Goal: Task Accomplishment & Management: Manage account settings

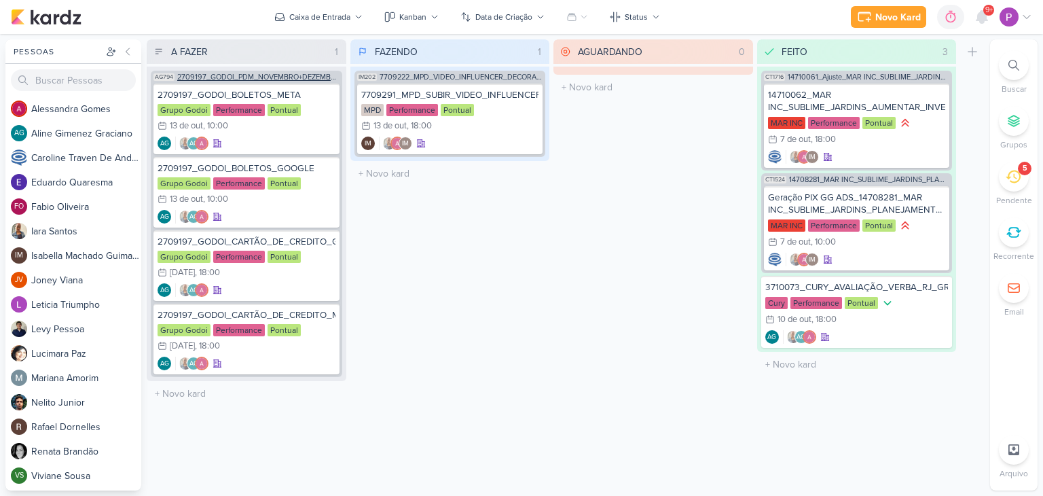
click at [245, 77] on span "2709197_GODOI_PDM_NOVEMBRO+DEZEMBRO" at bounding box center [258, 76] width 162 height 7
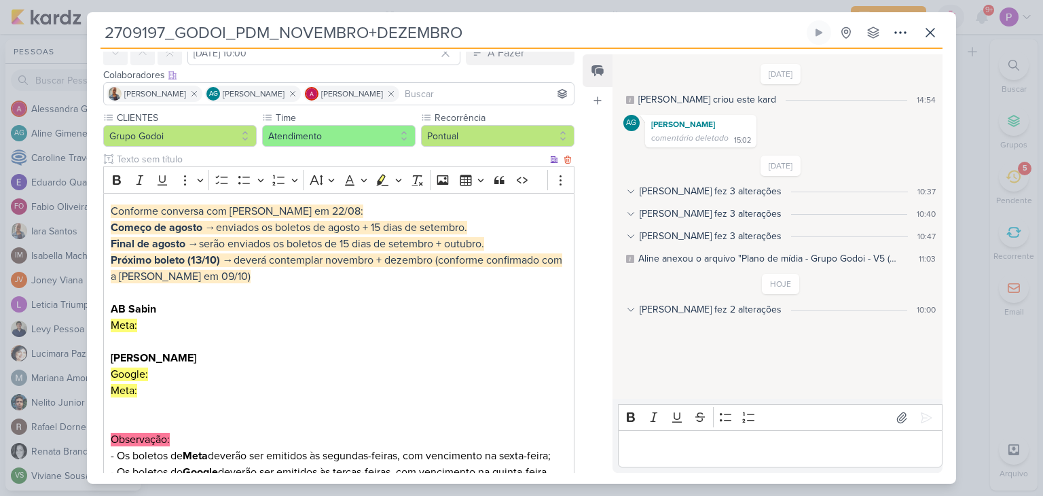
scroll to position [136, 0]
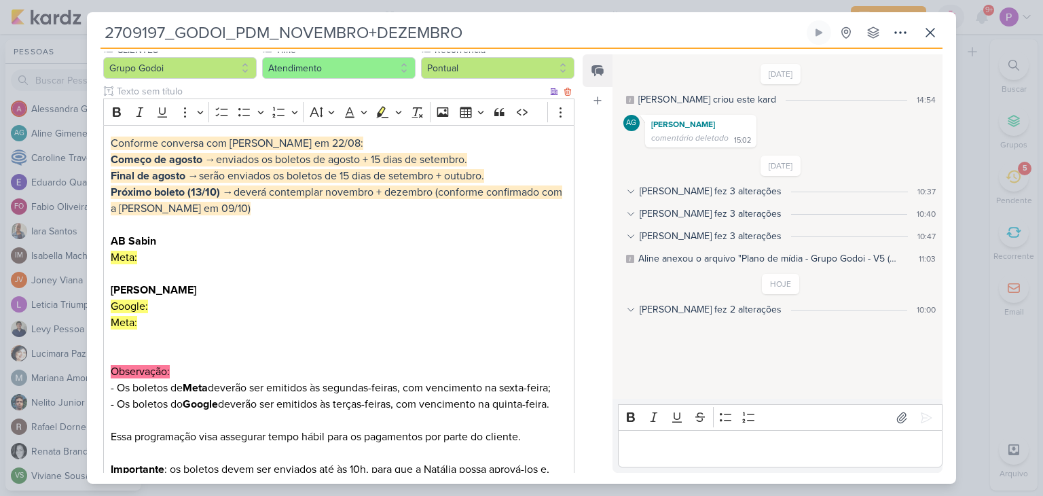
click at [209, 255] on p "Próximo boleto (13/10) → deverá contemplar novembro + dezembro (conforme confir…" at bounding box center [339, 265] width 456 height 163
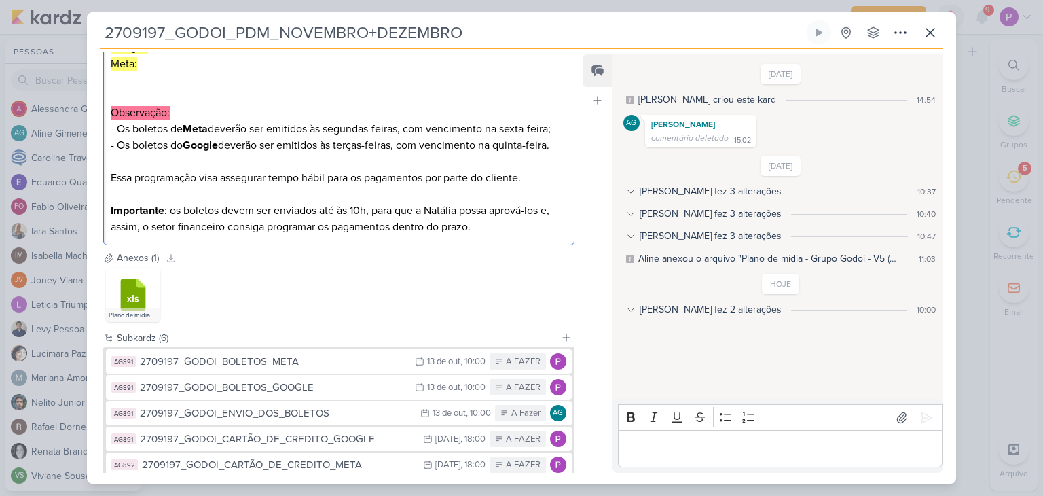
scroll to position [163, 0]
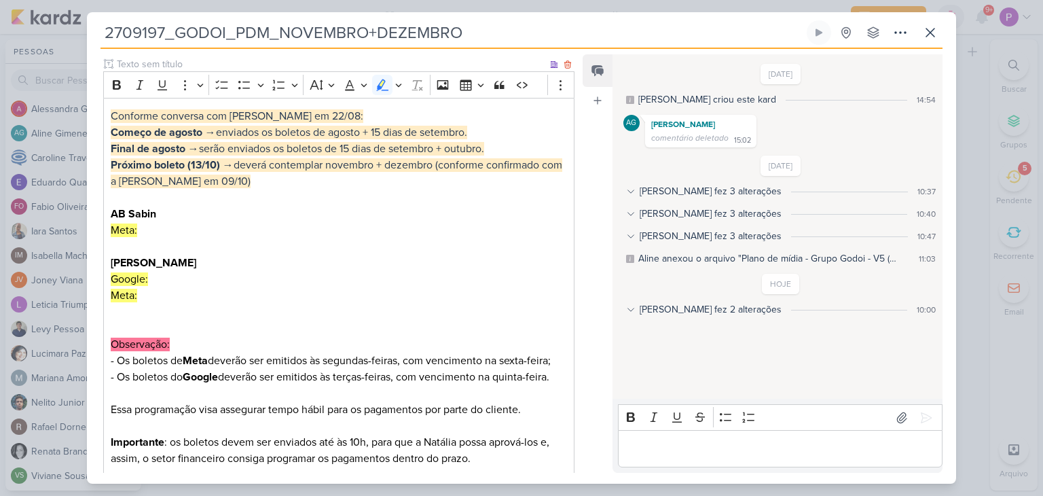
click at [184, 236] on p "Próximo boleto (13/10) → deverá contemplar novembro + dezembro (conforme confir…" at bounding box center [339, 238] width 456 height 163
click at [159, 228] on p "Próximo boleto (13/10) → deverá contemplar novembro + dezembro (conforme confir…" at bounding box center [339, 238] width 456 height 163
click at [179, 281] on p "Próximo boleto (13/10) → deverá contemplar novembro + dezembro (conforme confir…" at bounding box center [339, 238] width 456 height 163
click at [179, 291] on p "Próximo boleto (13/10) → deverá contemplar novembro + dezembro (conforme confir…" at bounding box center [339, 238] width 456 height 163
click at [177, 276] on p "Próximo boleto (13/10) → deverá contemplar novembro + dezembro (conforme confir…" at bounding box center [339, 238] width 456 height 163
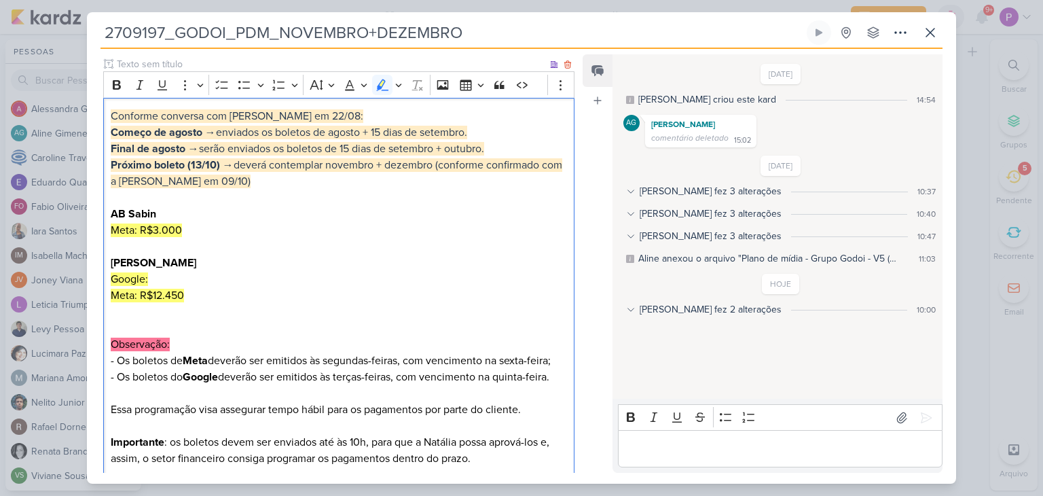
click at [179, 276] on p "Próximo boleto (13/10) → deverá contemplar novembro + dezembro (conforme confir…" at bounding box center [339, 238] width 456 height 163
click at [187, 230] on p "Próximo boleto (13/10) → deverá contemplar novembro + dezembro (conforme confir…" at bounding box center [339, 238] width 456 height 163
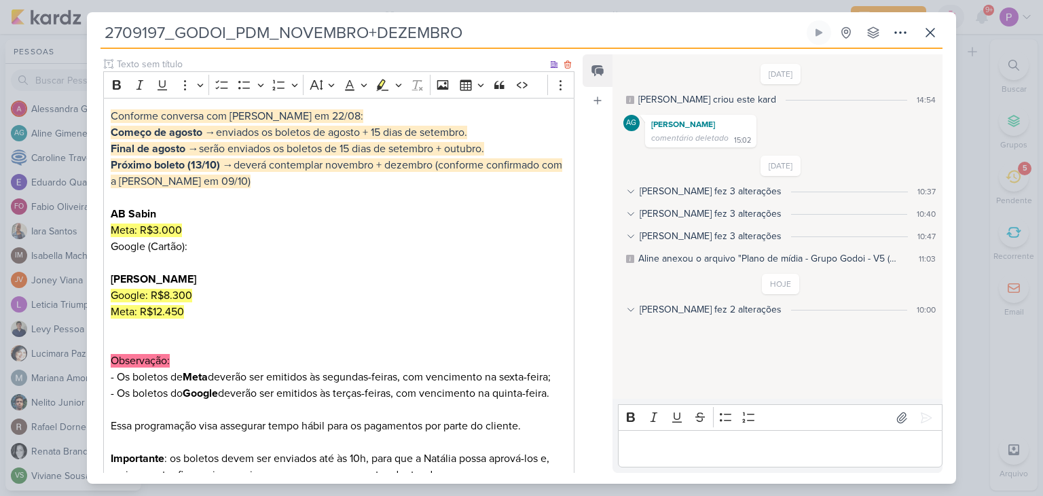
click at [202, 238] on p "⁠⁠⁠⁠⁠⁠⁠Google (Cartão): [PERSON_NAME] Google: R$8.300 Meta: R$12.450" at bounding box center [339, 287] width 456 height 98
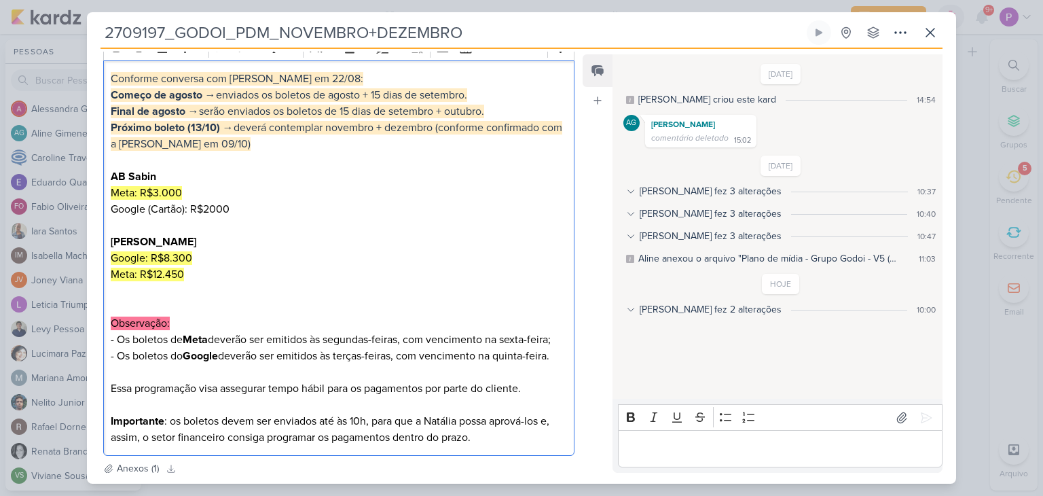
scroll to position [231, 0]
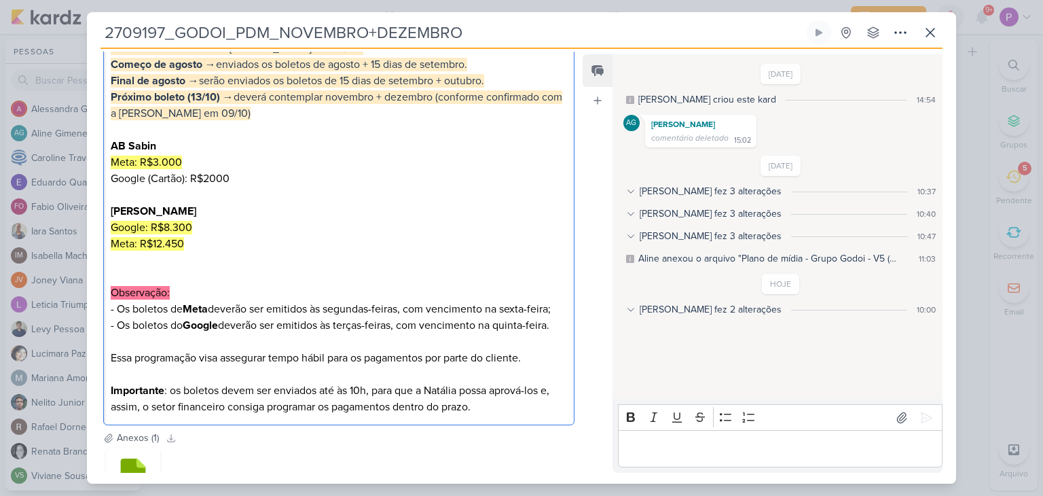
click at [209, 272] on p "Observação: - Os boletos de Meta deverão ser emitidos às segundas-feiras, com v…" at bounding box center [339, 309] width 456 height 82
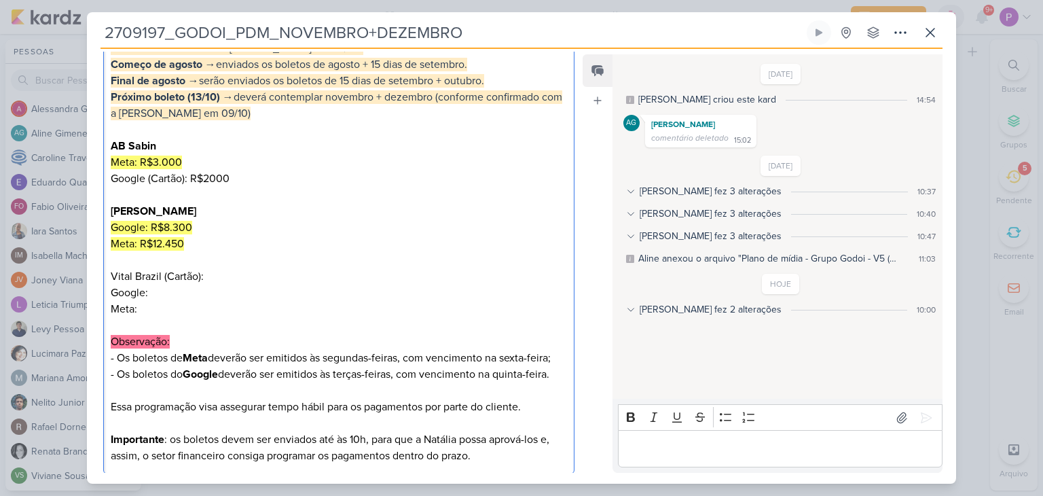
click at [185, 286] on p "Google:" at bounding box center [339, 293] width 456 height 16
click at [185, 285] on p "Google:" at bounding box center [339, 293] width 456 height 16
click at [146, 310] on p "Meta:" at bounding box center [339, 309] width 456 height 16
click at [284, 329] on p "Observação: - Os boletos de Meta deverão ser emitidos às segundas-feiras, com v…" at bounding box center [339, 358] width 456 height 82
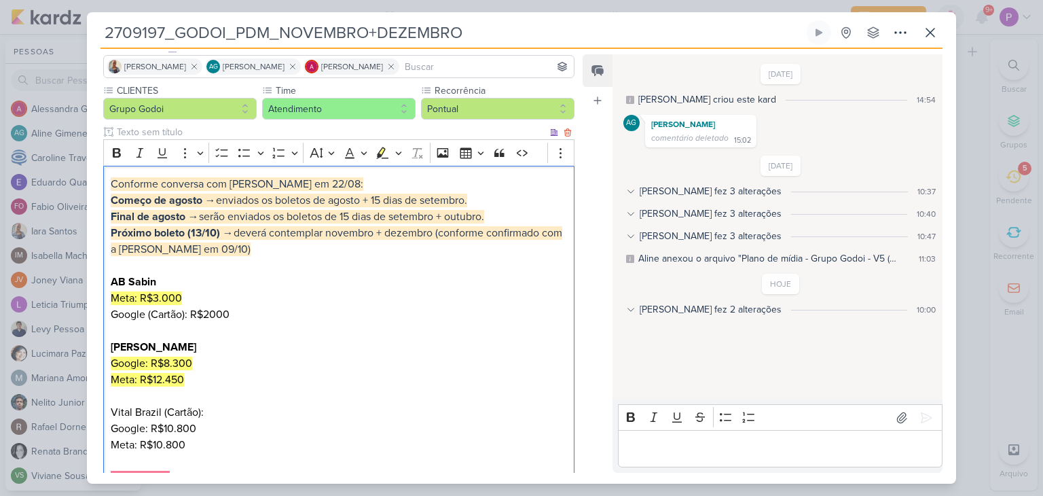
scroll to position [163, 0]
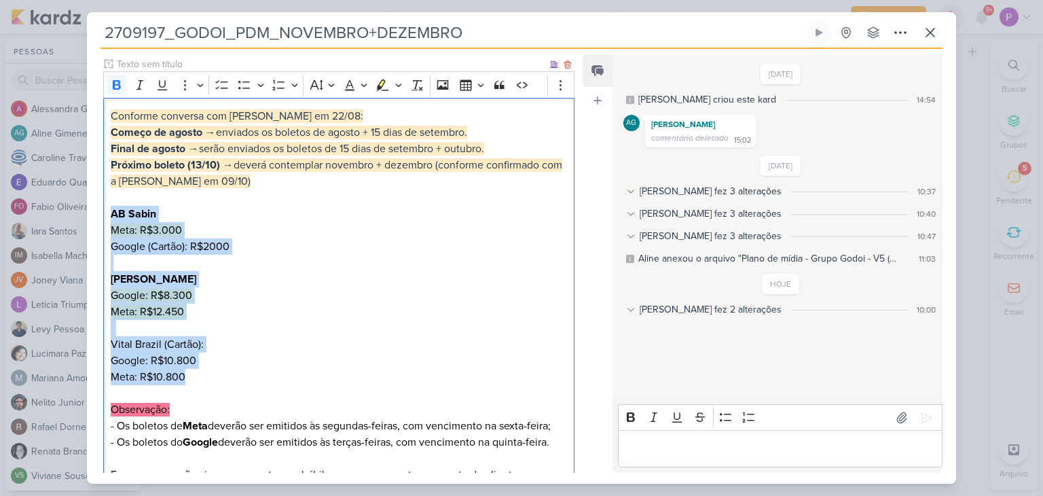
drag, startPoint x: 196, startPoint y: 378, endPoint x: 109, endPoint y: 219, distance: 181.2
click at [109, 219] on div "Conforme conversa com [PERSON_NAME] em 22/08: Começo de agosto → enviados os bo…" at bounding box center [338, 320] width 471 height 445
copy div "AB Sabin Meta: R$3.000 Google (Cartão): R$2000 [PERSON_NAME] Google: R$8.300 Me…"
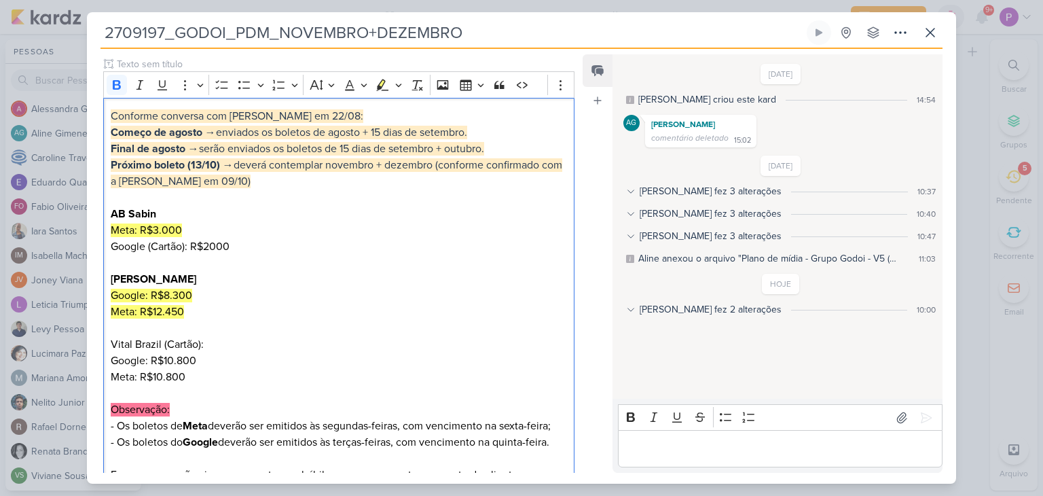
click at [725, 444] on p "Editor editing area: main" at bounding box center [780, 449] width 310 height 16
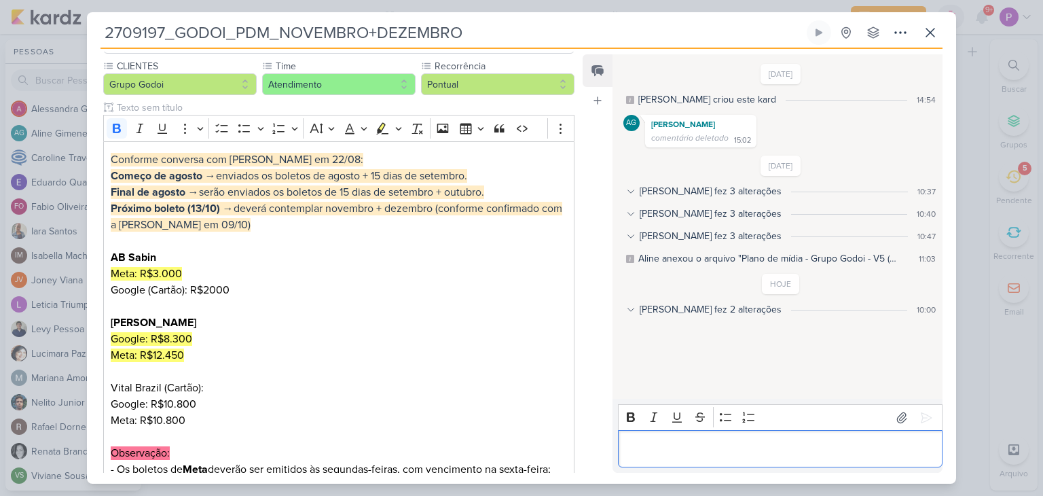
scroll to position [92, 0]
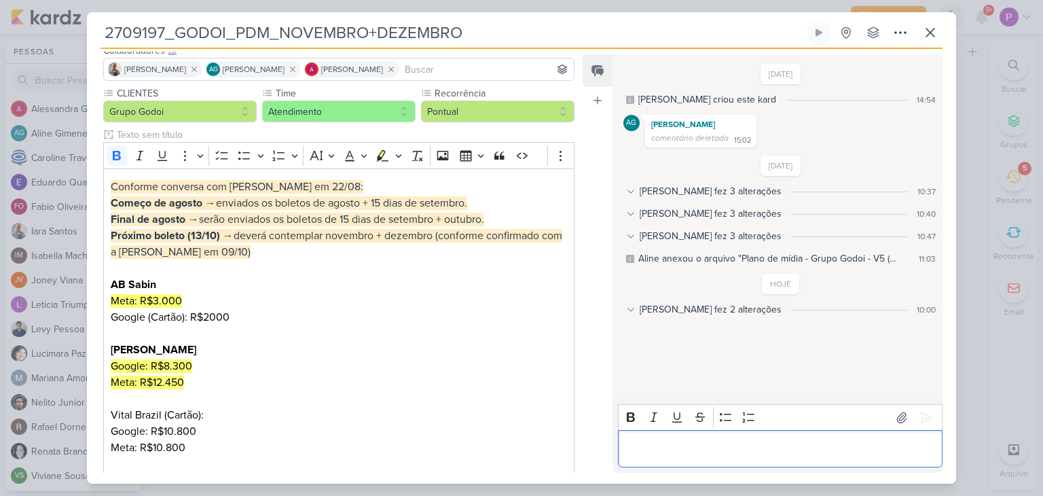
click at [645, 453] on p "Editor editing area: main" at bounding box center [780, 449] width 310 height 16
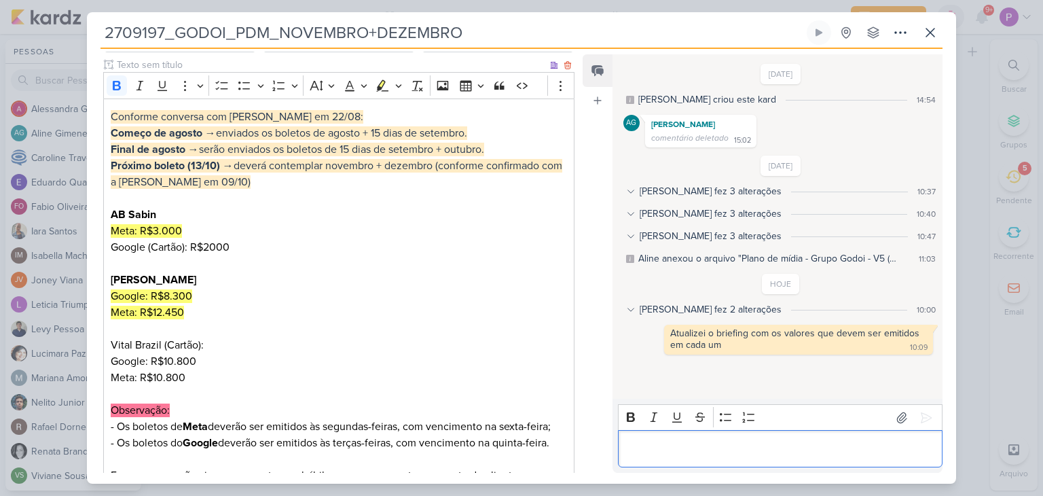
scroll to position [204, 0]
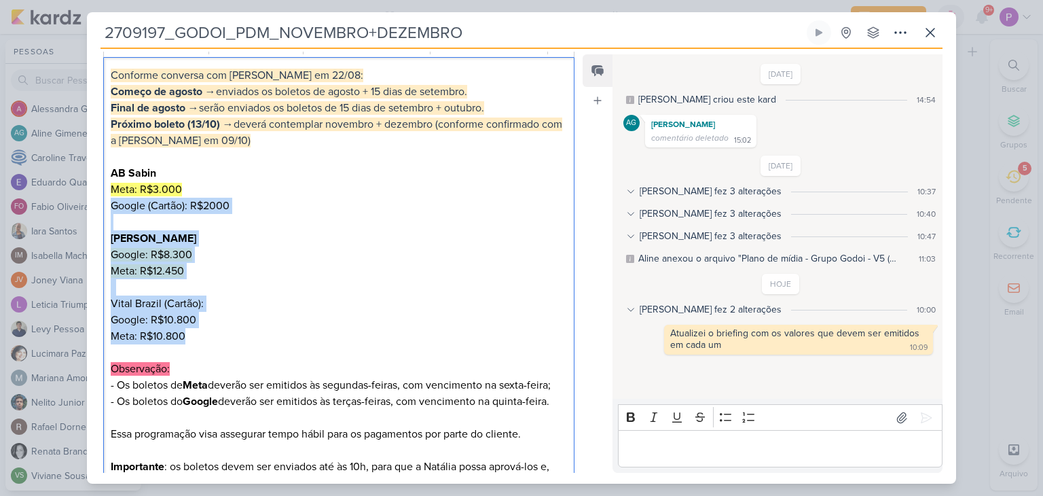
drag, startPoint x: 196, startPoint y: 341, endPoint x: 109, endPoint y: 198, distance: 167.1
click at [109, 198] on div "Conforme conversa com [PERSON_NAME] em 22/08: Começo de agosto → enviados os bo…" at bounding box center [338, 279] width 471 height 445
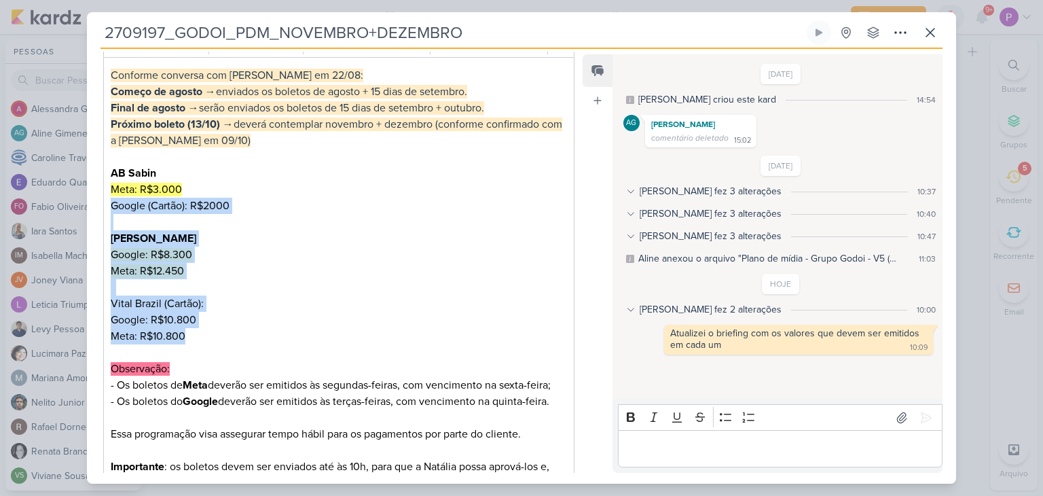
click at [323, 321] on p "Google: R$10.800" at bounding box center [339, 320] width 456 height 16
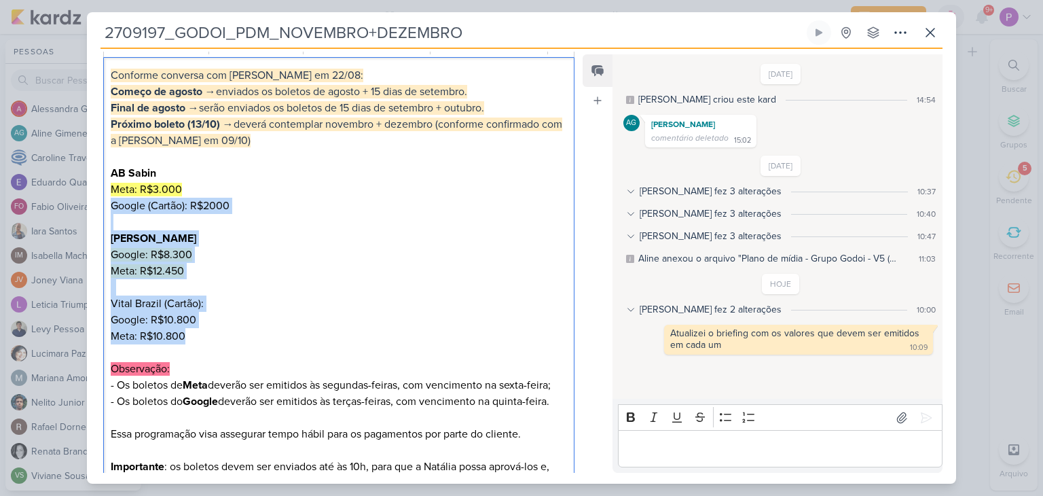
click at [323, 317] on p "Google: R$10.800" at bounding box center [339, 320] width 456 height 16
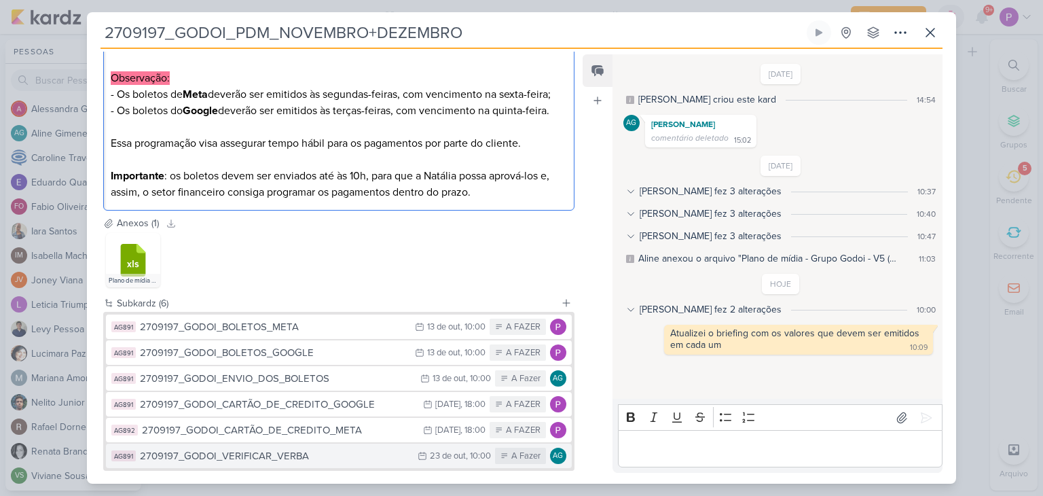
scroll to position [567, 0]
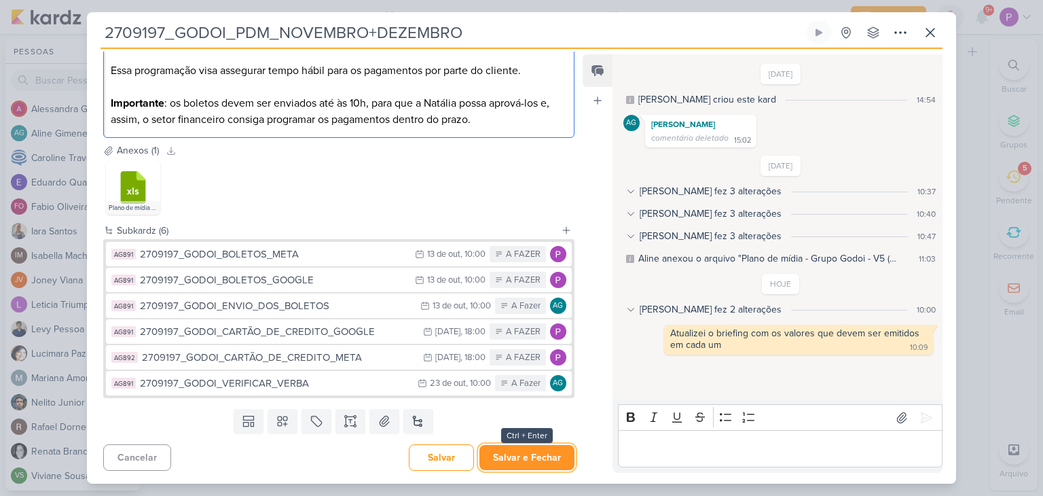
click at [535, 456] on button "Salvar e Fechar" at bounding box center [527, 457] width 95 height 25
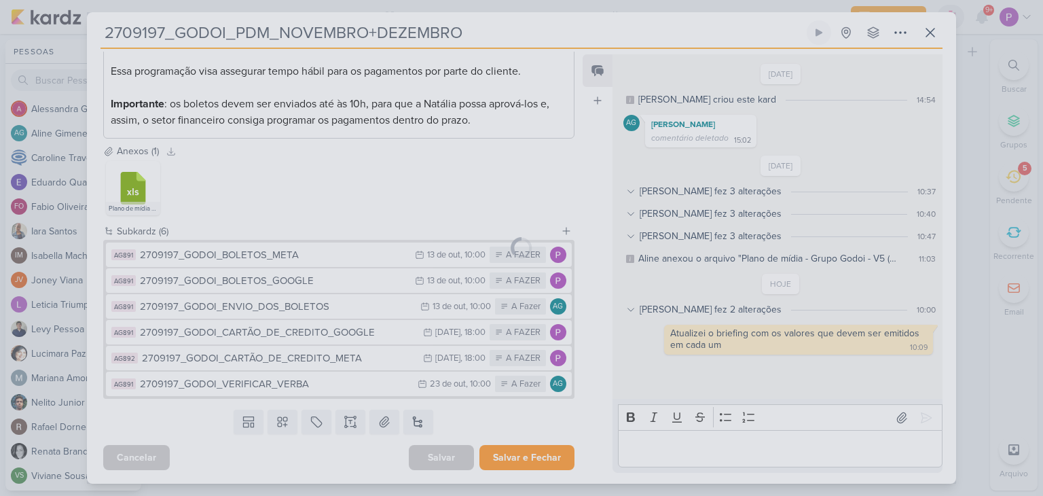
scroll to position [566, 0]
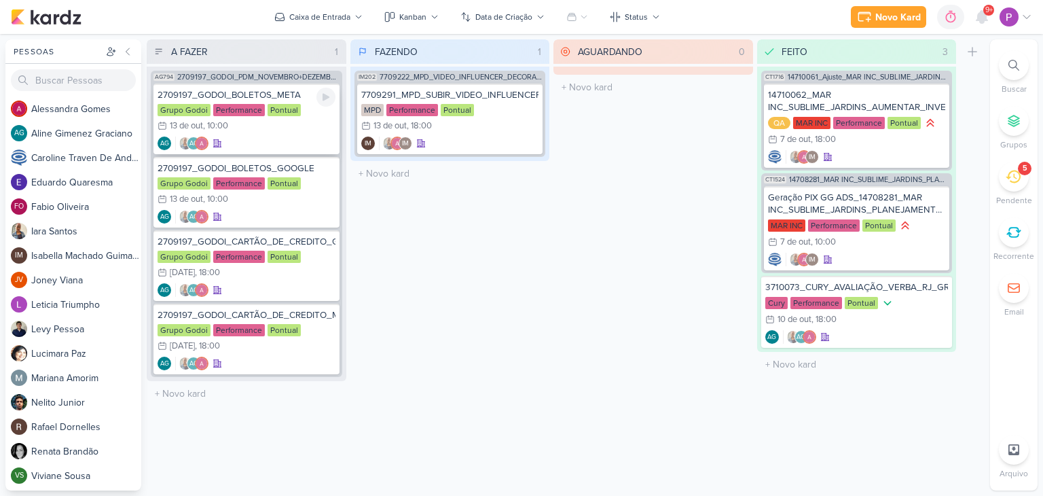
click at [255, 134] on div "2709197_GODOI_BOLETOS_META Grupo Godoi Performance Pontual 13/10 [DATE] 10:00 AG" at bounding box center [247, 119] width 186 height 71
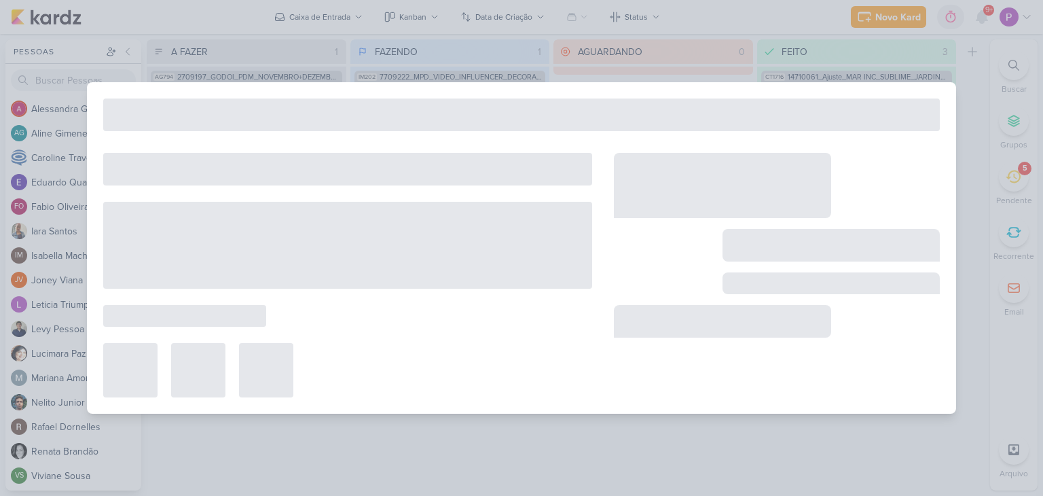
type input "2709197_GODOI_BOLETOS_META"
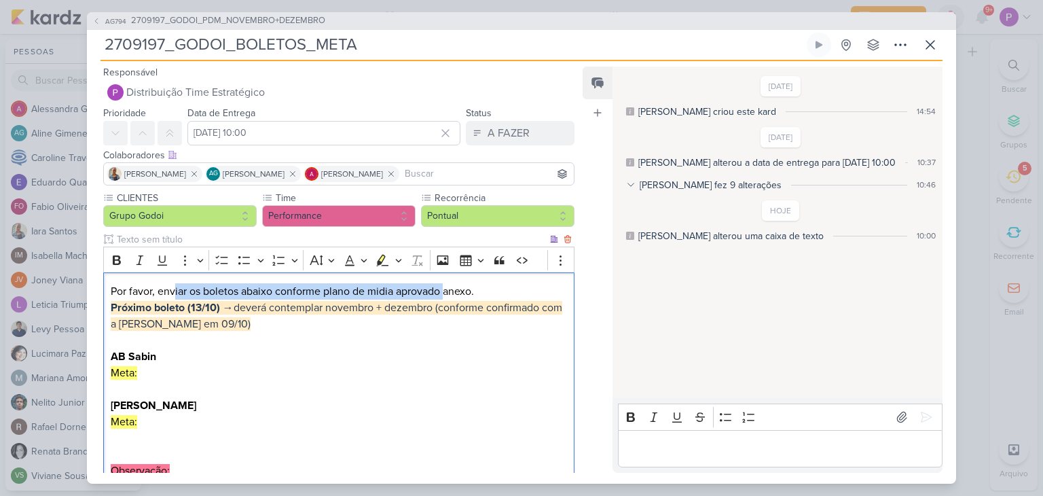
drag, startPoint x: 173, startPoint y: 287, endPoint x: 448, endPoint y: 290, distance: 274.4
click at [448, 290] on p "Por favor, enviar os boletos abaixo conforme plano de midia aprovado anexo. [PE…" at bounding box center [339, 364] width 456 height 163
click at [271, 324] on p "Por favor, enviar os boletos abaixo conforme plano de midia aprovado anexo. [PE…" at bounding box center [339, 364] width 456 height 163
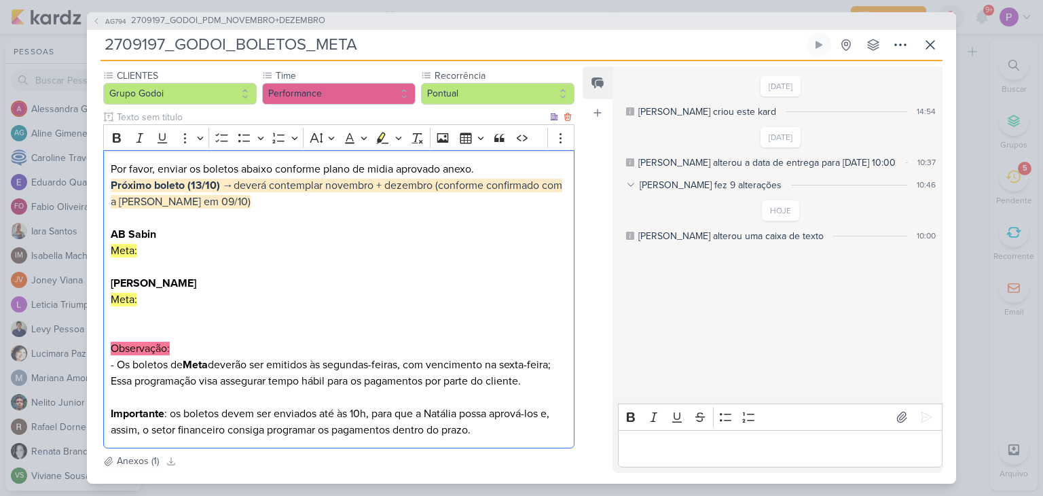
scroll to position [0, 0]
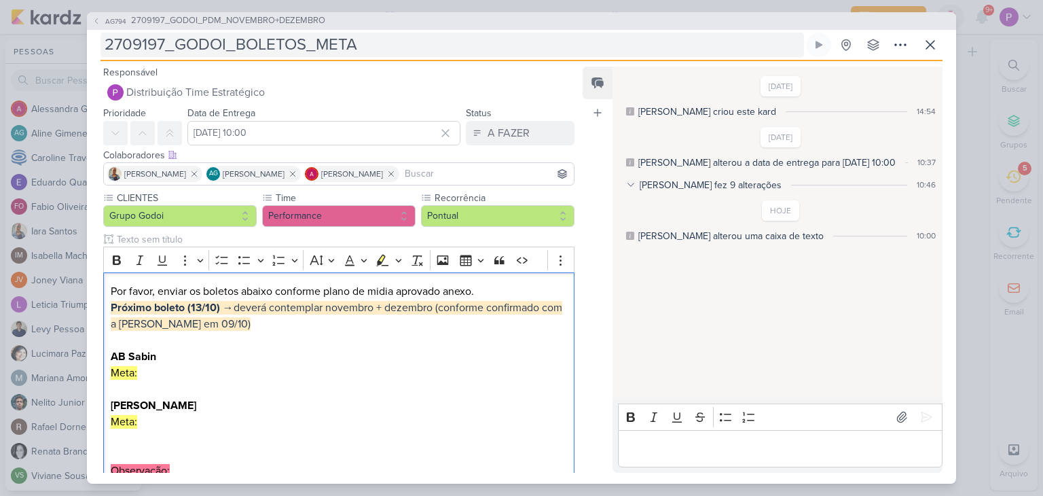
click at [376, 46] on input "2709197_GODOI_BOLETOS_META" at bounding box center [453, 45] width 704 height 24
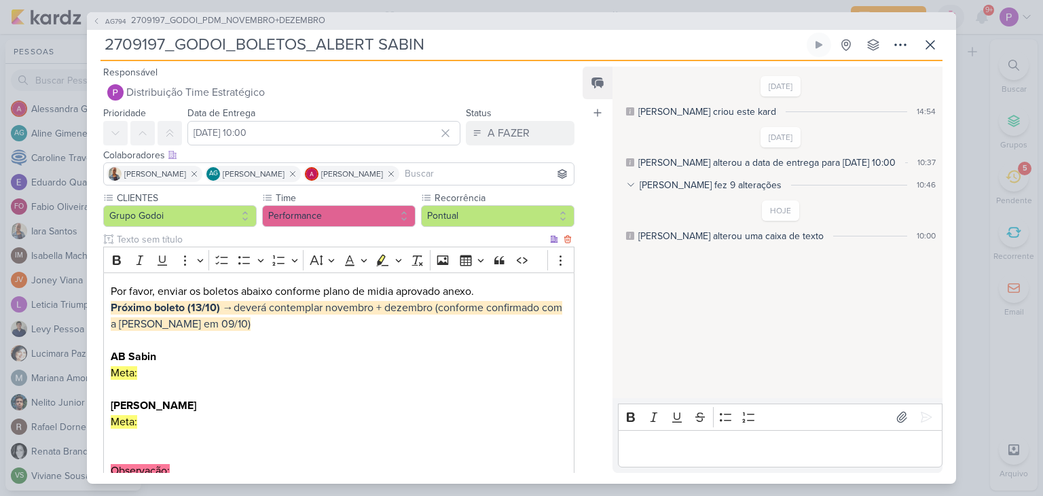
click at [259, 334] on p "Por favor, enviar os boletos abaixo conforme plano de midia aprovado anexo. [PE…" at bounding box center [339, 364] width 456 height 163
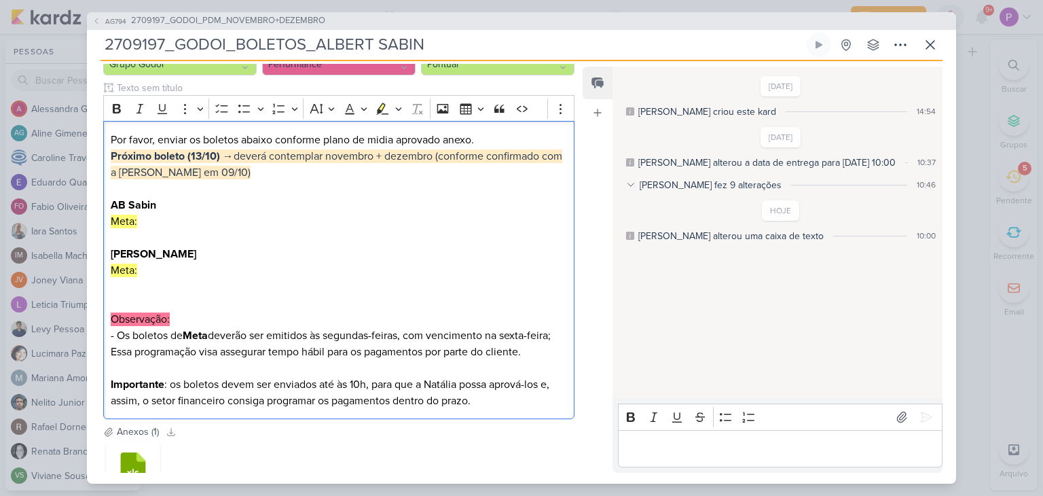
scroll to position [253, 0]
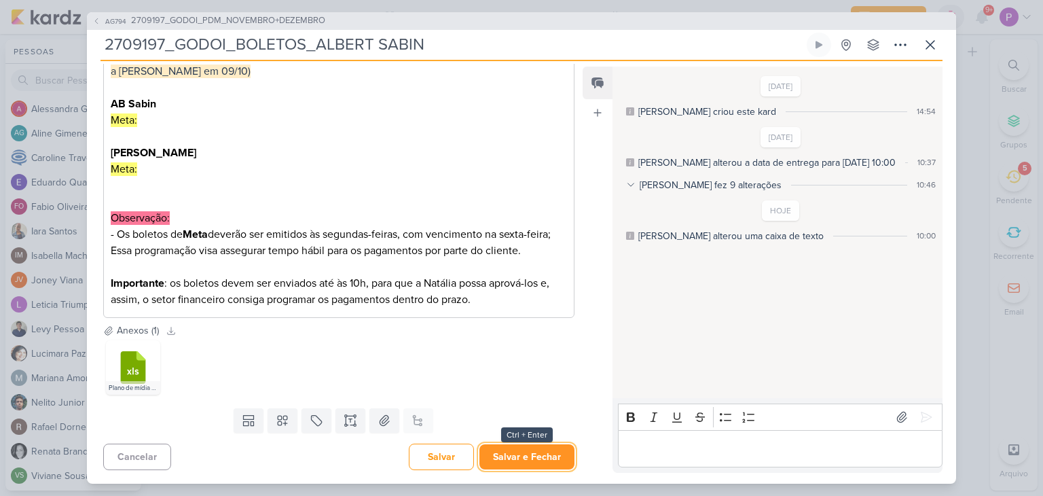
click at [535, 455] on button "Salvar e Fechar" at bounding box center [527, 456] width 95 height 25
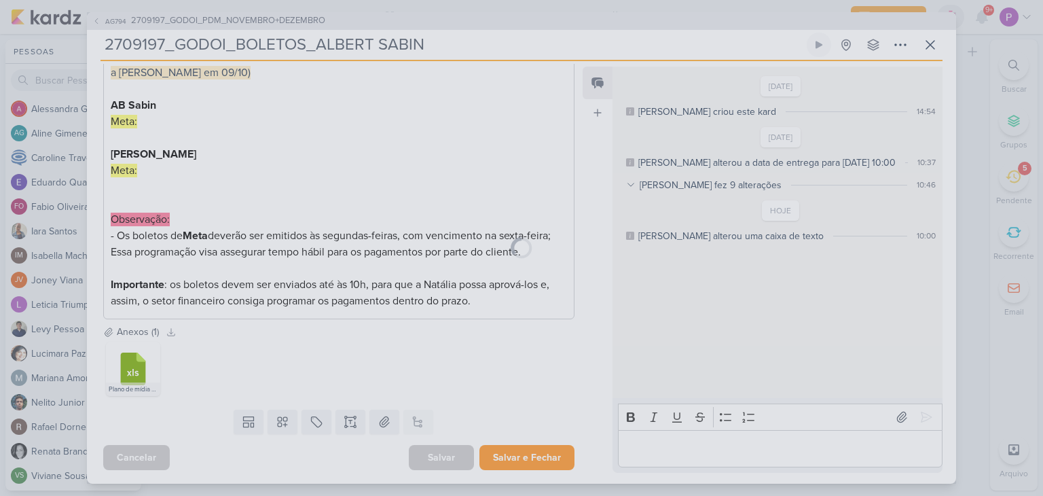
scroll to position [251, 0]
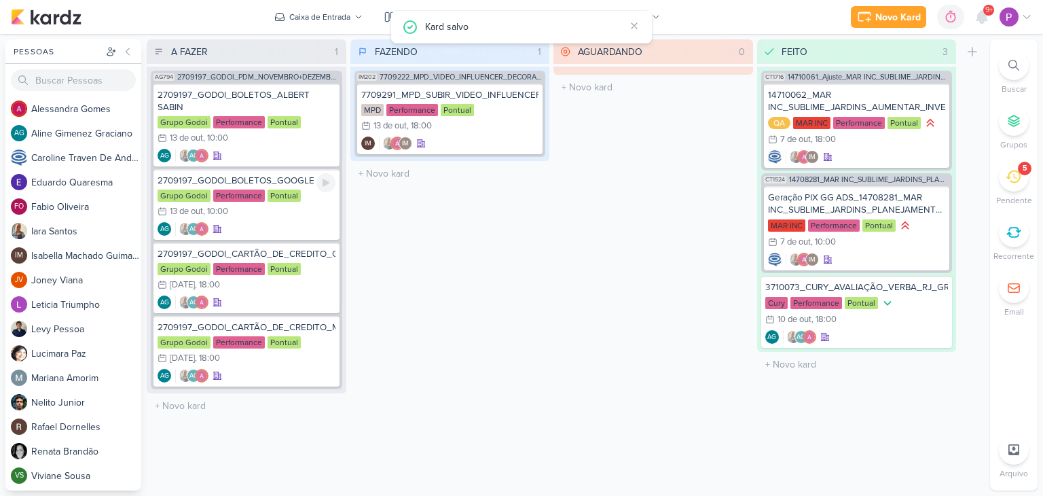
click at [270, 179] on div "2709197_GODOI_BOLETOS_GOOGLE" at bounding box center [247, 181] width 178 height 12
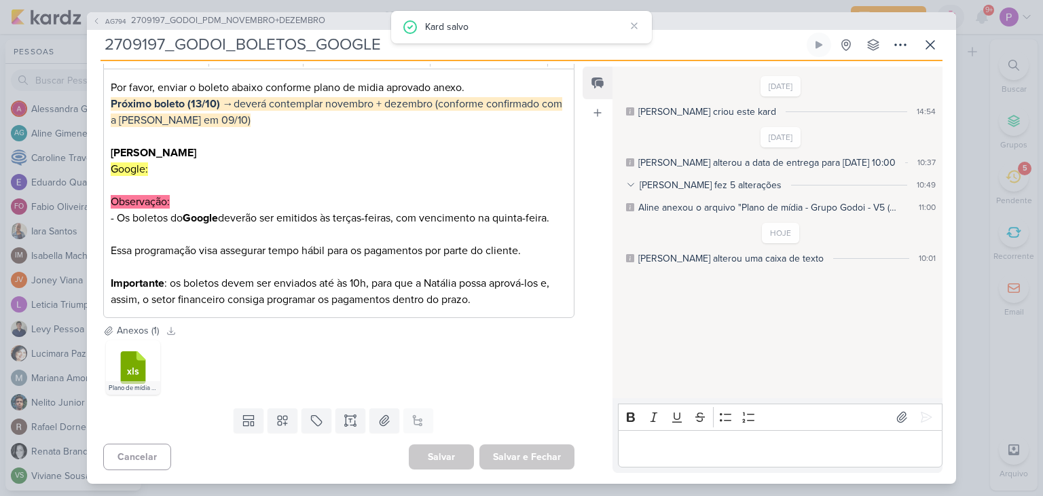
scroll to position [0, 0]
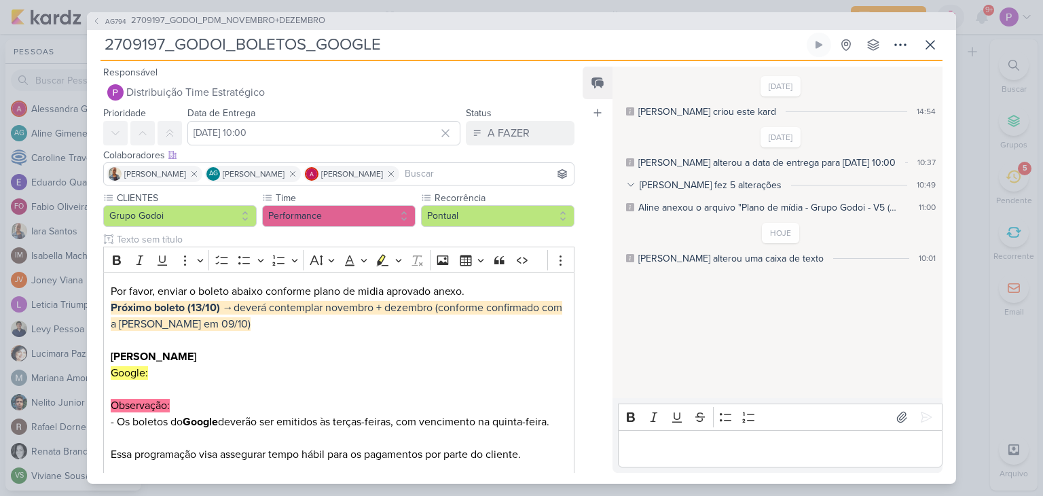
click at [360, 47] on input "2709197_GODOI_BOLETOS_GOOGLE" at bounding box center [453, 45] width 704 height 24
drag, startPoint x: 323, startPoint y: 44, endPoint x: 427, endPoint y: 42, distance: 103.3
click at [427, 42] on input "2709197_GODOI_BOLETOS_GOOGLE" at bounding box center [453, 45] width 704 height 24
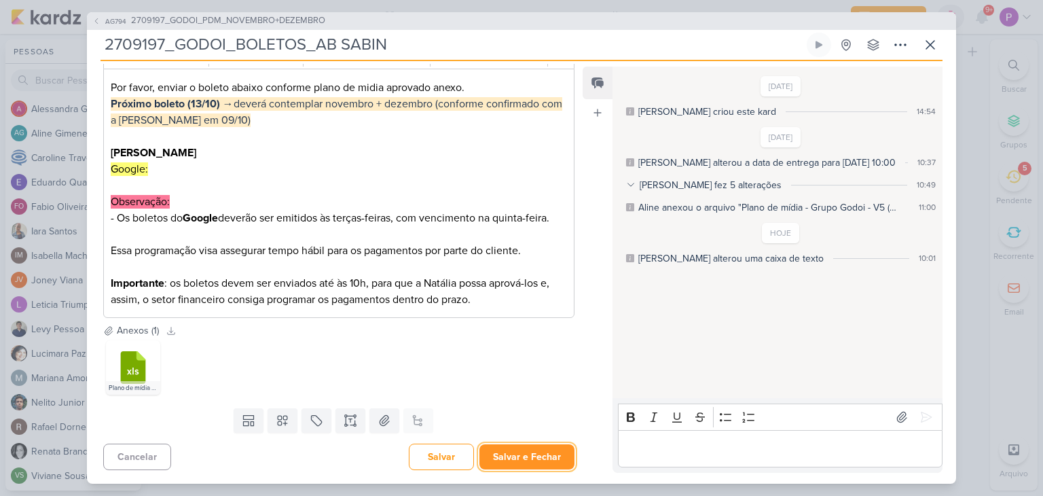
click at [514, 444] on button "Salvar e Fechar" at bounding box center [527, 456] width 95 height 25
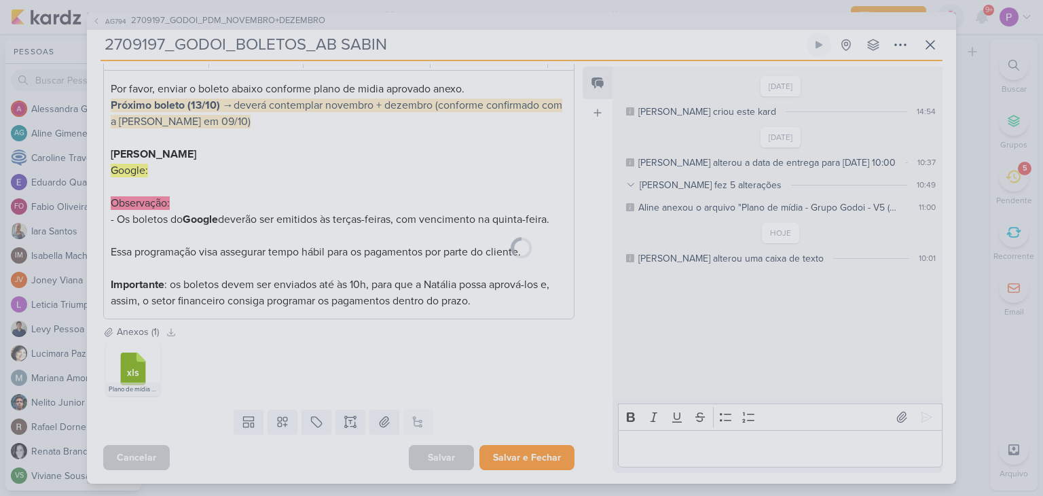
scroll to position [202, 0]
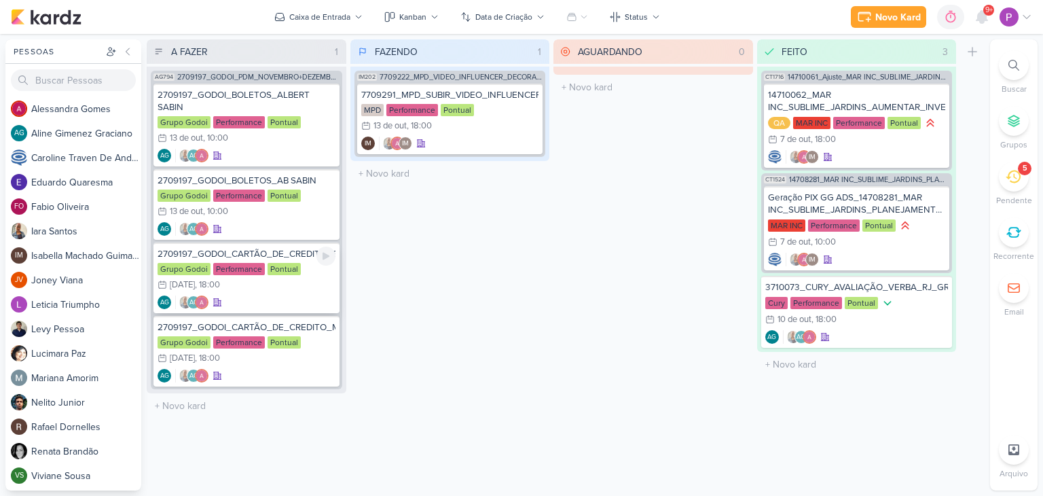
click at [265, 297] on div "AG AG" at bounding box center [247, 302] width 178 height 14
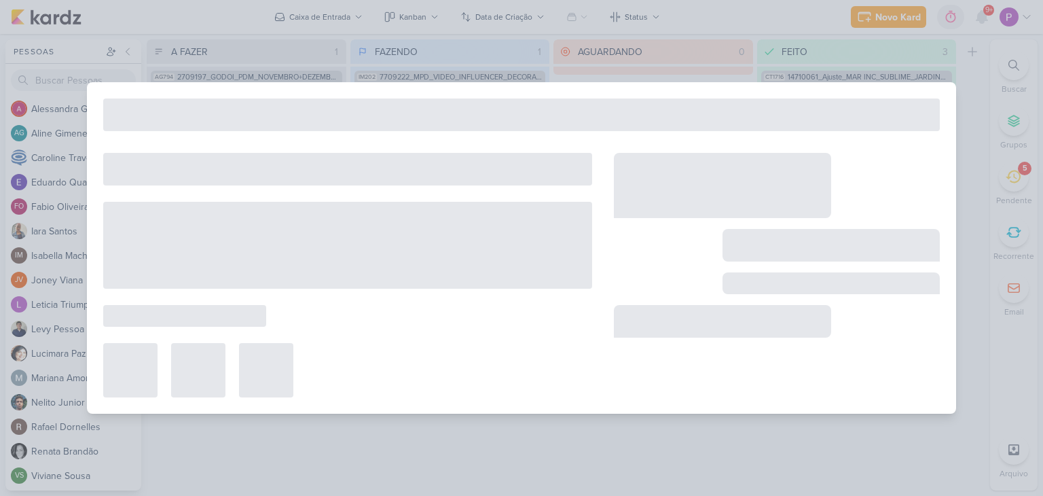
type input "2709197_GODOI_CARTÃO_DE_CREDITO_GOOGLE"
type input "[DATE] 18:00"
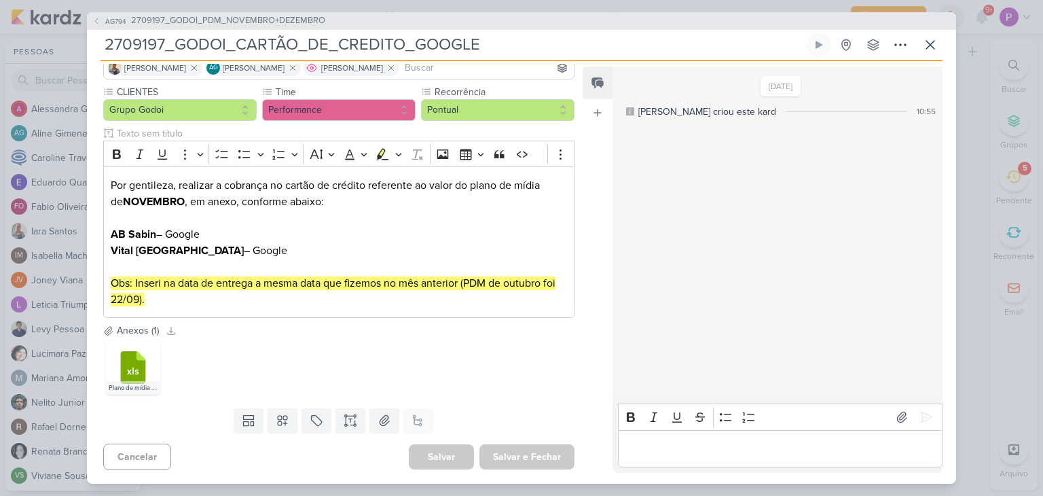
scroll to position [0, 0]
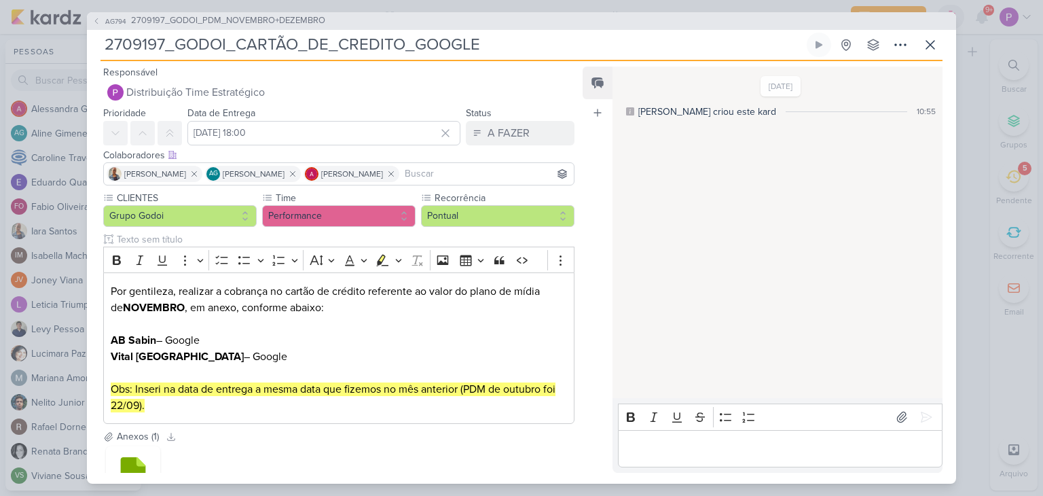
drag, startPoint x: 488, startPoint y: 46, endPoint x: 415, endPoint y: 46, distance: 72.7
click at [415, 46] on input "2709197_GODOI_CARTÃO_DE_CREDITO_GOOGLE" at bounding box center [453, 45] width 704 height 24
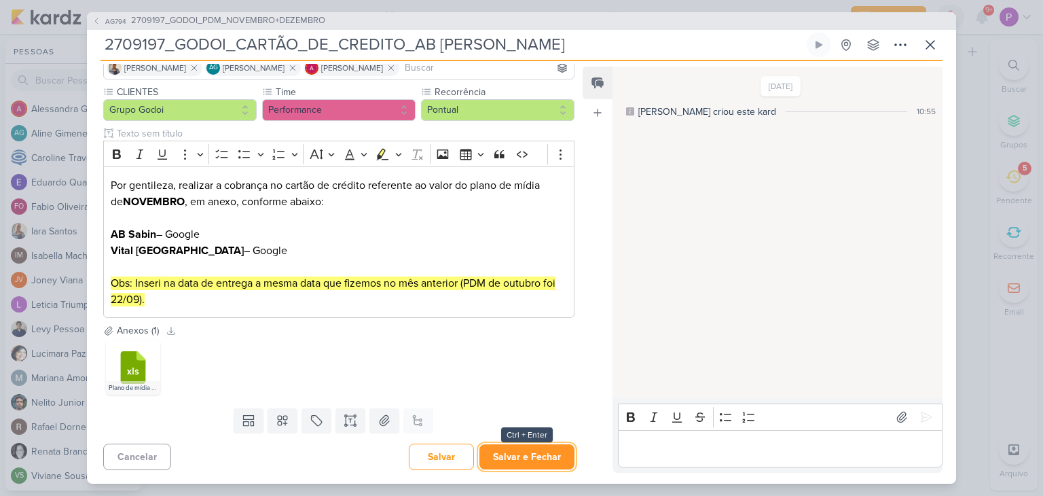
click at [549, 452] on button "Salvar e Fechar" at bounding box center [527, 456] width 95 height 25
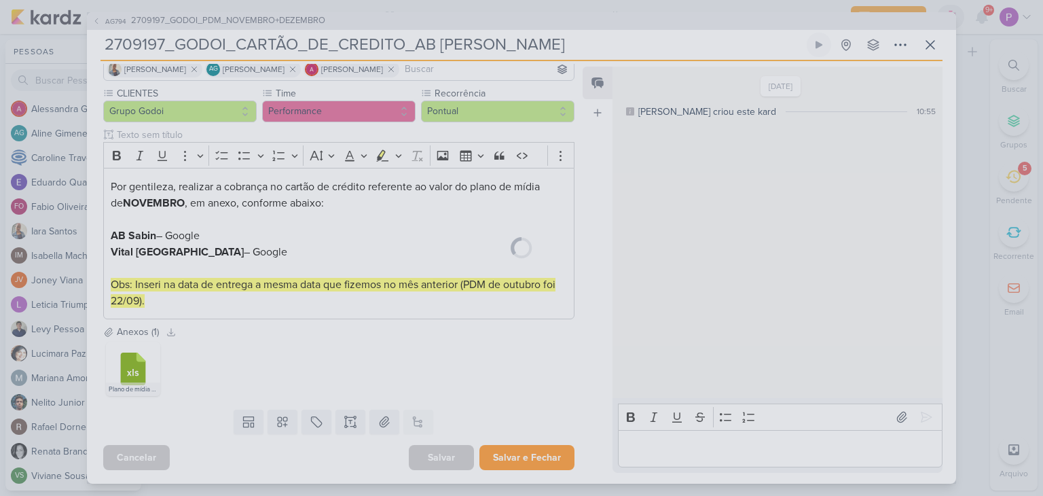
scroll to position [105, 0]
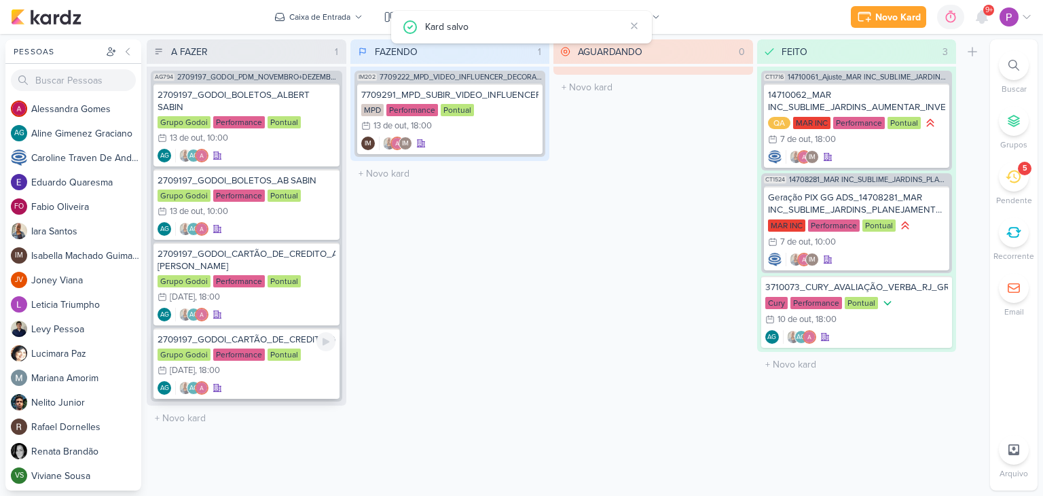
click at [318, 378] on div "2709197_GODOI_CARTÃO_DE_CREDITO_META Grupo Godoi Performance Pontual 22/10 [DAT…" at bounding box center [247, 363] width 186 height 71
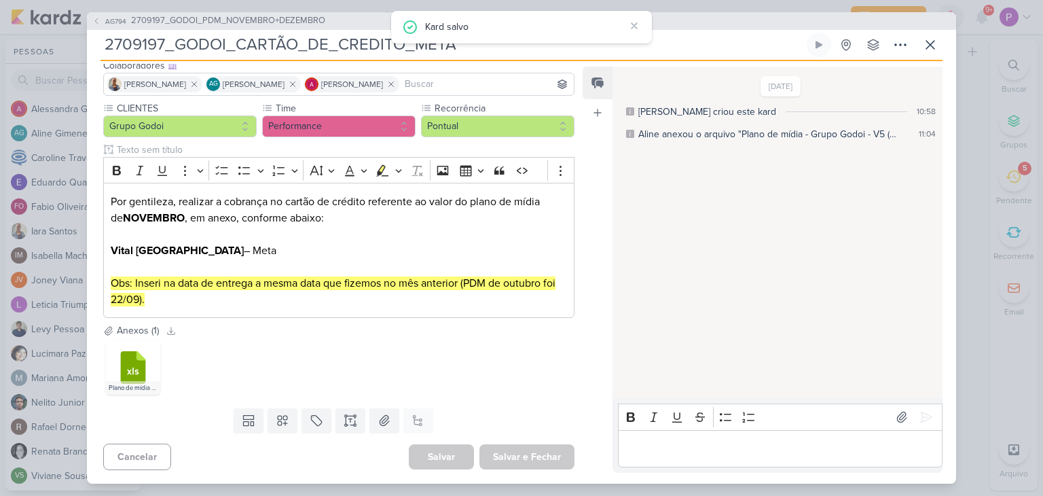
scroll to position [0, 0]
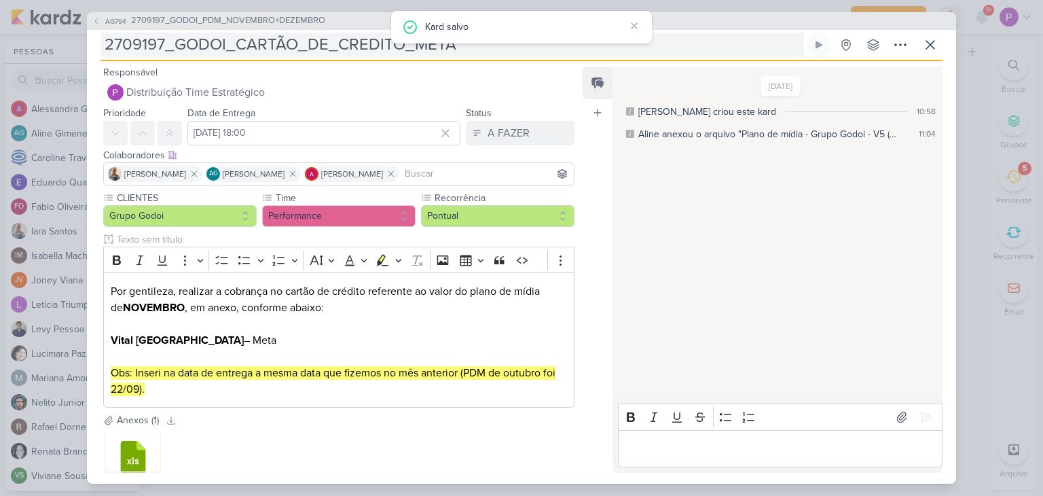
click at [337, 50] on input "2709197_GODOI_CARTÃO_DE_CREDITO_META" at bounding box center [453, 45] width 704 height 24
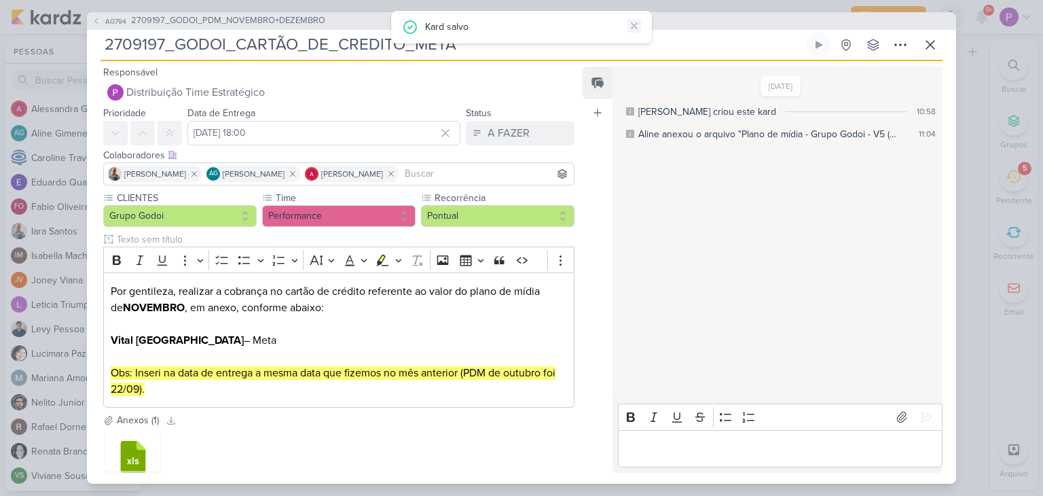
click at [634, 22] on icon at bounding box center [634, 25] width 11 height 11
drag, startPoint x: 463, startPoint y: 42, endPoint x: 414, endPoint y: 44, distance: 49.6
click at [414, 44] on input "2709197_GODOI_CARTÃO_DE_CREDITO_META" at bounding box center [453, 45] width 704 height 24
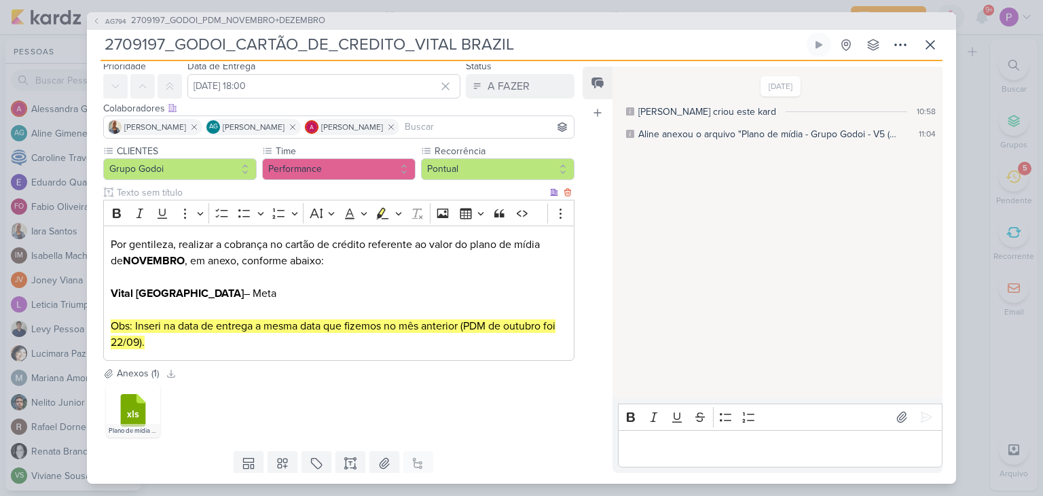
scroll to position [90, 0]
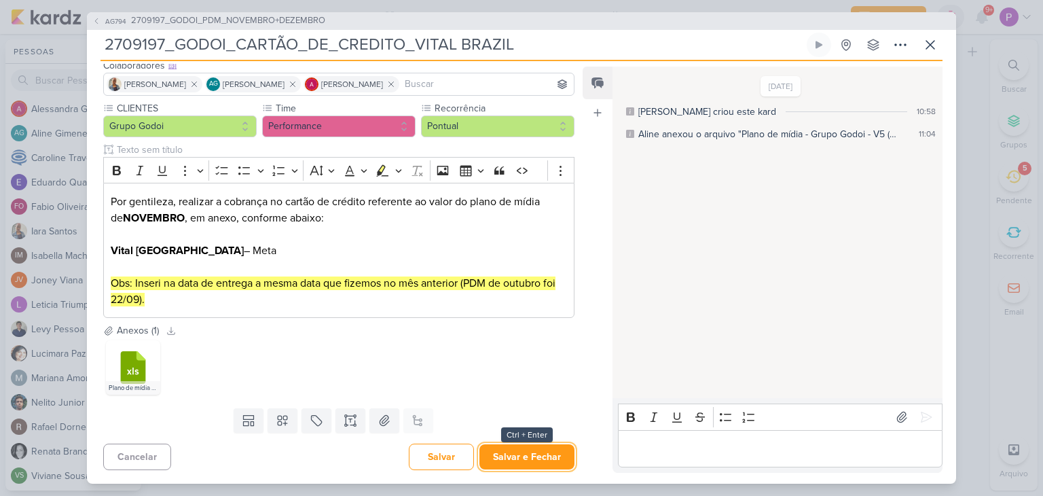
click at [524, 459] on button "Salvar e Fechar" at bounding box center [527, 456] width 95 height 25
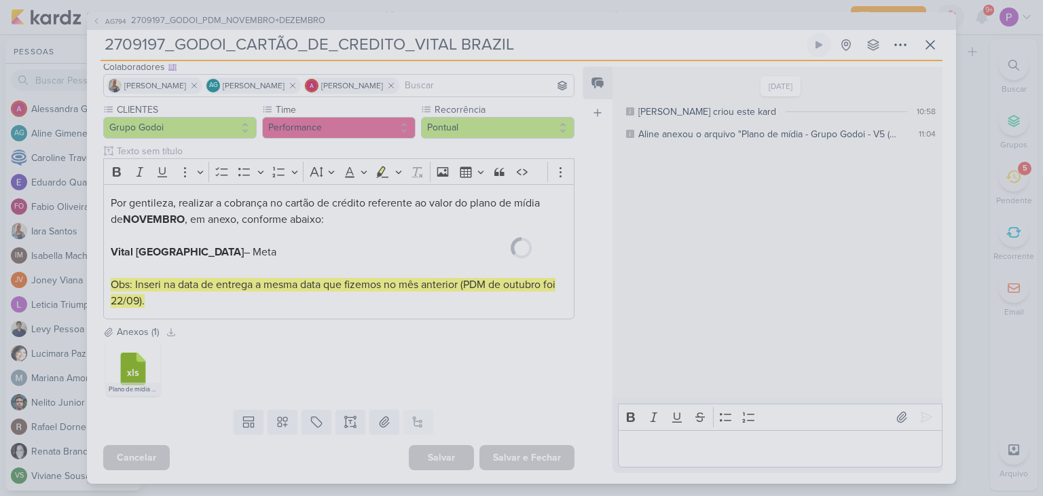
scroll to position [88, 0]
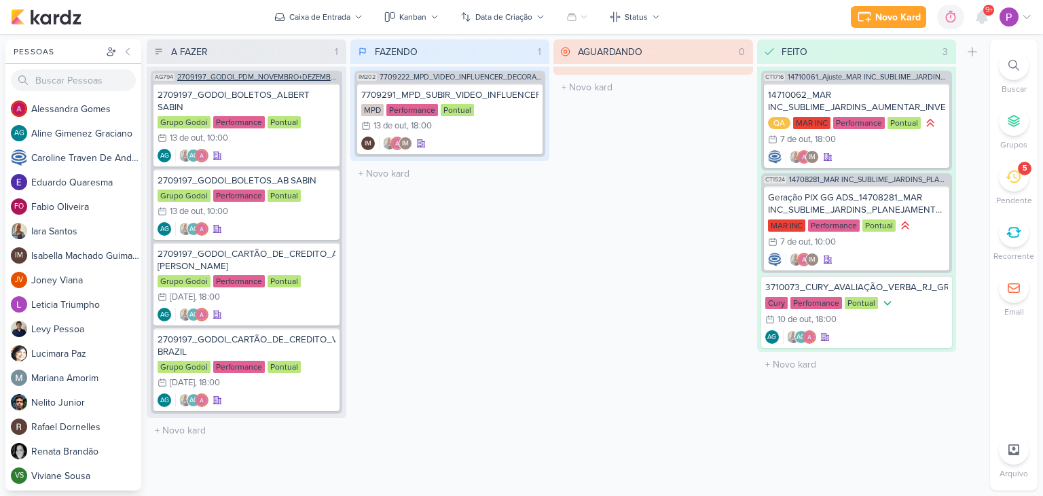
click at [280, 74] on span "2709197_GODOI_PDM_NOVEMBRO+DEZEMBRO" at bounding box center [258, 76] width 162 height 7
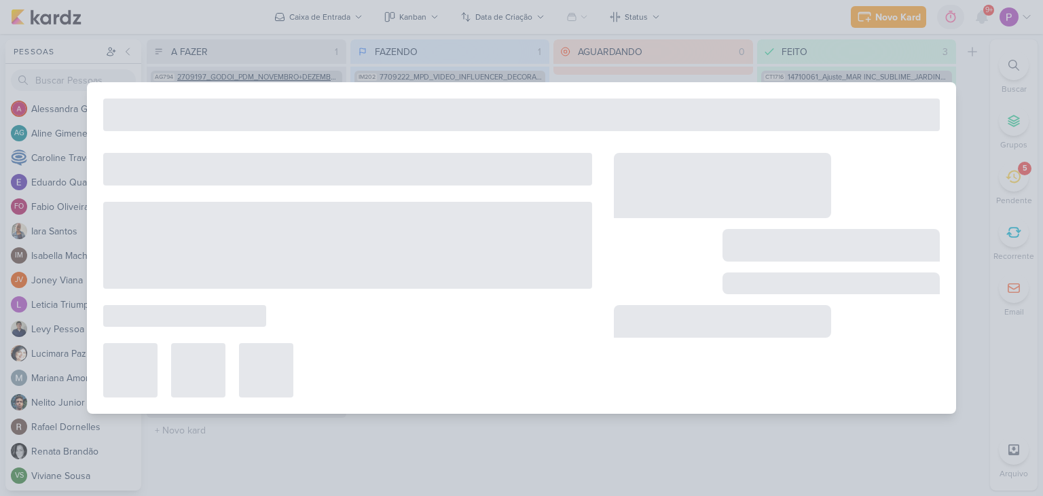
type input "2709197_GODOI_PDM_NOVEMBRO+DEZEMBRO"
type input "[DATE] 10:00"
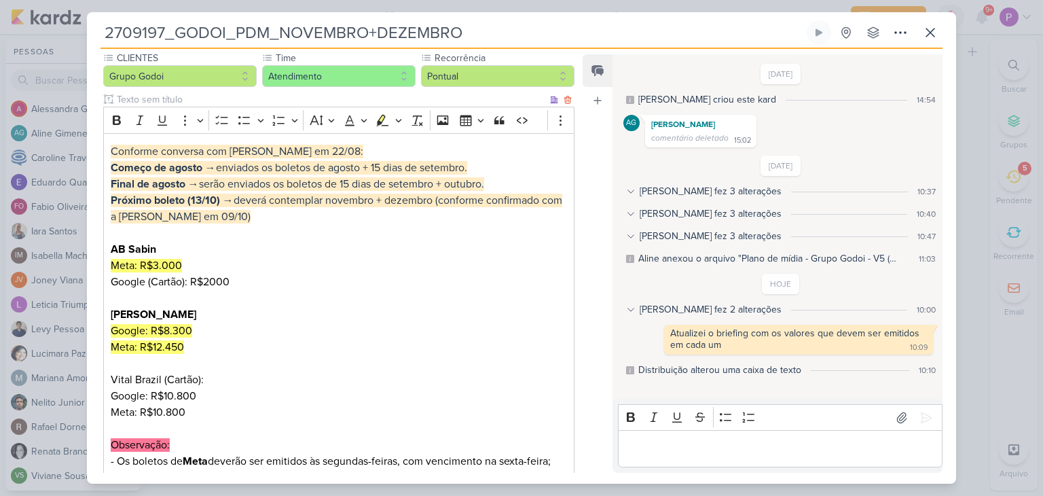
scroll to position [136, 0]
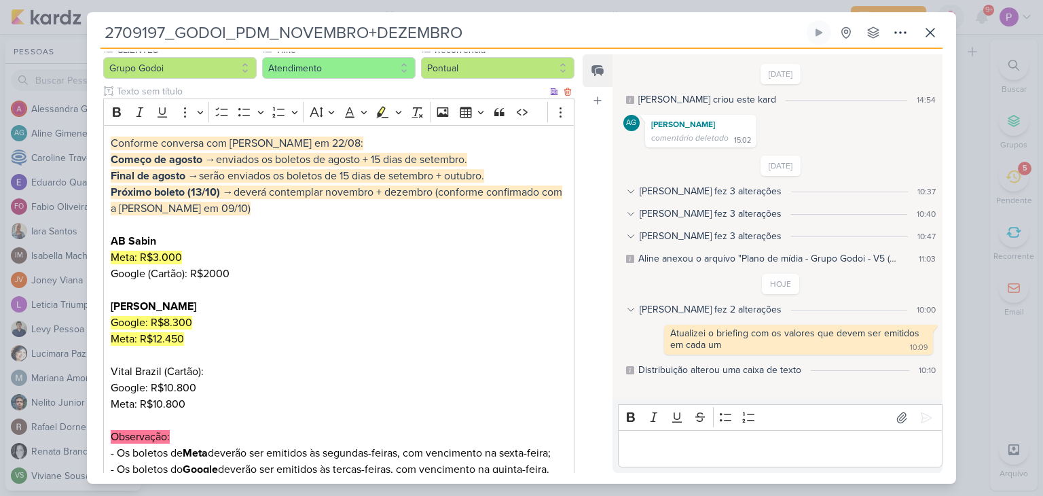
drag, startPoint x: 197, startPoint y: 370, endPoint x: 197, endPoint y: 351, distance: 18.3
click at [197, 368] on p "Vital Brazil (Cartão):" at bounding box center [339, 371] width 456 height 16
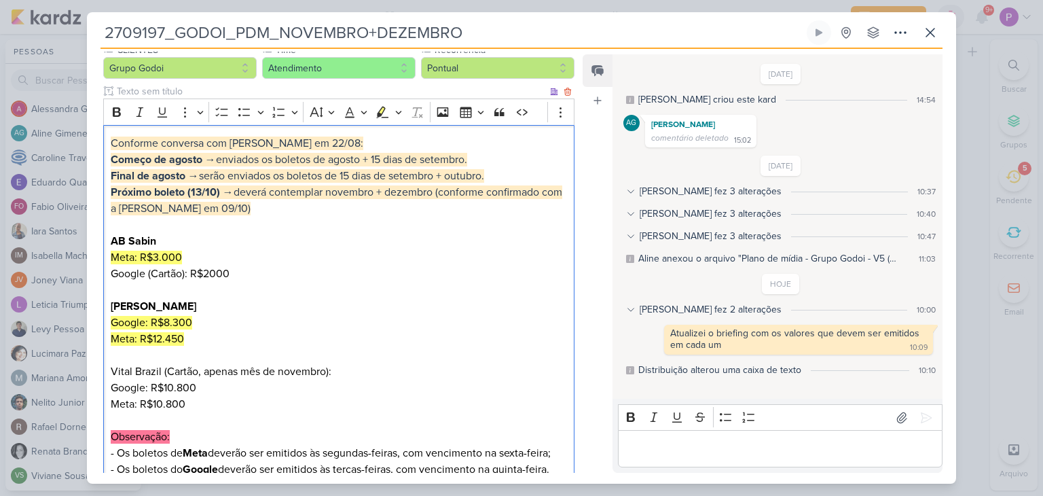
click at [181, 272] on p "Google (Cartão): R$2000 [PERSON_NAME] Google: R$8.300 Meta: R$12.450" at bounding box center [339, 315] width 456 height 98
click at [220, 396] on p "Meta: R$10.800" at bounding box center [339, 404] width 456 height 16
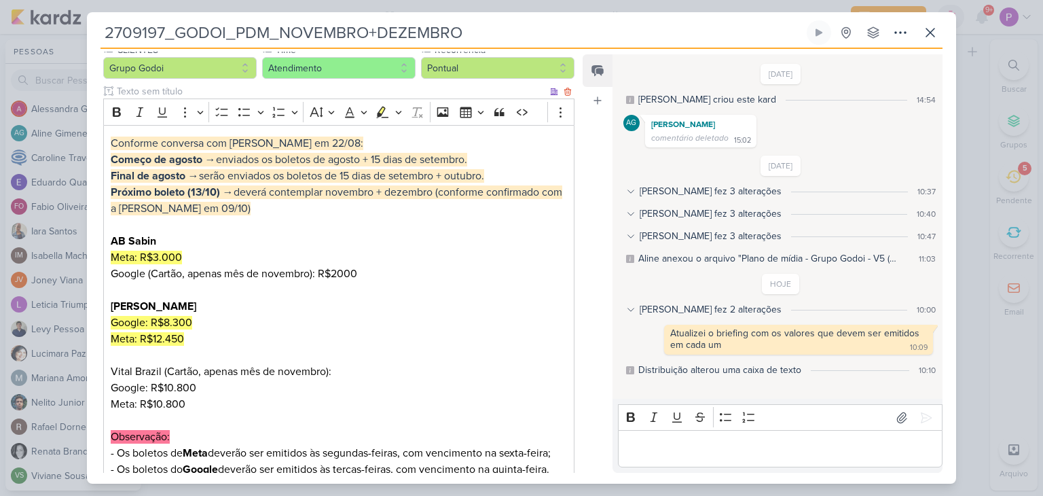
drag, startPoint x: 204, startPoint y: 388, endPoint x: 198, endPoint y: 374, distance: 15.5
click at [204, 388] on p "Google: R$10.800" at bounding box center [339, 388] width 456 height 16
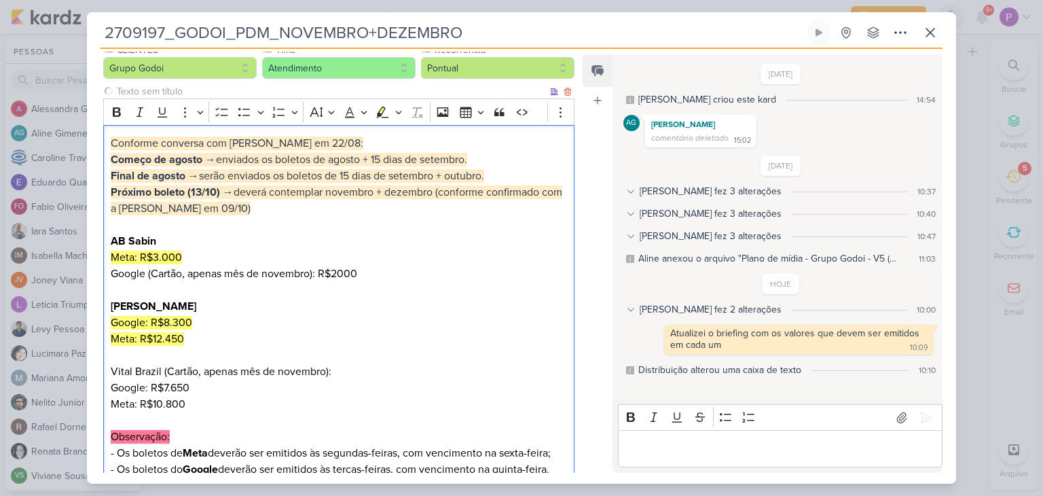
click at [198, 411] on p "Meta: R$10.800" at bounding box center [339, 404] width 456 height 16
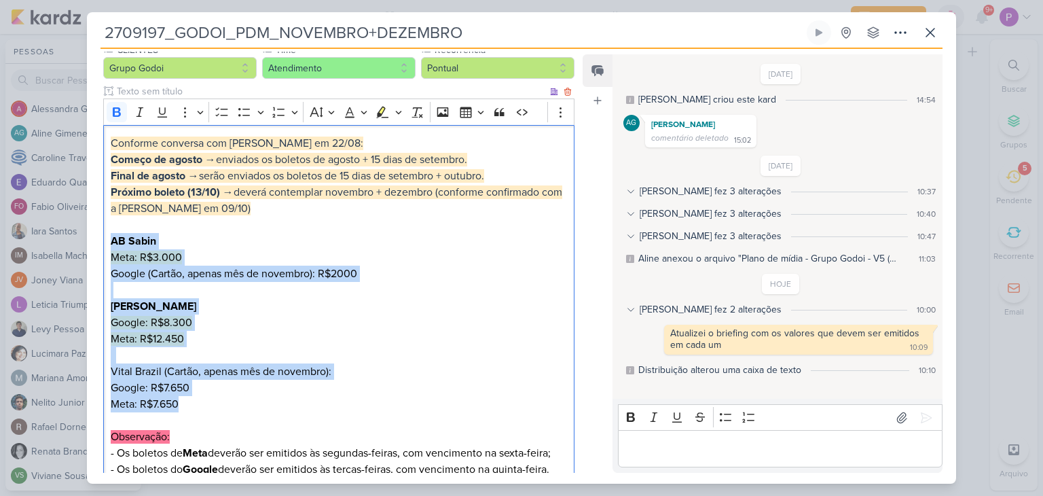
drag, startPoint x: 198, startPoint y: 408, endPoint x: 105, endPoint y: 240, distance: 192.5
click at [105, 240] on div "Conforme conversa com [PERSON_NAME] em 22/08: Começo de agosto → enviados os bo…" at bounding box center [338, 347] width 471 height 445
copy div "AB Sabin Meta: R$3.000 Google (Cartão, apenas mês de novembro): R$2000 [PERSON_…"
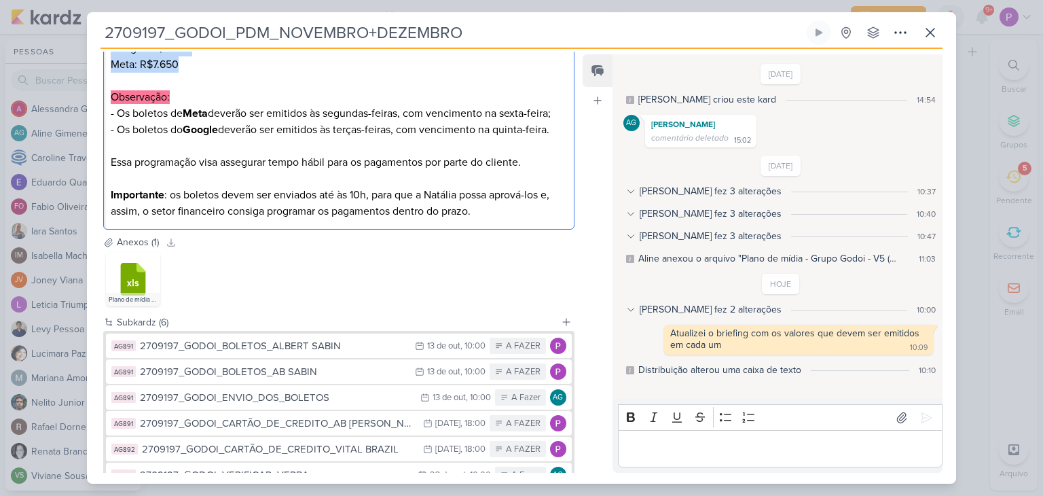
scroll to position [567, 0]
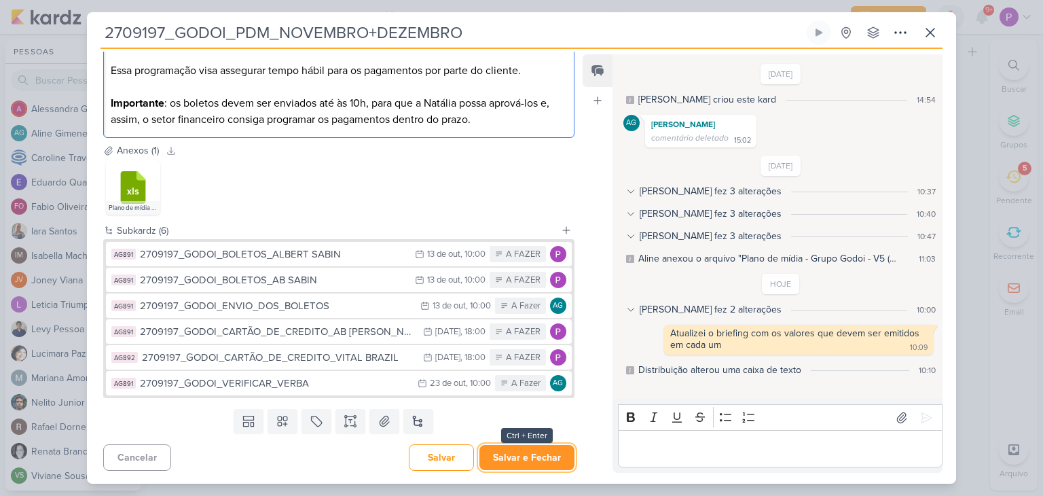
click at [529, 460] on button "Salvar e Fechar" at bounding box center [527, 457] width 95 height 25
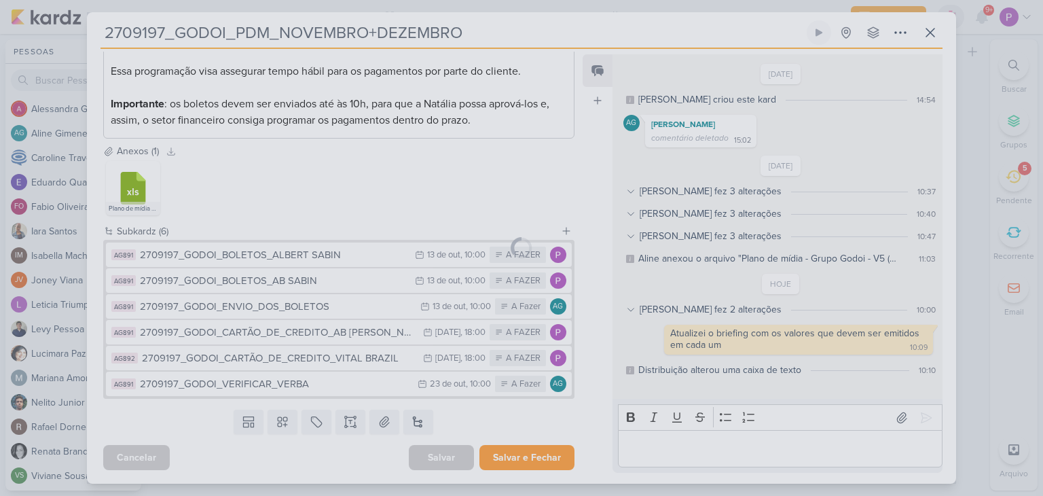
scroll to position [566, 0]
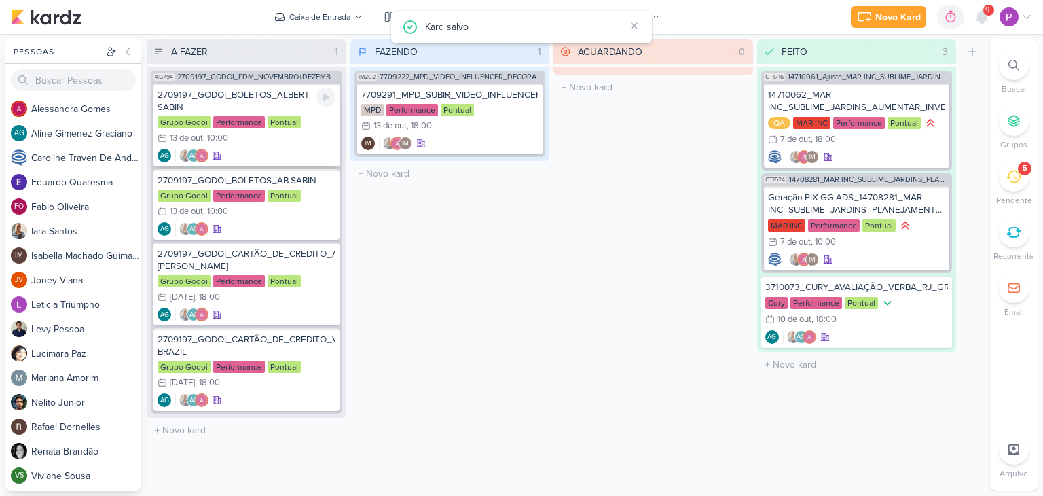
click at [235, 101] on div "2709197_GODOI_BOLETOS_ALBERT SABIN" at bounding box center [247, 101] width 178 height 24
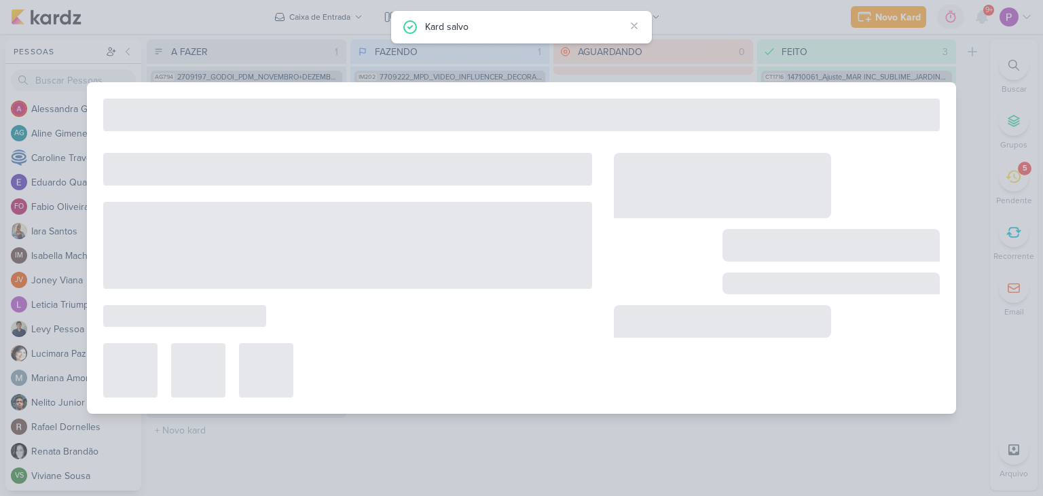
type input "2709197_GODOI_BOLETOS_ALBERT SABIN"
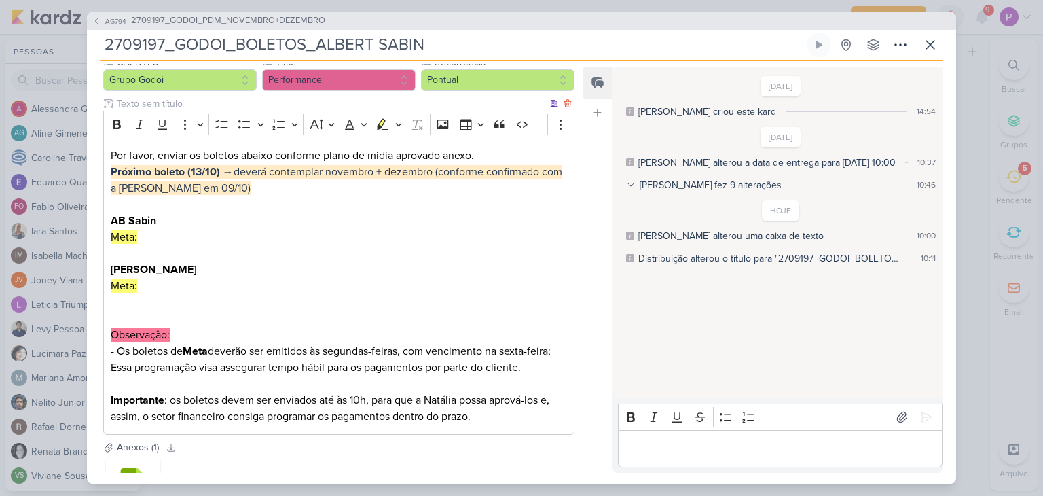
scroll to position [68, 0]
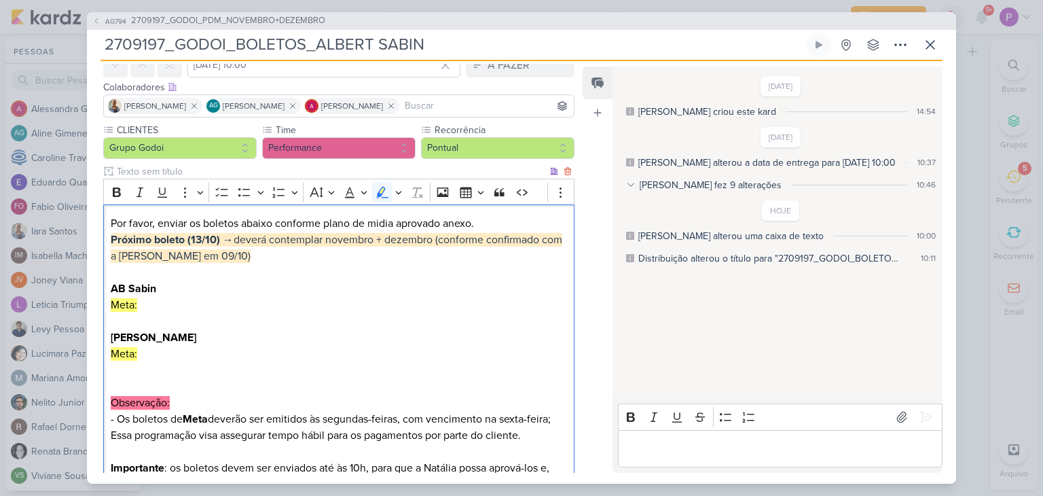
click at [544, 302] on p "Por favor, enviar os boletos abaixo conforme plano de midia aprovado anexo. [PE…" at bounding box center [339, 296] width 456 height 163
drag, startPoint x: 190, startPoint y: 362, endPoint x: 111, endPoint y: 290, distance: 106.2
click at [111, 290] on p "Por favor, enviar os boletos abaixo conforme plano de midia aprovado anexo. [PE…" at bounding box center [339, 296] width 456 height 163
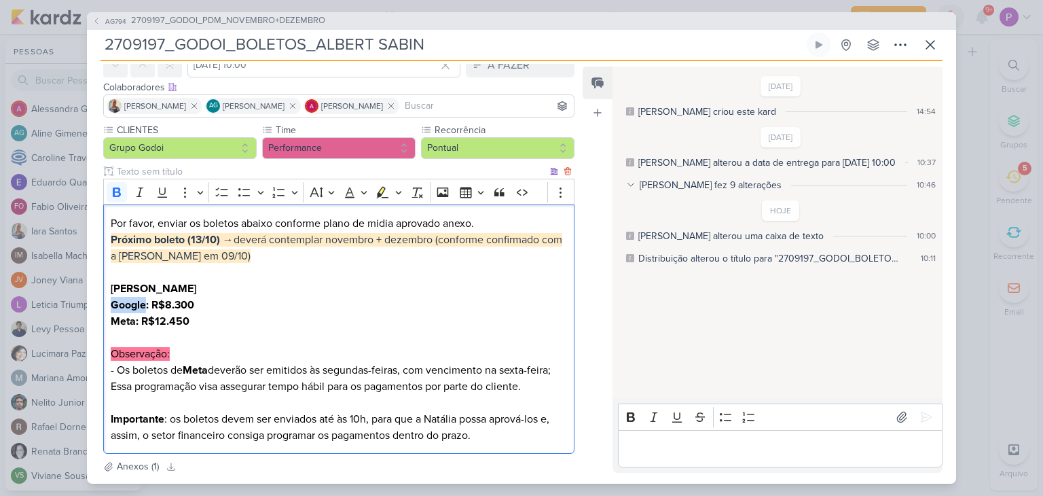
drag, startPoint x: 147, startPoint y: 305, endPoint x: 106, endPoint y: 305, distance: 40.8
click at [106, 305] on div "Por favor, enviar os boletos abaixo conforme plano de midia aprovado anexo. [PE…" at bounding box center [338, 328] width 471 height 249
drag, startPoint x: 202, startPoint y: 321, endPoint x: 113, endPoint y: 302, distance: 90.3
click at [113, 302] on p "Por favor, enviar os boletos abaixo conforme plano de midia aprovado anexo. [PE…" at bounding box center [339, 272] width 456 height 114
click at [130, 194] on button "Italic" at bounding box center [140, 192] width 20 height 20
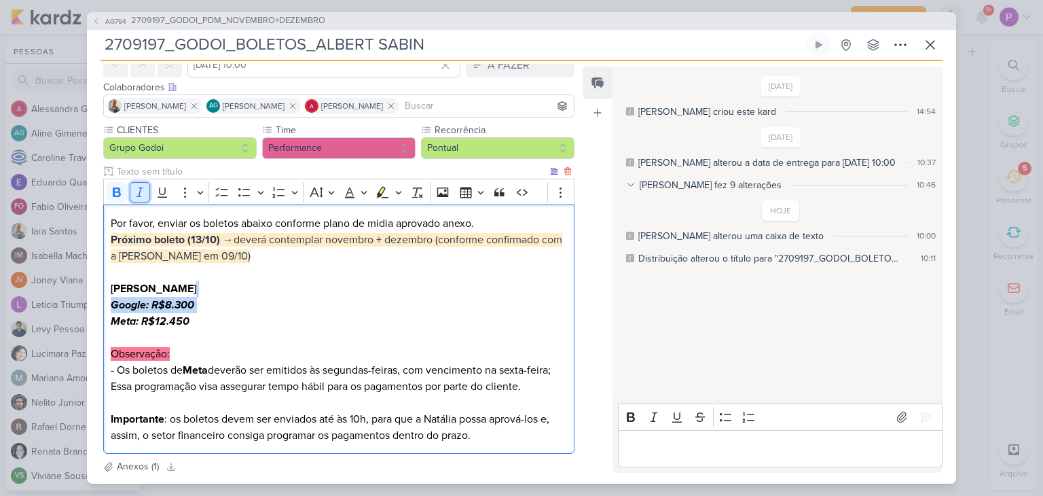
click at [145, 191] on icon "Editor toolbar" at bounding box center [140, 192] width 14 height 14
click at [120, 191] on icon "Editor toolbar" at bounding box center [117, 192] width 14 height 14
click at [157, 308] on p "Por favor, enviar os boletos abaixo conforme plano de midia aprovado anexo. [PE…" at bounding box center [339, 272] width 456 height 114
drag, startPoint x: 149, startPoint y: 300, endPoint x: 112, endPoint y: 300, distance: 37.4
click at [112, 300] on p "Por favor, enviar os boletos abaixo conforme plano de midia aprovado anexo. [PE…" at bounding box center [339, 272] width 456 height 114
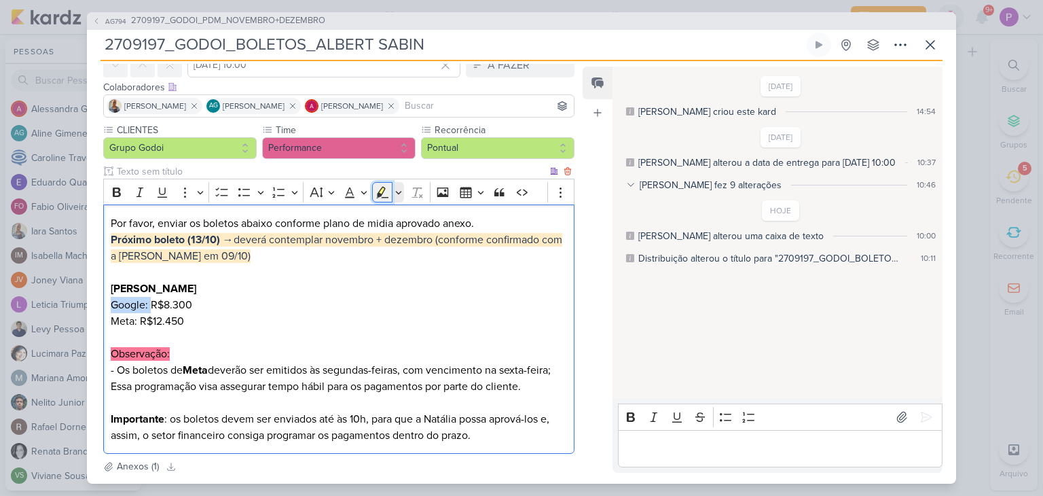
click at [377, 194] on icon "Editor toolbar" at bounding box center [383, 192] width 12 height 12
drag, startPoint x: 139, startPoint y: 321, endPoint x: 99, endPoint y: 321, distance: 39.4
click at [99, 321] on div "CLIENTES Grupo Godoi Time" at bounding box center [333, 291] width 493 height 336
click at [382, 197] on icon "Editor toolbar" at bounding box center [383, 192] width 14 height 14
click at [327, 323] on p "Por favor, enviar os boletos abaixo conforme plano de midia aprovado anexo. [PE…" at bounding box center [339, 272] width 456 height 114
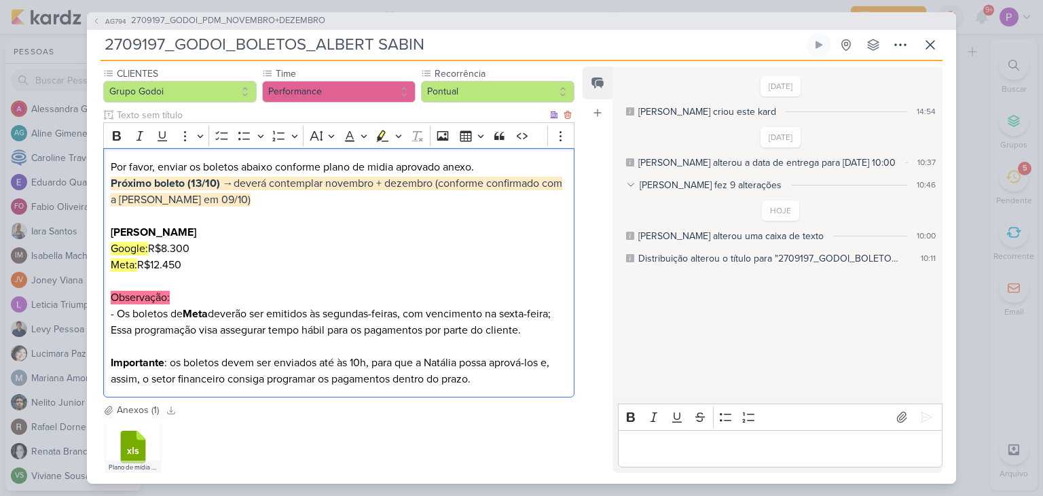
scroll to position [204, 0]
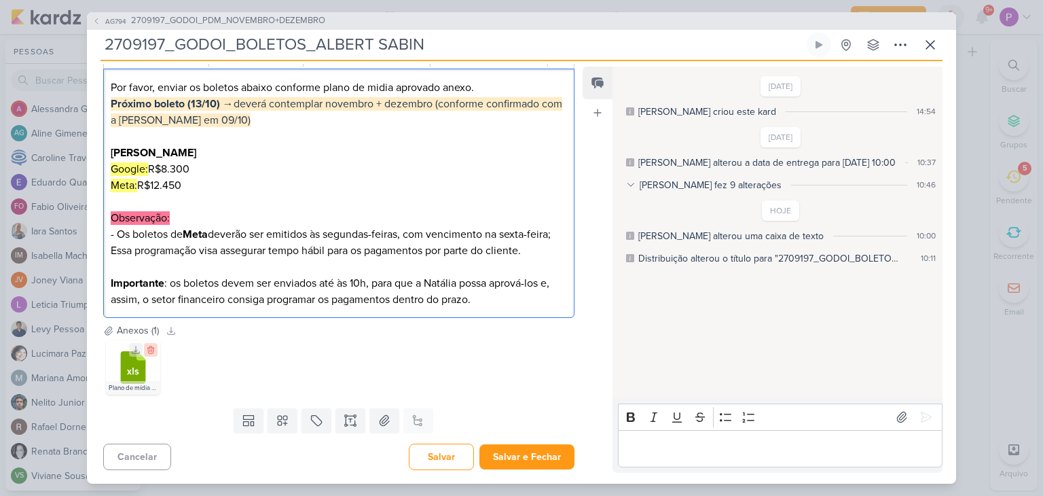
click at [146, 351] on icon at bounding box center [151, 350] width 10 height 10
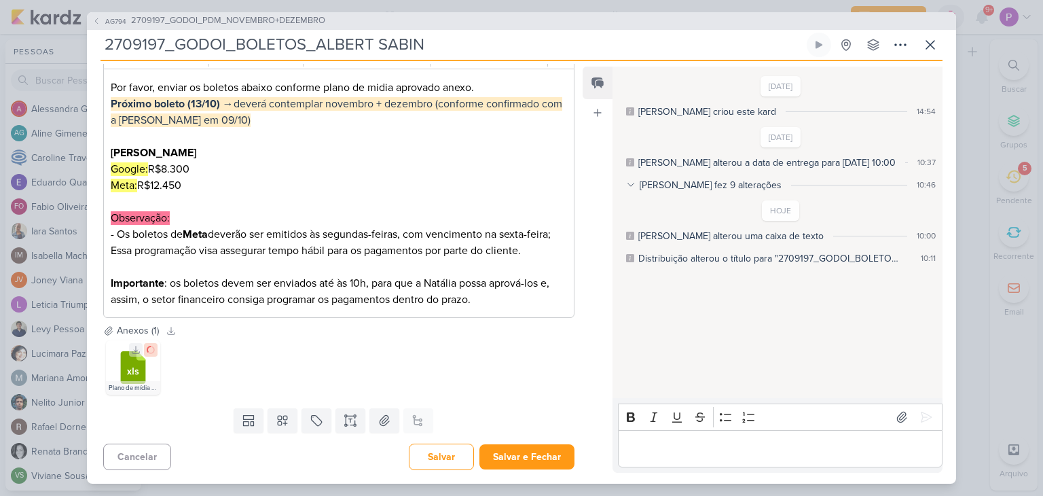
scroll to position [124, 0]
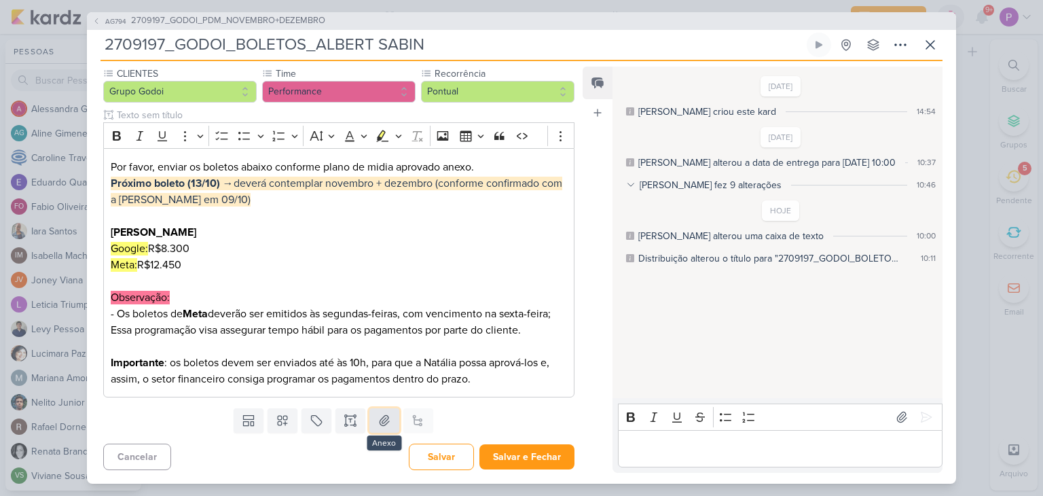
click at [378, 421] on icon at bounding box center [385, 421] width 14 height 14
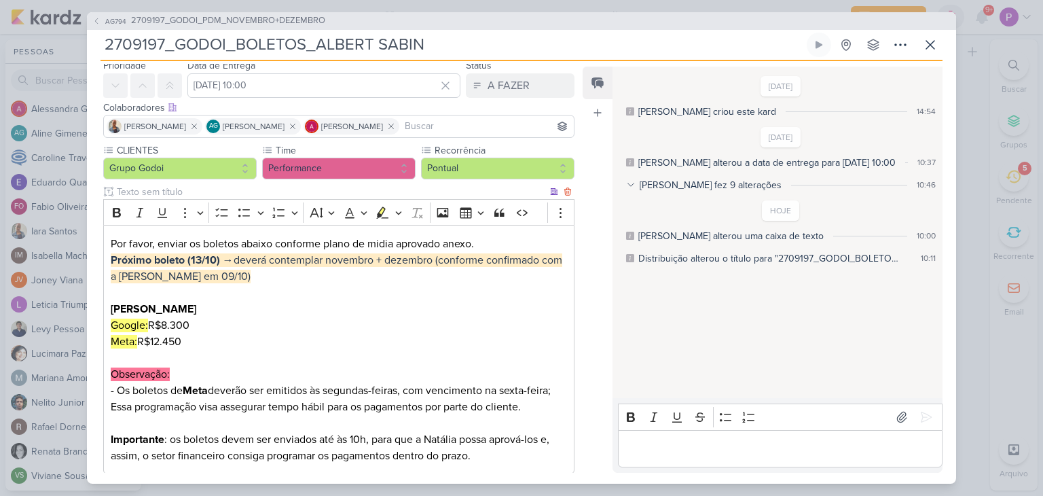
scroll to position [0, 0]
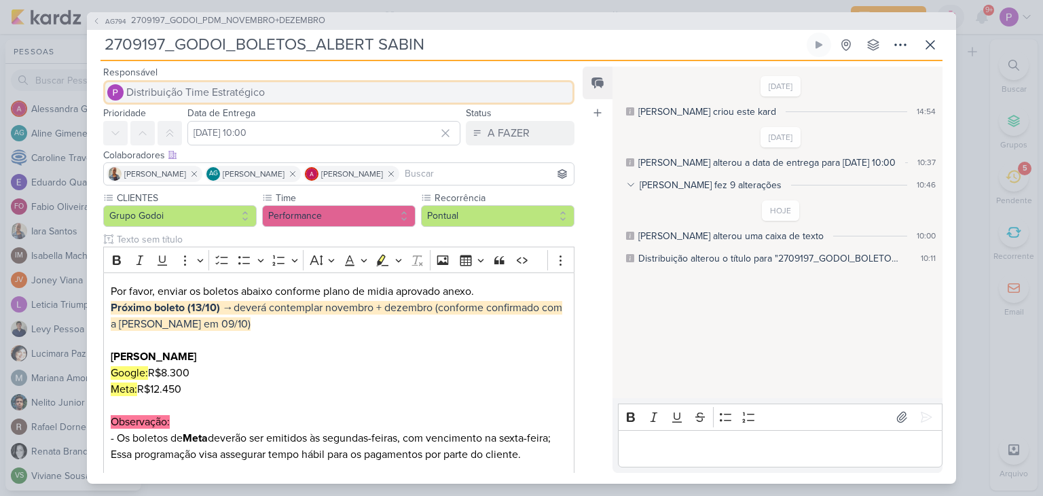
click at [259, 94] on span "Distribuição Time Estratégico" at bounding box center [195, 92] width 139 height 16
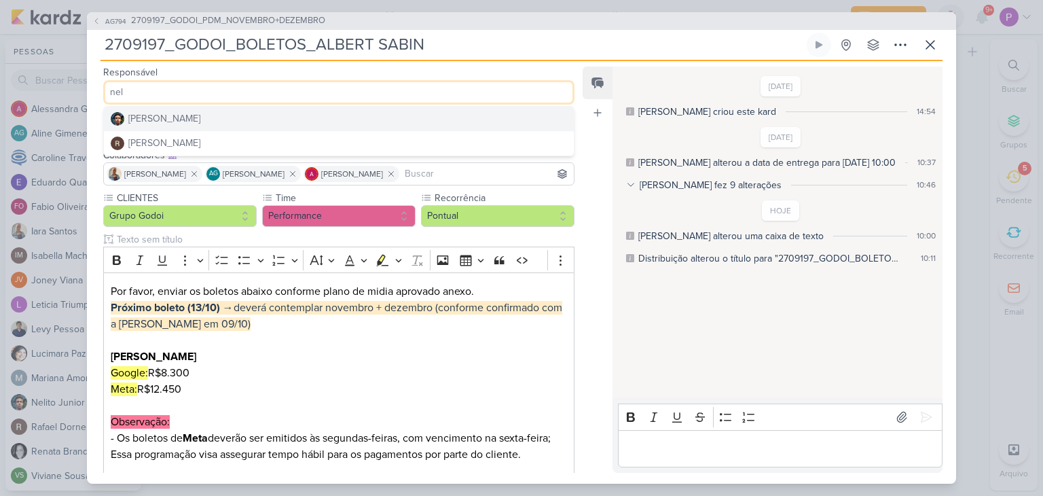
type input "nel"
click at [237, 111] on button "[PERSON_NAME]" at bounding box center [339, 119] width 470 height 24
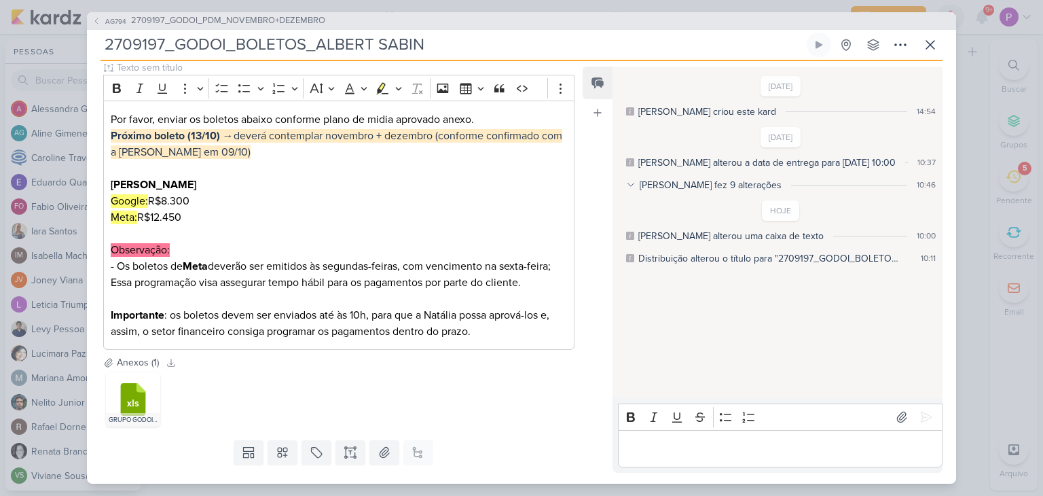
scroll to position [204, 0]
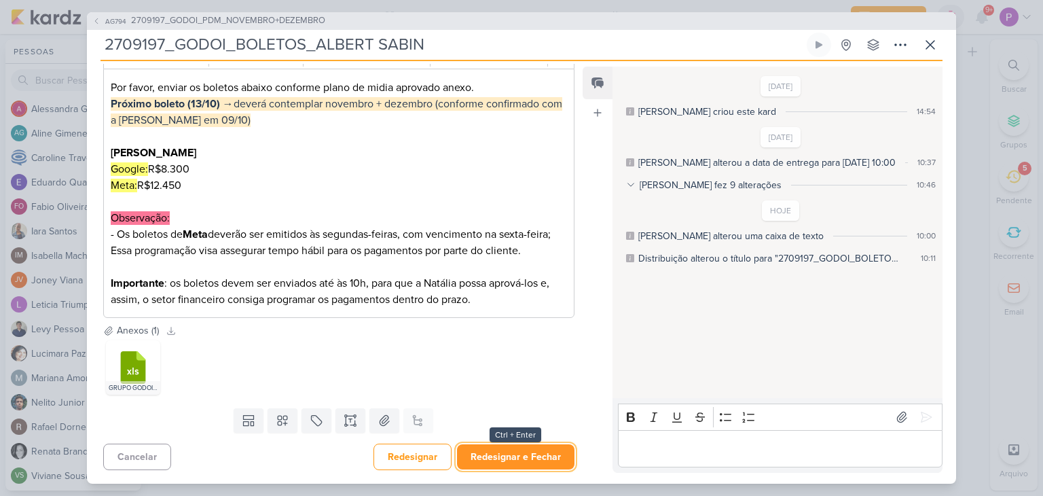
click at [537, 452] on button "Redesignar e Fechar" at bounding box center [516, 456] width 118 height 25
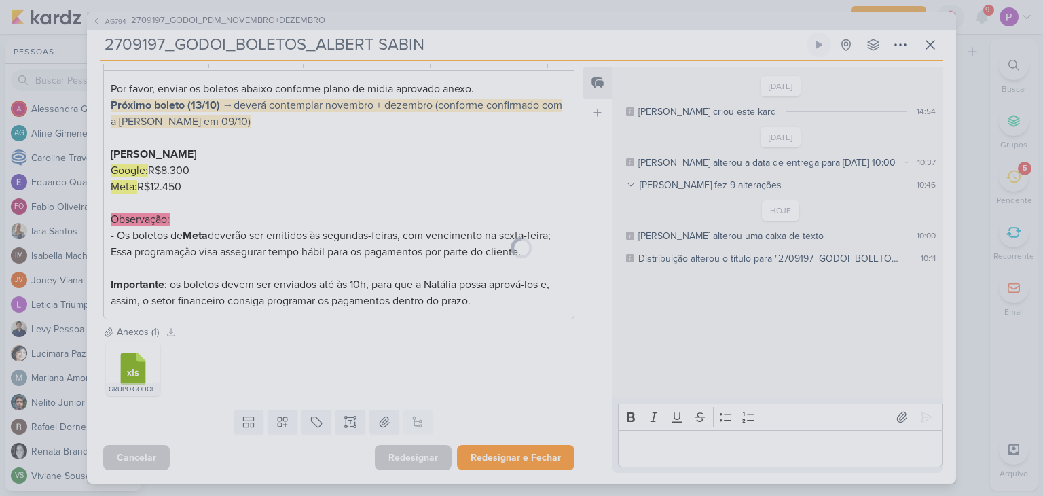
scroll to position [202, 0]
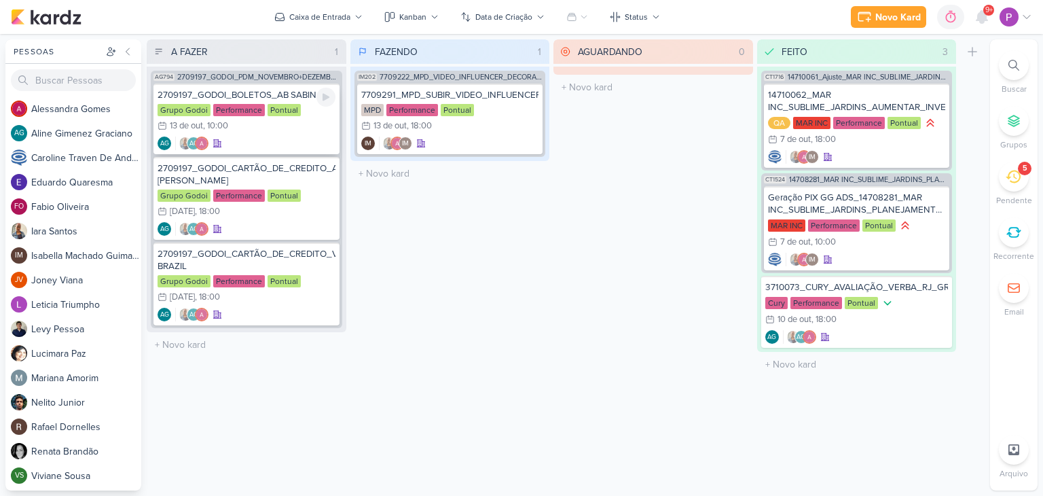
click at [263, 138] on div "AG AG" at bounding box center [247, 144] width 178 height 14
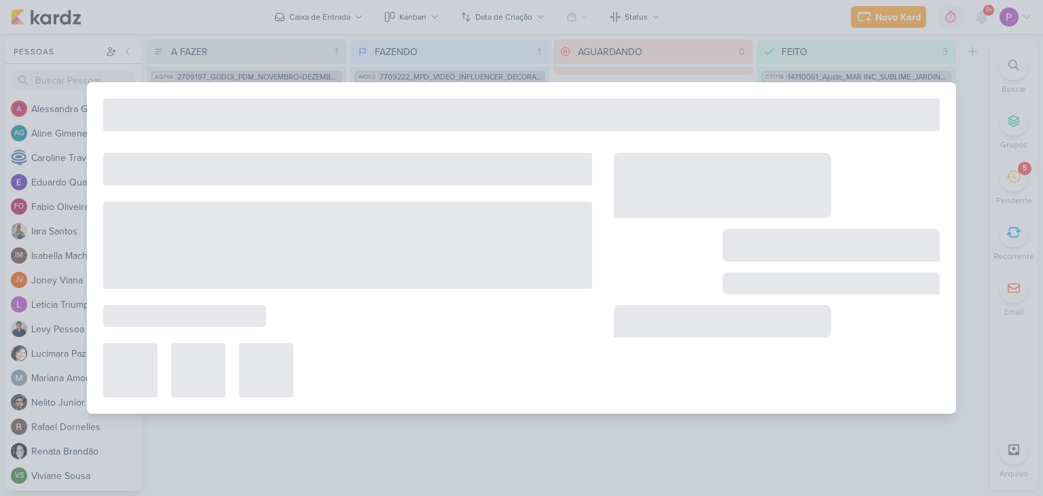
type input "2709197_GODOI_BOLETOS_AB SABIN"
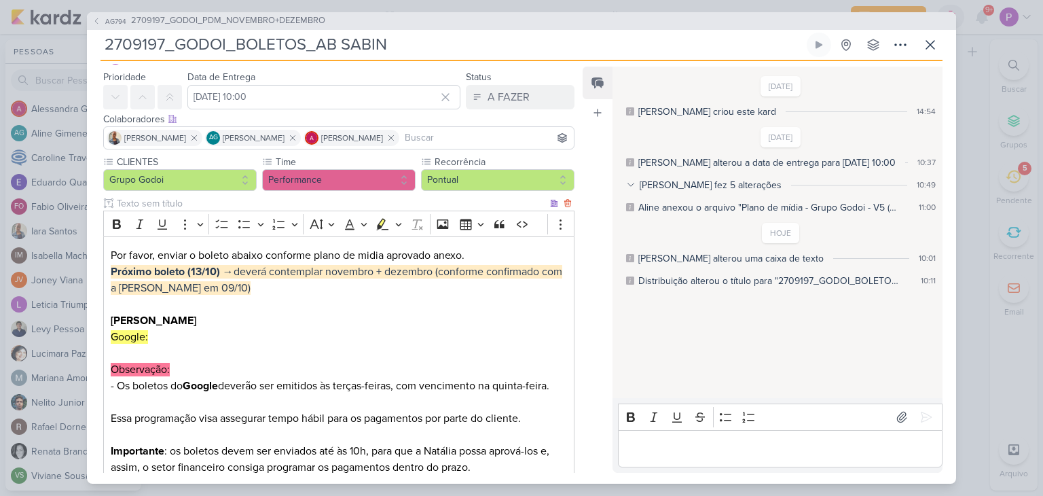
scroll to position [68, 0]
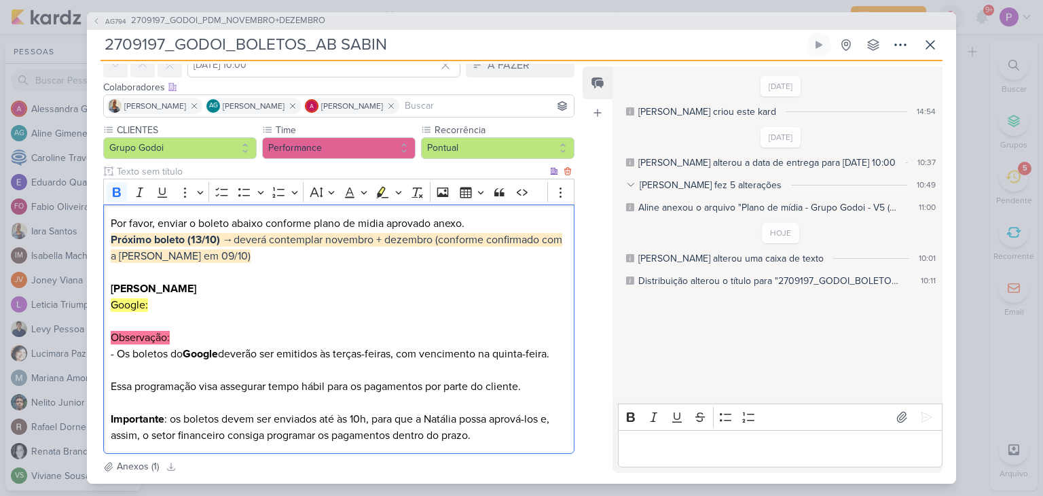
click at [533, 285] on p "Por favor, enviar o boleto abaixo conforme plano de midia aprovado anexo. [PERS…" at bounding box center [339, 272] width 456 height 114
drag, startPoint x: 172, startPoint y: 308, endPoint x: 85, endPoint y: 287, distance: 89.6
click at [85, 287] on div "AG794 2709197_GODOI_PDM_NOVEMBRO+DEZEMBRO 2709197_GODOI_BOLETOS_AB SABIN" at bounding box center [521, 248] width 1043 height 496
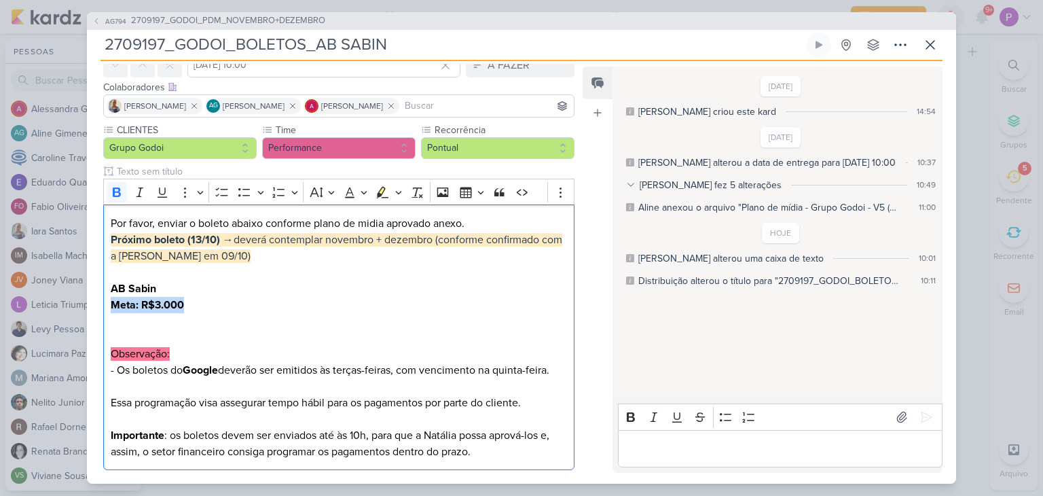
drag, startPoint x: 190, startPoint y: 306, endPoint x: 97, endPoint y: 300, distance: 93.2
click at [97, 300] on div "CLIENTES Grupo Godoi Time" at bounding box center [333, 299] width 493 height 353
click at [115, 197] on icon "Editor toolbar" at bounding box center [117, 192] width 14 height 14
click at [377, 190] on icon "Editor toolbar" at bounding box center [383, 192] width 14 height 14
click at [227, 319] on p "Por favor, enviar o boleto abaixo conforme plano de midia aprovado anexo. [PERS…" at bounding box center [339, 280] width 456 height 130
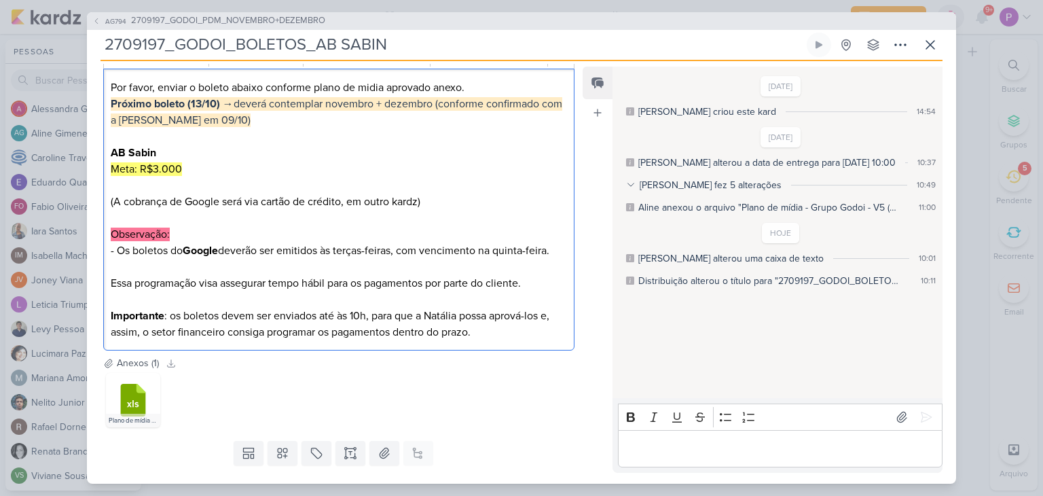
scroll to position [236, 0]
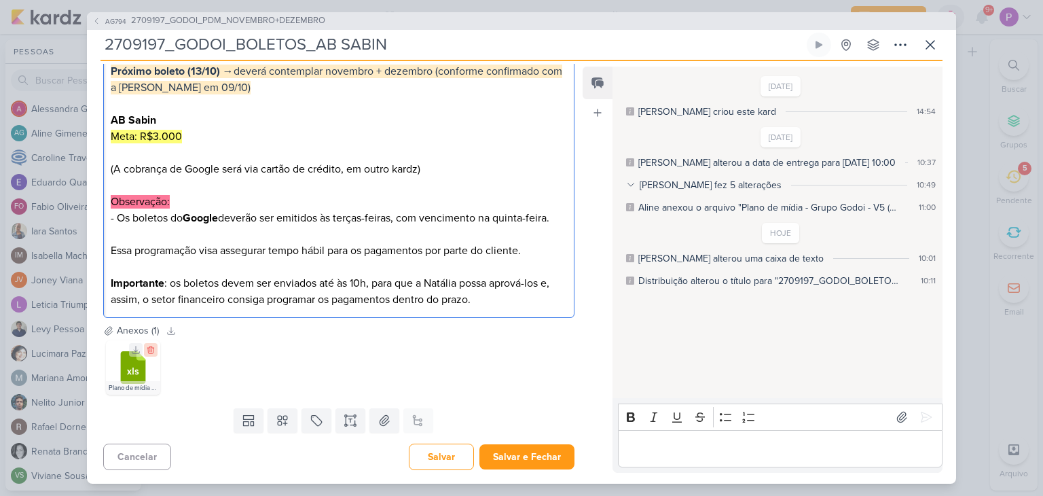
click at [148, 352] on icon at bounding box center [150, 349] width 6 height 7
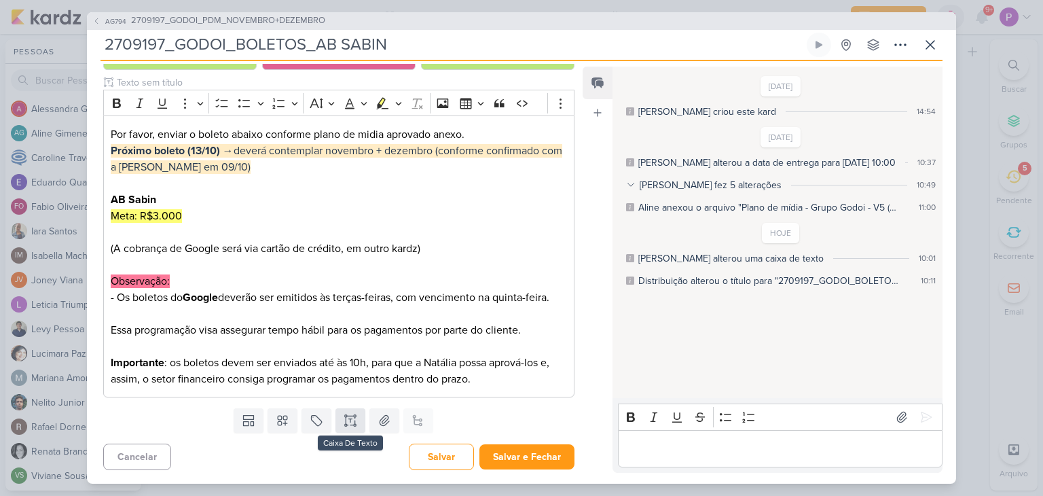
scroll to position [157, 0]
click at [378, 421] on icon at bounding box center [385, 421] width 14 height 14
click at [315, 344] on p "Essa programação visa assegurar tempo hábil para os pagamentos por parte do cli…" at bounding box center [339, 338] width 456 height 33
click at [389, 424] on button at bounding box center [385, 420] width 30 height 24
click at [442, 381] on p "Importante : os boletos devem ser enviados até às 10h, para que a [PERSON_NAME]…" at bounding box center [339, 371] width 456 height 33
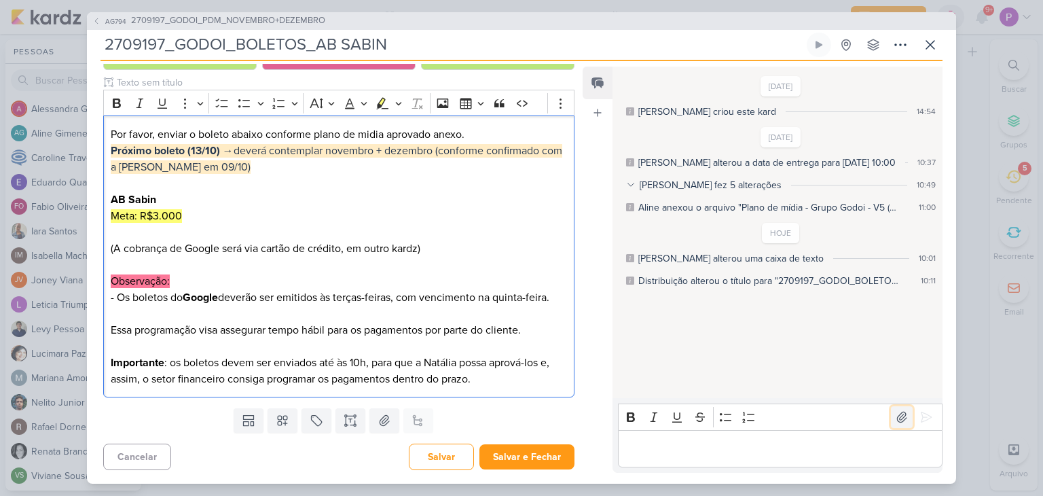
click at [895, 416] on icon at bounding box center [902, 417] width 14 height 14
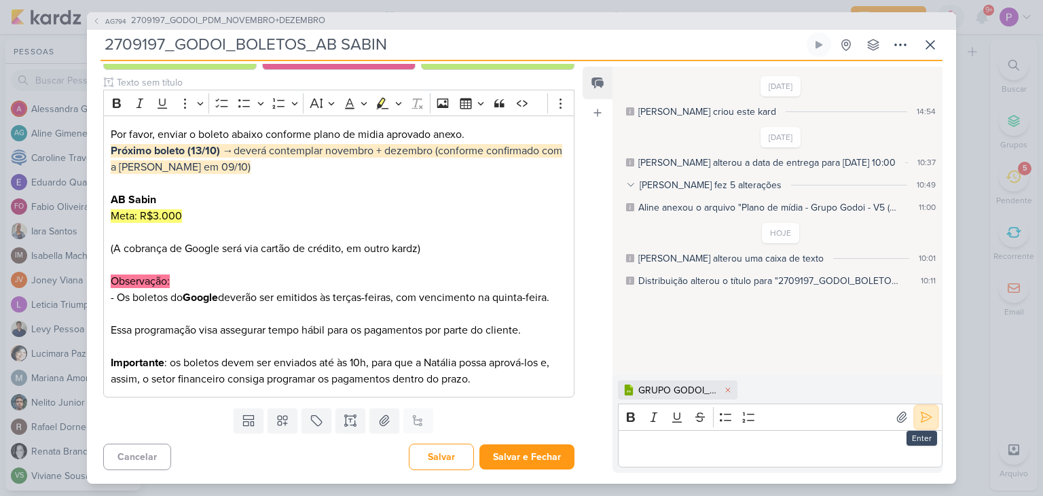
click at [929, 421] on button at bounding box center [927, 417] width 22 height 22
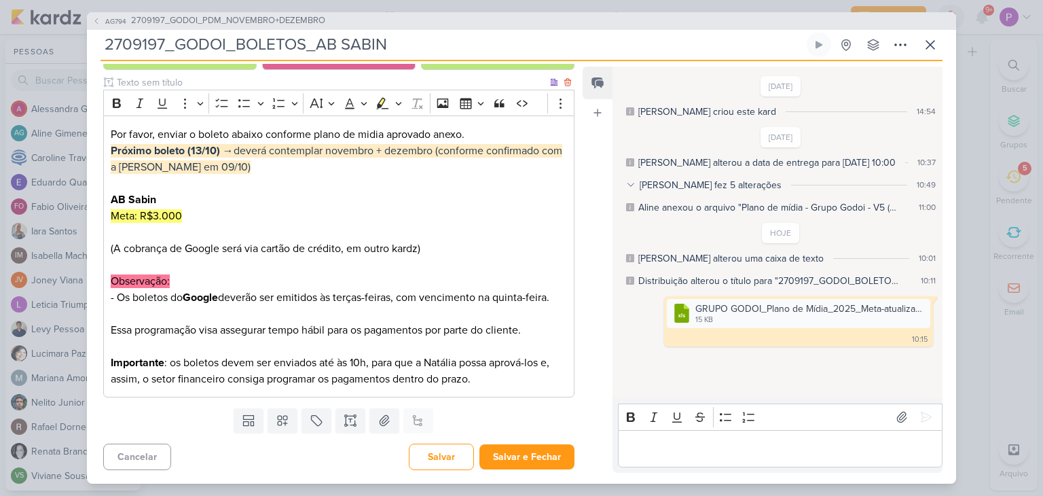
click at [247, 307] on p "Observação: - Os boletos do Google deverão ser emitidos às terças-feiras, com v…" at bounding box center [339, 297] width 456 height 49
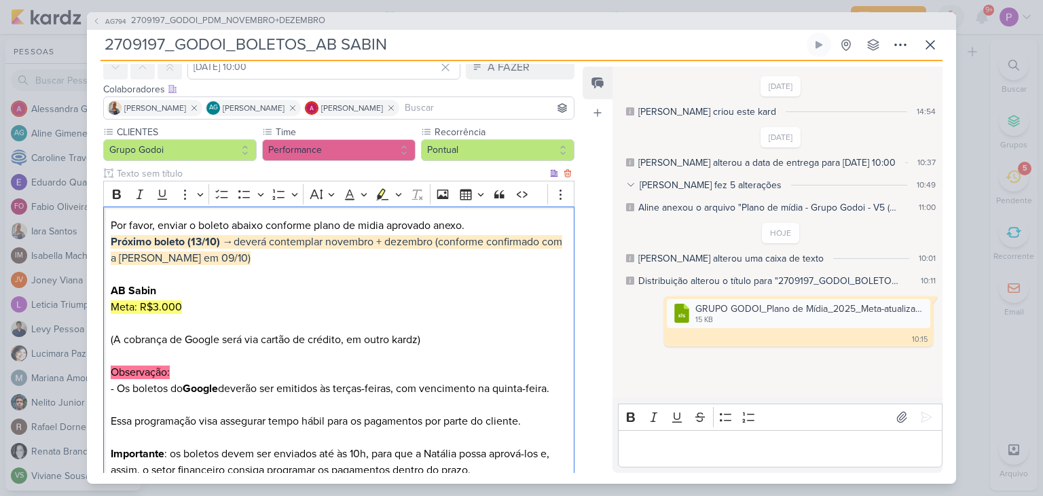
scroll to position [0, 0]
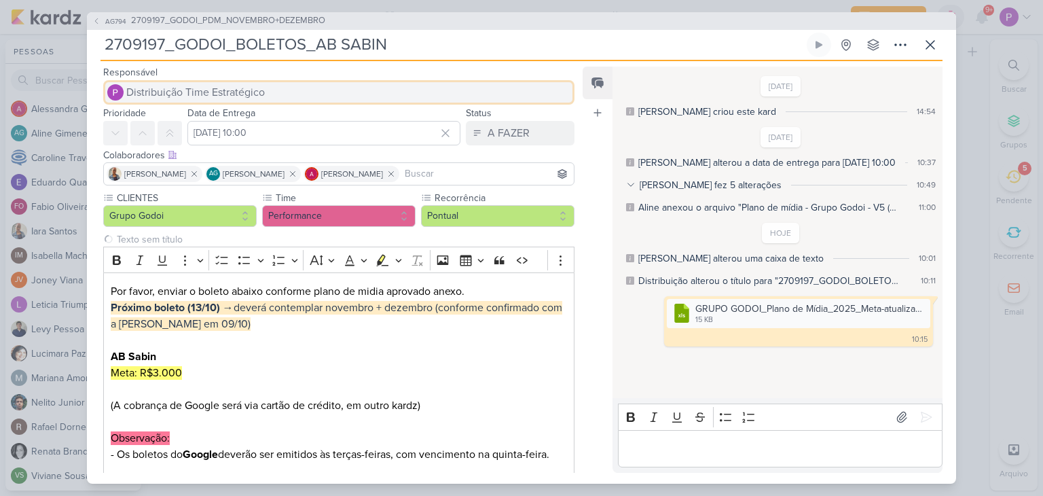
click at [189, 88] on span "Distribuição Time Estratégico" at bounding box center [195, 92] width 139 height 16
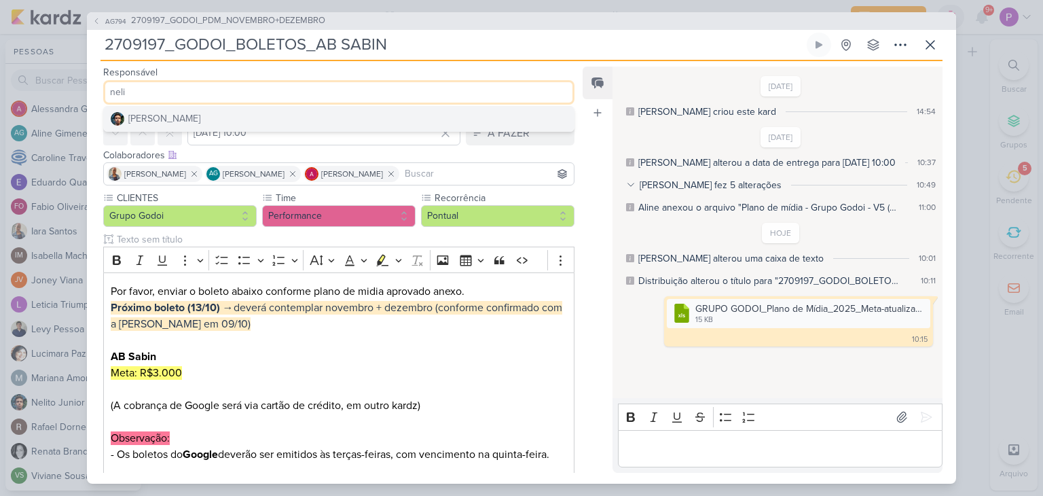
type input "neli"
click at [213, 110] on button "[PERSON_NAME]" at bounding box center [339, 119] width 470 height 24
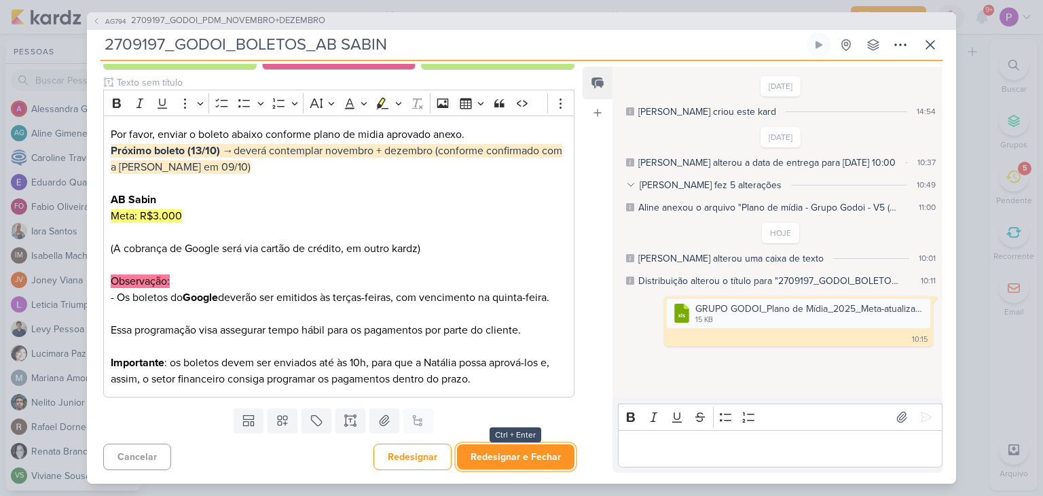
click at [499, 454] on button "Redesignar e Fechar" at bounding box center [516, 456] width 118 height 25
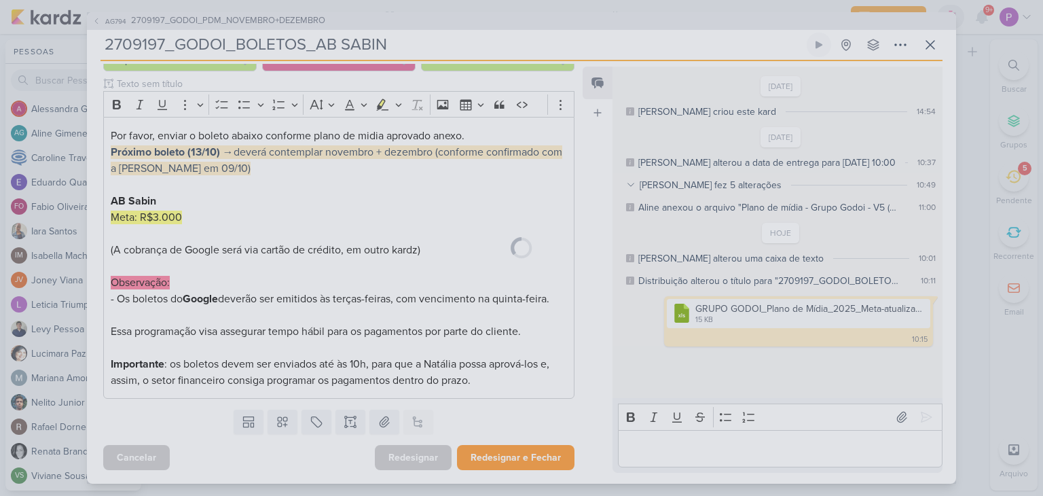
scroll to position [156, 0]
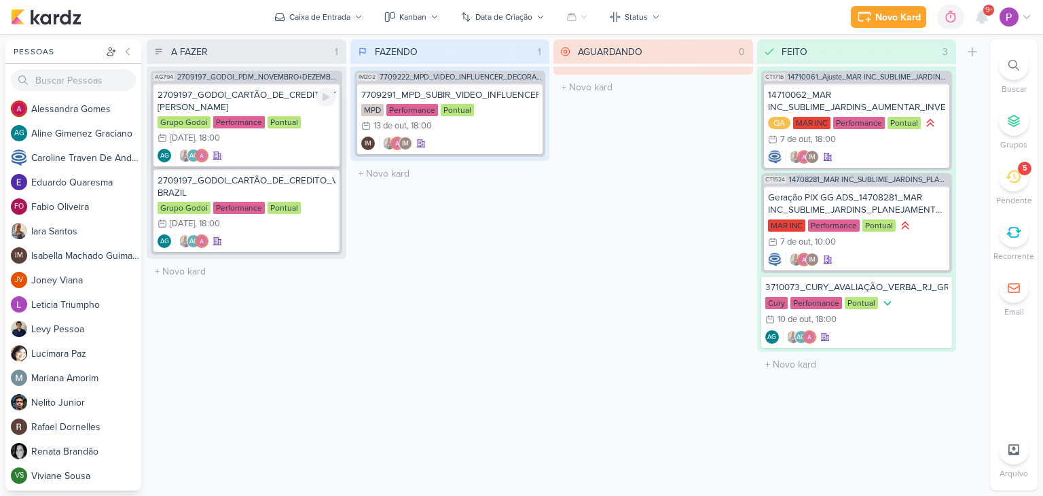
click at [260, 156] on div "AG AG" at bounding box center [247, 156] width 178 height 14
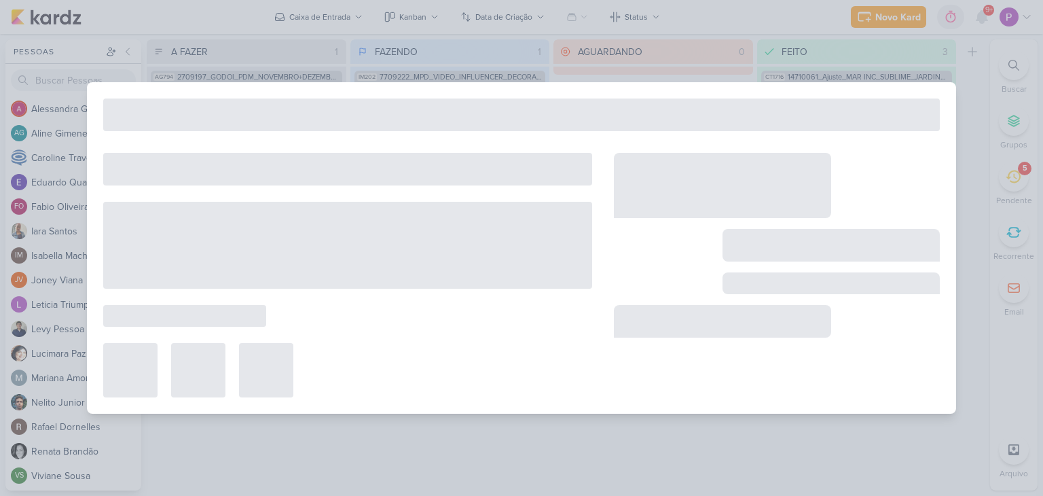
type input "2709197_GODOI_CARTÃO_DE_CREDITO_AB [PERSON_NAME]"
type input "[DATE] 18:00"
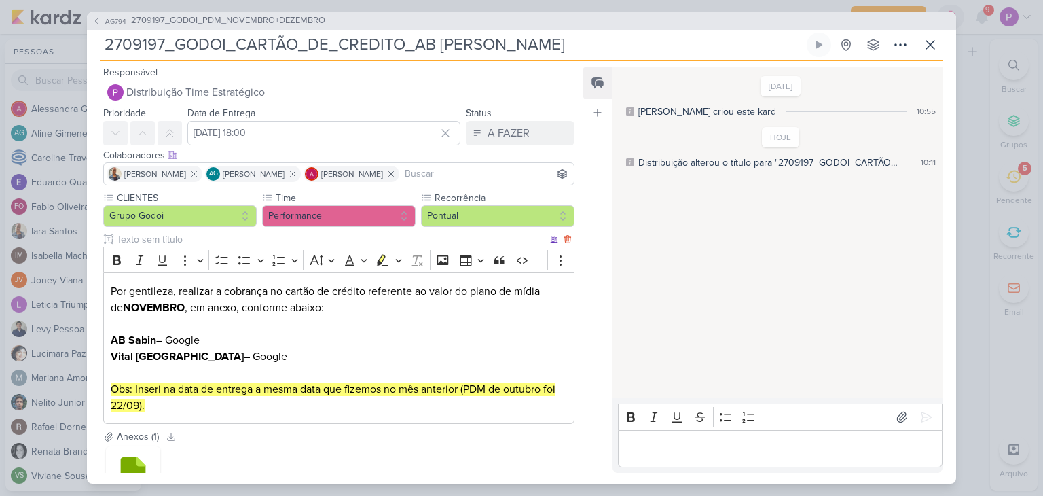
scroll to position [68, 0]
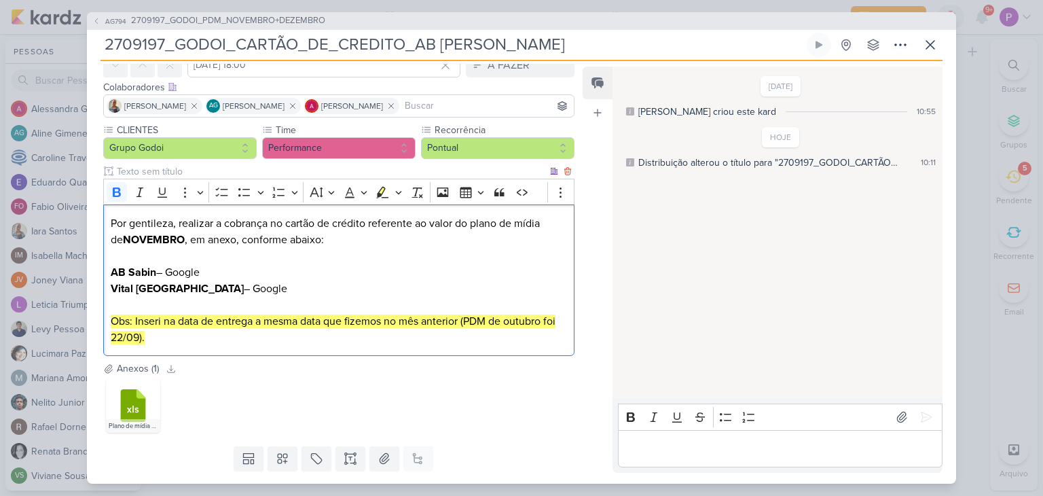
drag, startPoint x: 226, startPoint y: 289, endPoint x: 116, endPoint y: 264, distance: 112.2
click at [116, 264] on div "Por gentileza, realizar a cobrança no cartão de crédito referente ao valor do p…" at bounding box center [338, 279] width 471 height 151
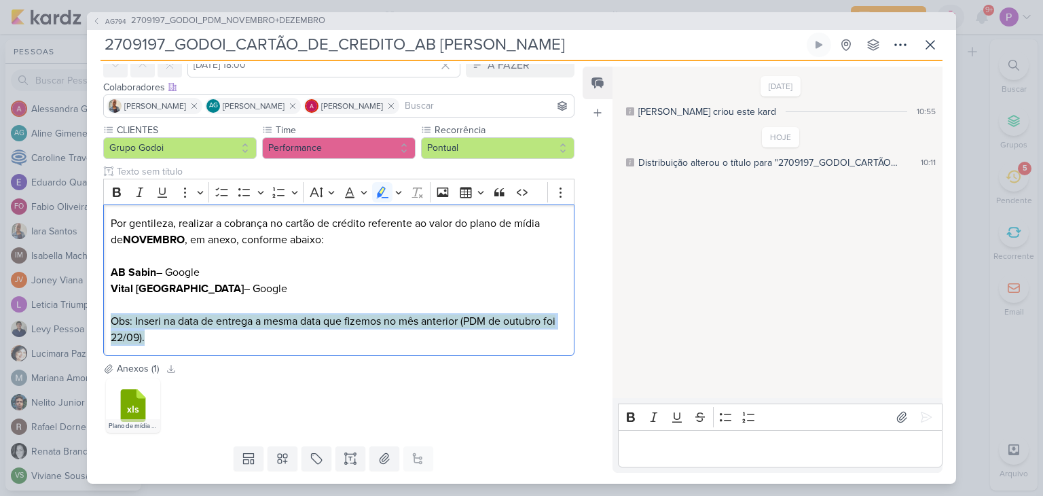
drag, startPoint x: 152, startPoint y: 336, endPoint x: 98, endPoint y: 319, distance: 57.1
click at [98, 319] on div "CLIENTES Grupo Godoi Time" at bounding box center [333, 242] width 493 height 238
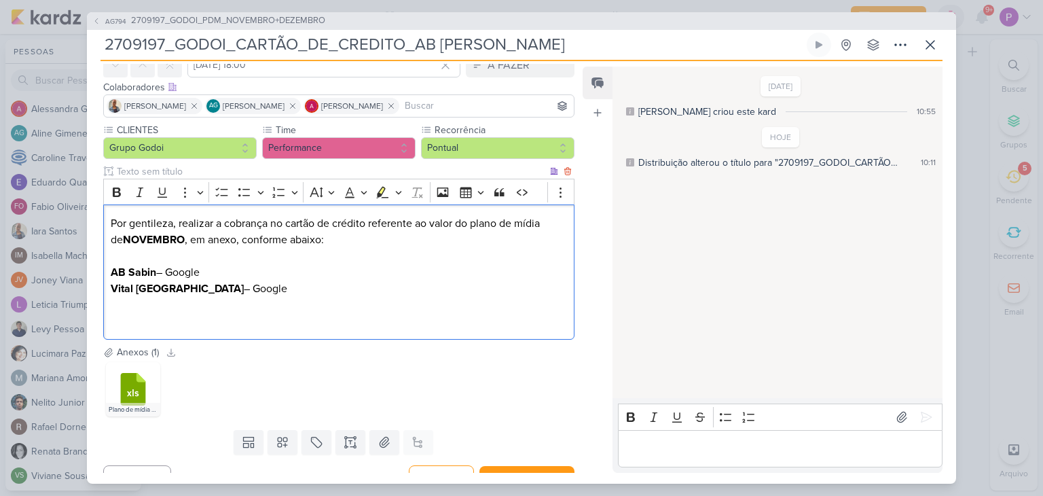
scroll to position [0, 0]
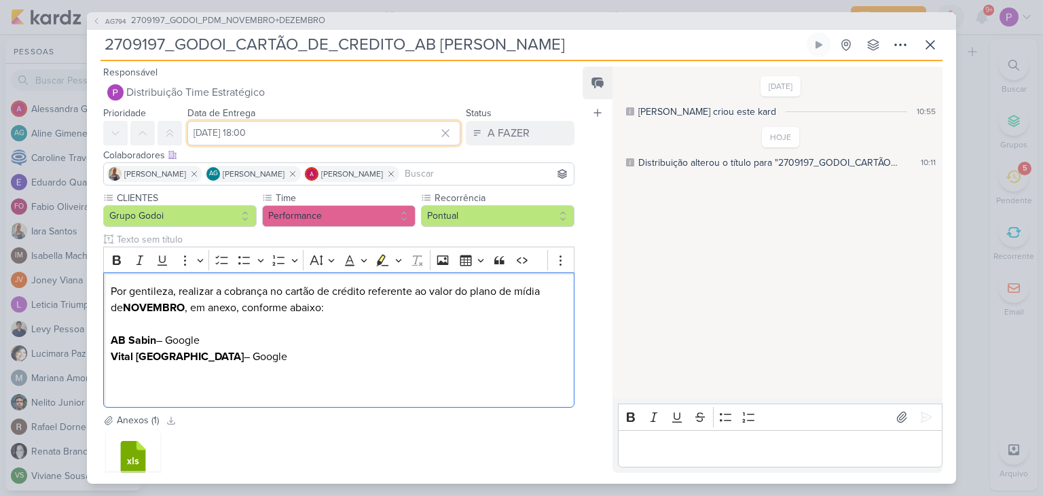
click at [266, 138] on input "[DATE] 18:00" at bounding box center [323, 133] width 273 height 24
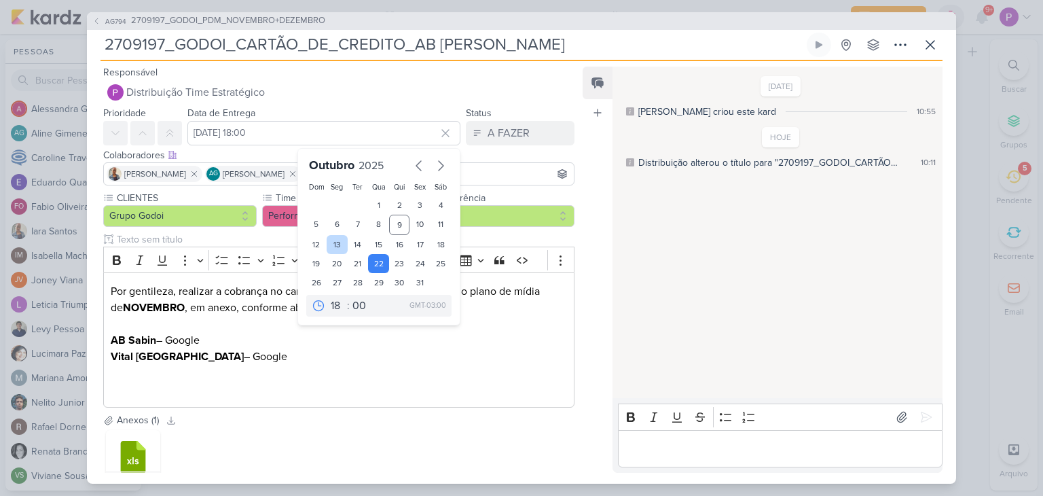
click at [333, 242] on div "13" at bounding box center [337, 244] width 21 height 19
type input "[DATE] 18:00"
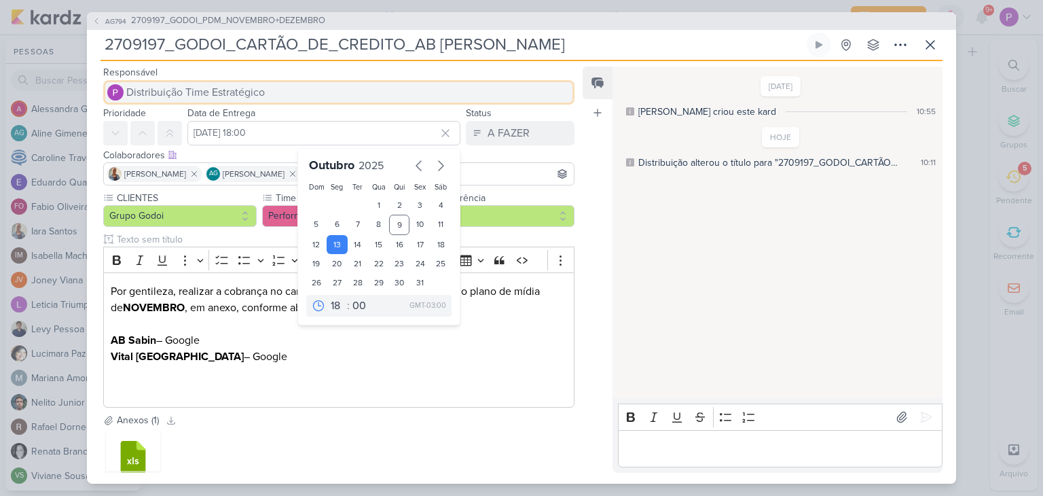
click at [353, 100] on button "Distribuição Time Estratégico" at bounding box center [338, 92] width 471 height 24
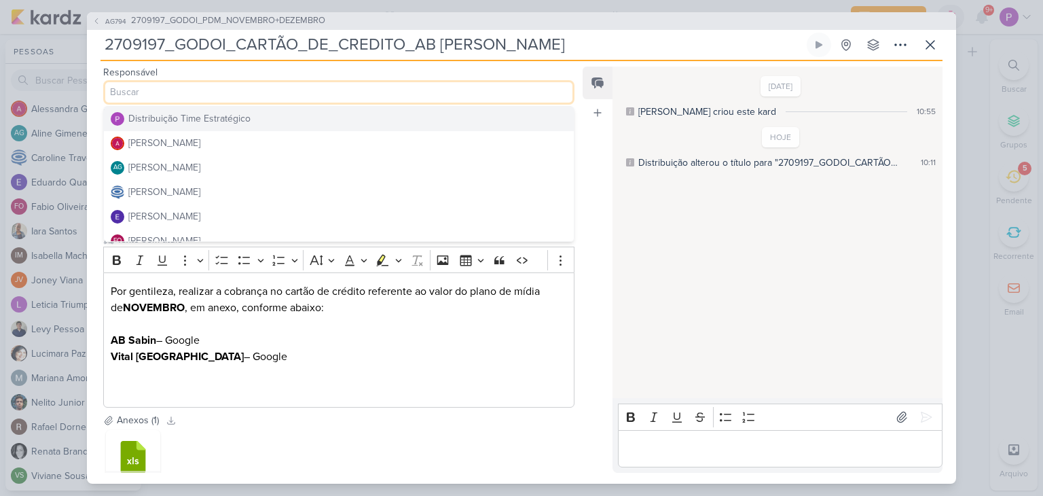
click at [552, 73] on div "Responsável Distribuição Time Estratégico Distribuição Time Estratégico [PERSON…" at bounding box center [333, 84] width 493 height 41
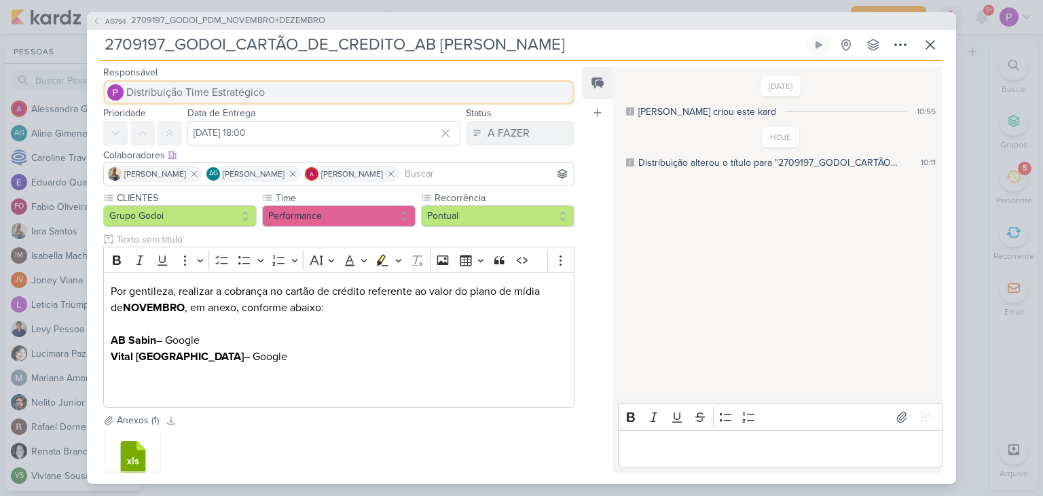
click at [262, 89] on span "Distribuição Time Estratégico" at bounding box center [195, 92] width 139 height 16
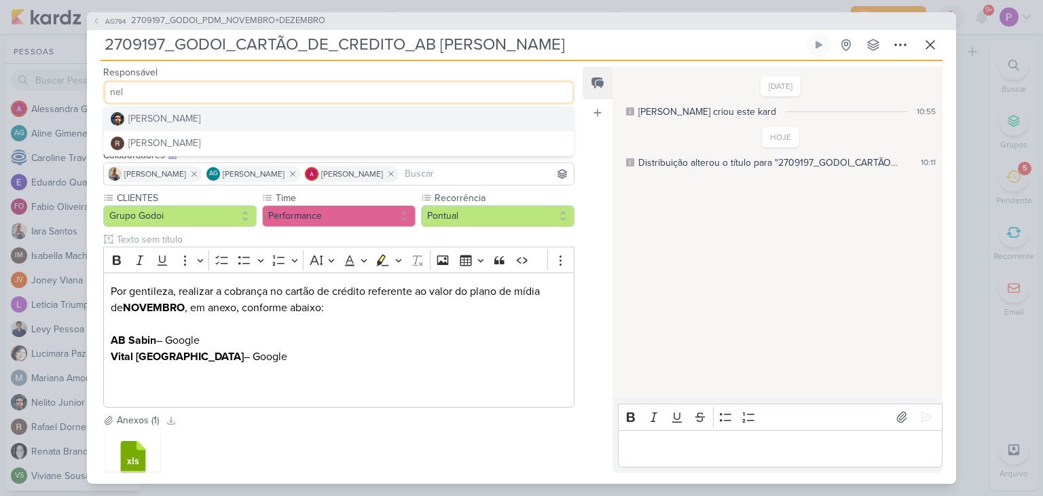
type input "nel"
click at [220, 119] on button "[PERSON_NAME]" at bounding box center [339, 119] width 470 height 24
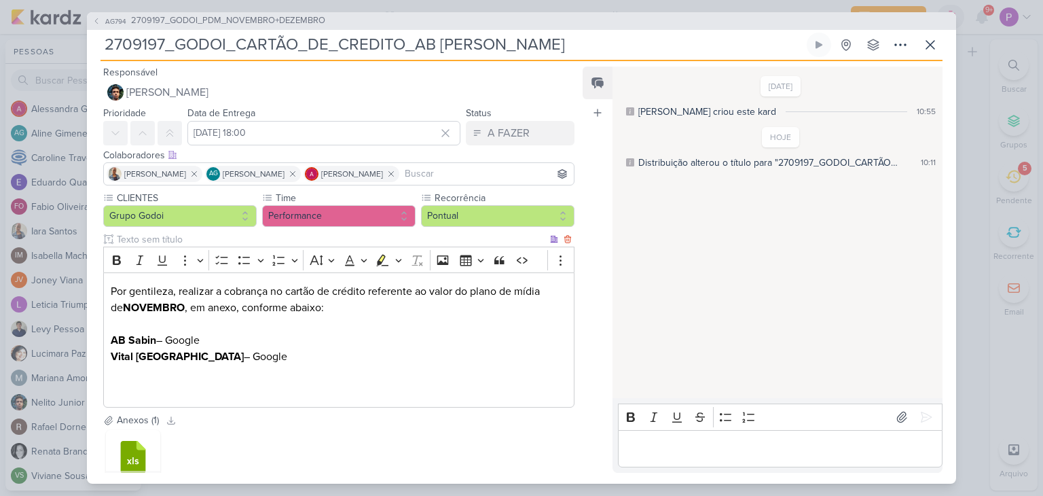
drag, startPoint x: 238, startPoint y: 340, endPoint x: 228, endPoint y: 335, distance: 11.2
click at [236, 339] on p "AB Sabin – Google" at bounding box center [339, 340] width 456 height 16
click at [522, 355] on p "Vital [GEOGRAPHIC_DATA] – Google" at bounding box center [339, 372] width 456 height 49
drag, startPoint x: 223, startPoint y: 359, endPoint x: 107, endPoint y: 340, distance: 117.1
click at [107, 340] on div "Por gentileza, realizar a cobrança no cartão de crédito referente ao valor do p…" at bounding box center [338, 339] width 471 height 135
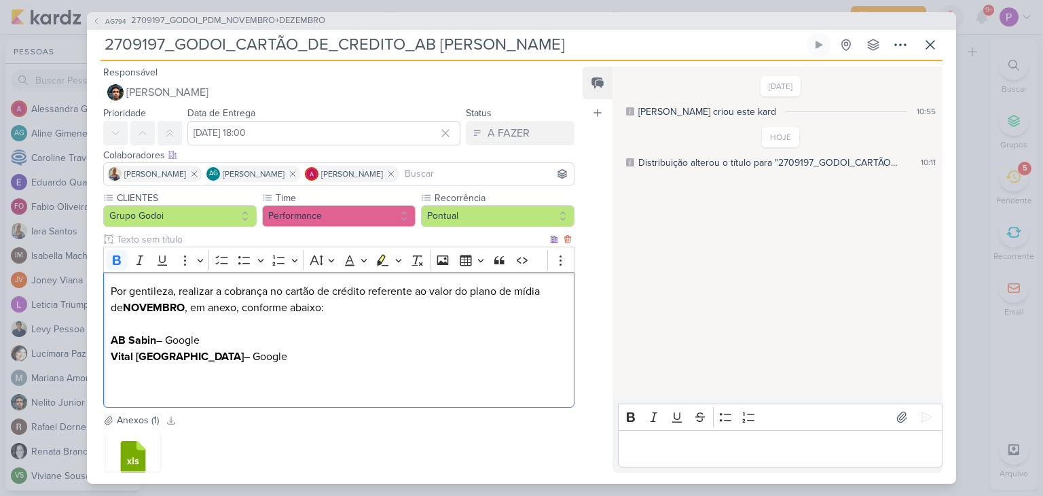
click at [193, 357] on p "Vital [GEOGRAPHIC_DATA] – Google" at bounding box center [339, 372] width 456 height 49
drag, startPoint x: 238, startPoint y: 361, endPoint x: 96, endPoint y: 358, distance: 141.3
click at [96, 358] on div "CLIENTES Grupo Godoi Time" at bounding box center [333, 302] width 493 height 222
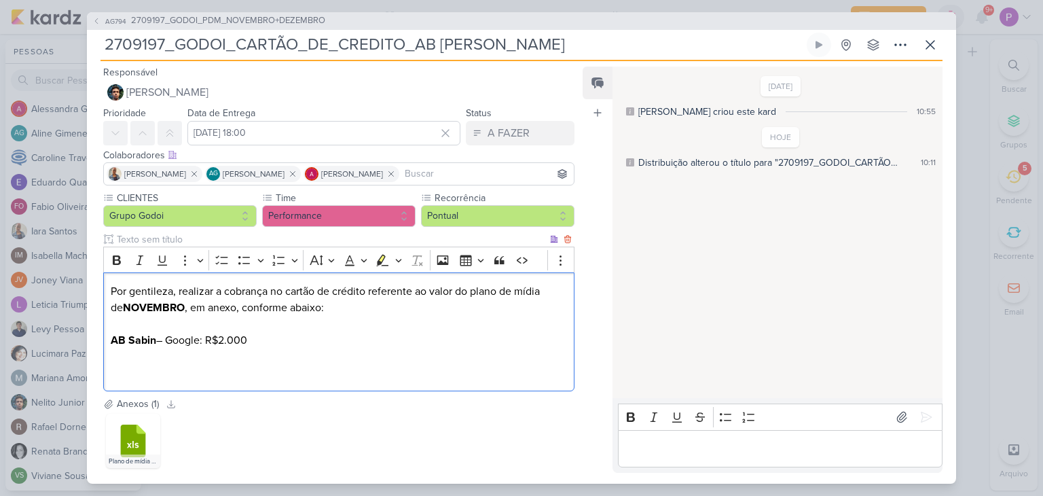
click at [206, 341] on p "AB Sabin – Google: R$2.000" at bounding box center [339, 356] width 456 height 49
drag, startPoint x: 166, startPoint y: 338, endPoint x: 280, endPoint y: 348, distance: 114.6
click at [280, 348] on p "AB Sabin – Google: R$2.000" at bounding box center [339, 356] width 456 height 49
click at [376, 256] on icon "Editor toolbar" at bounding box center [383, 260] width 14 height 14
click at [357, 344] on p "AB Sabin – Google: R$2.000" at bounding box center [339, 356] width 456 height 49
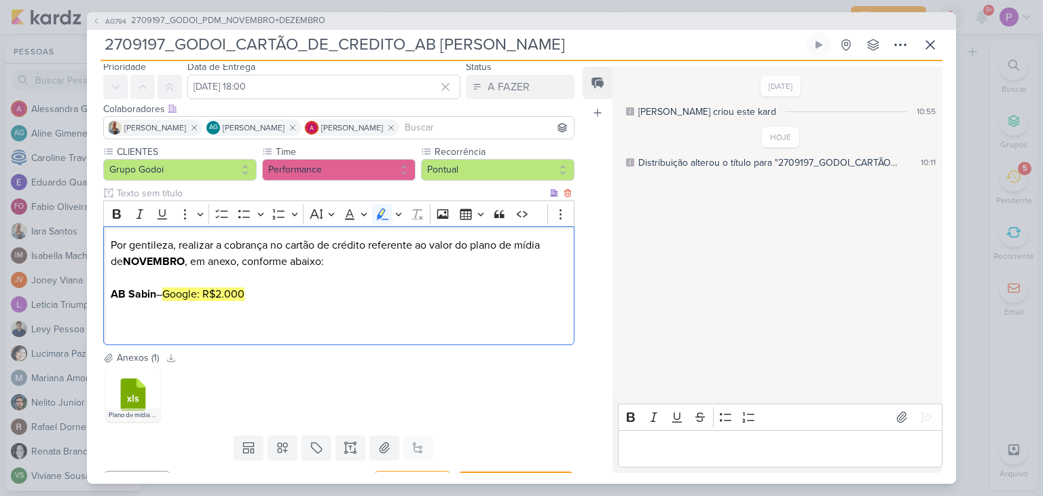
scroll to position [68, 0]
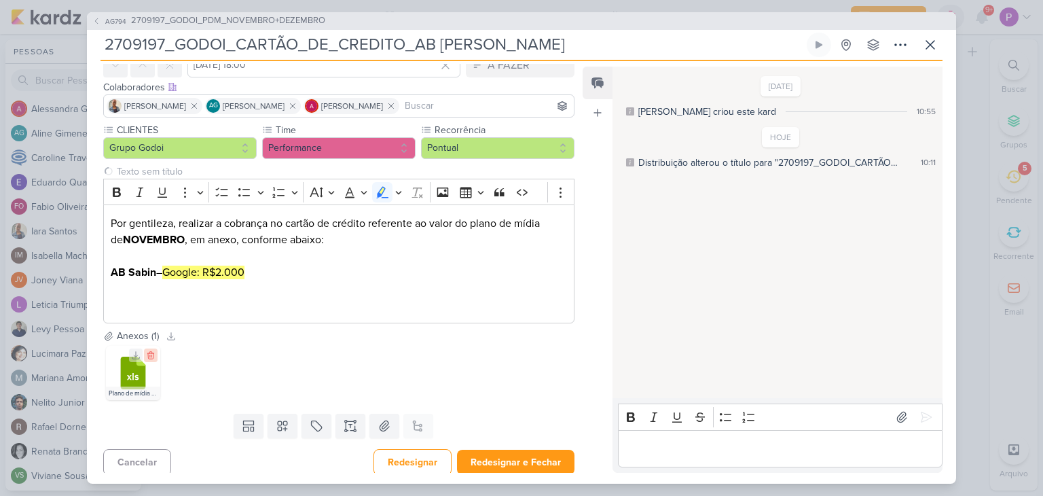
click at [148, 356] on icon at bounding box center [150, 355] width 6 height 7
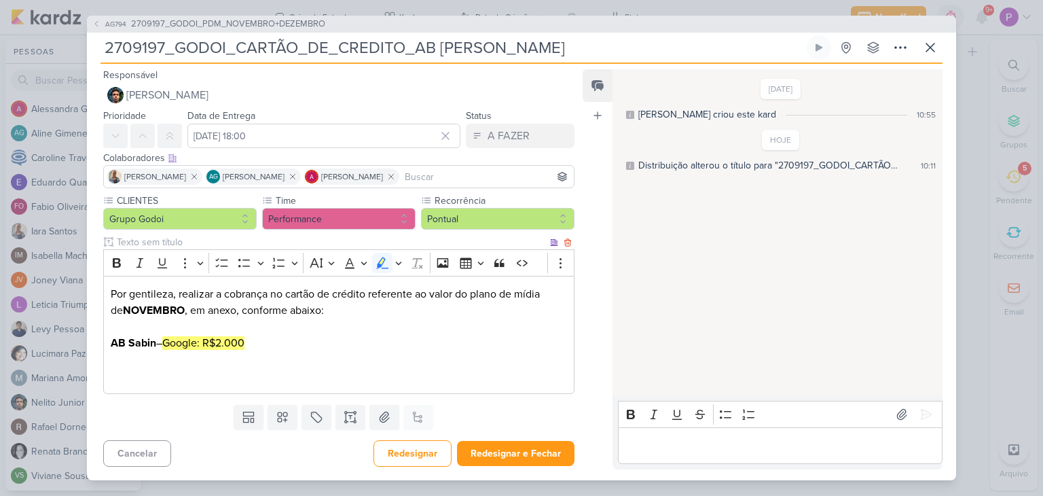
scroll to position [0, 0]
click at [895, 414] on icon at bounding box center [902, 415] width 14 height 14
click at [925, 418] on icon at bounding box center [927, 415] width 14 height 14
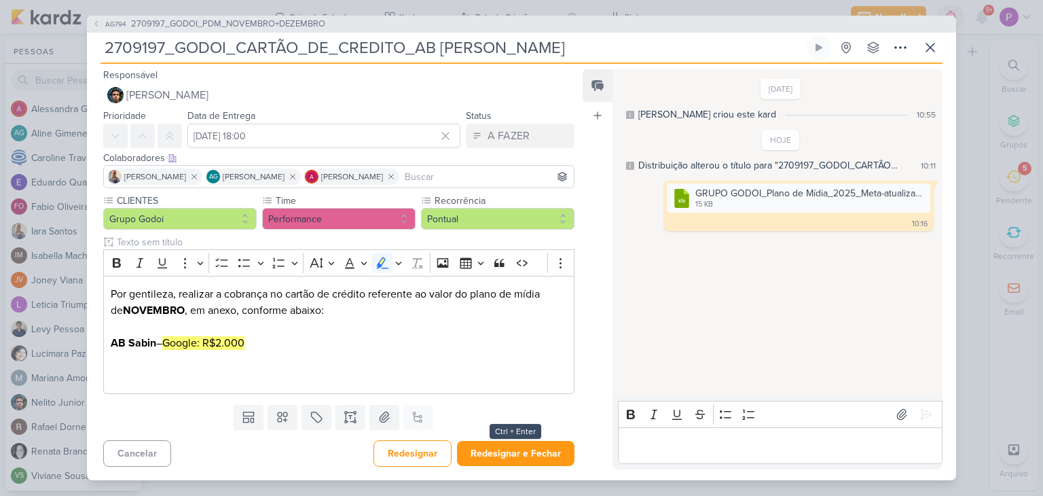
click at [486, 467] on div "Cancelar Redesignar Redesignar e Fechar Ctrl + Enter" at bounding box center [333, 452] width 493 height 35
click at [486, 461] on button "Redesignar e Fechar" at bounding box center [516, 453] width 118 height 25
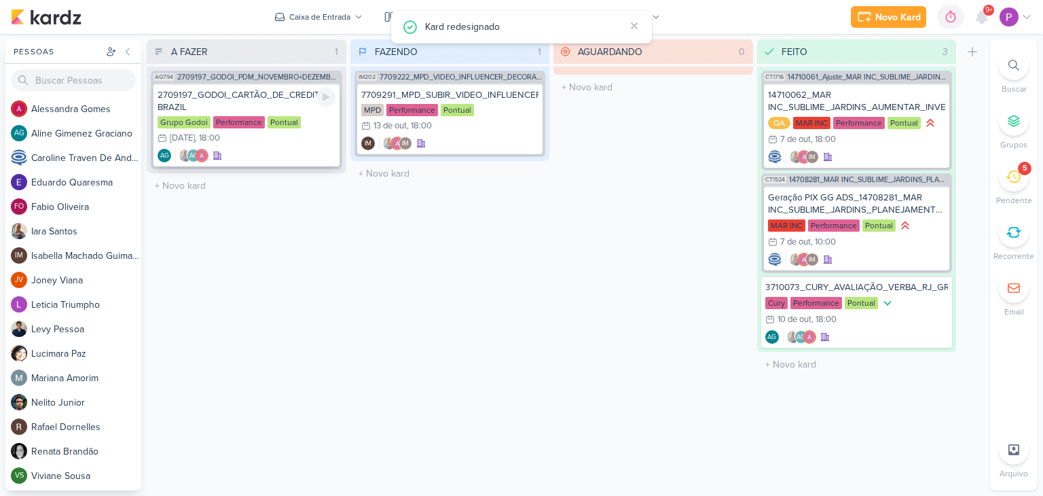
click at [251, 145] on div "Grupo Godoi Performance Pontual 22/10 [DATE] 18:00" at bounding box center [247, 131] width 178 height 30
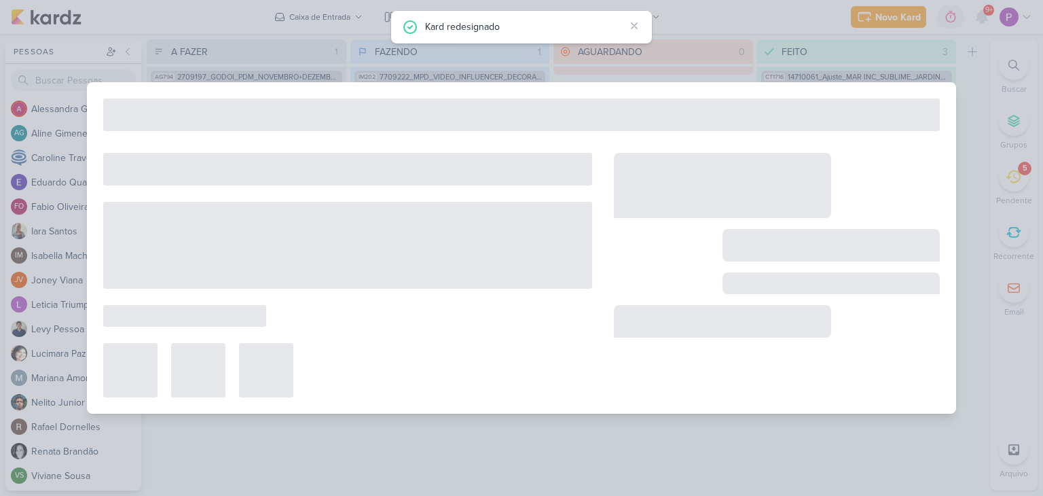
type input "2709197_GODOI_CARTÃO_DE_CREDITO_VITAL BRAZIL"
type input "[DATE] 18:00"
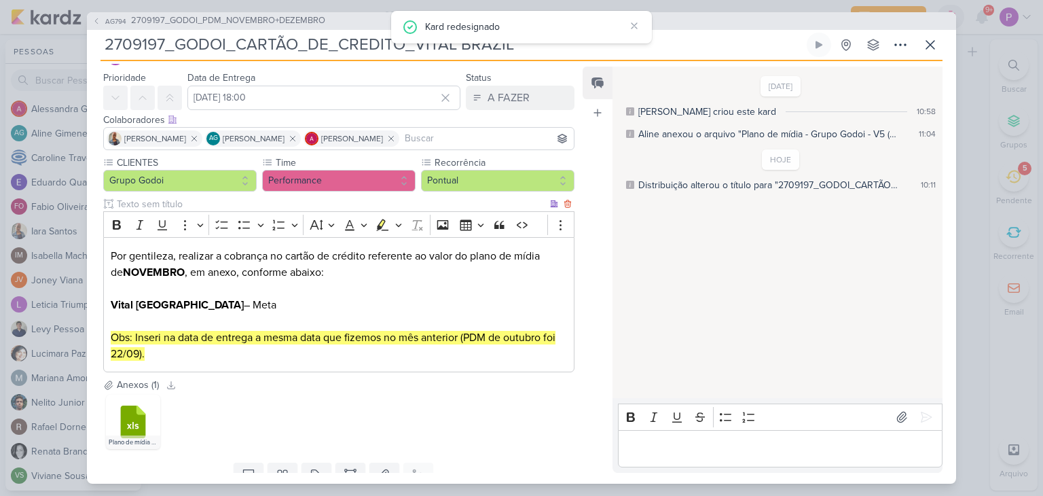
scroll to position [68, 0]
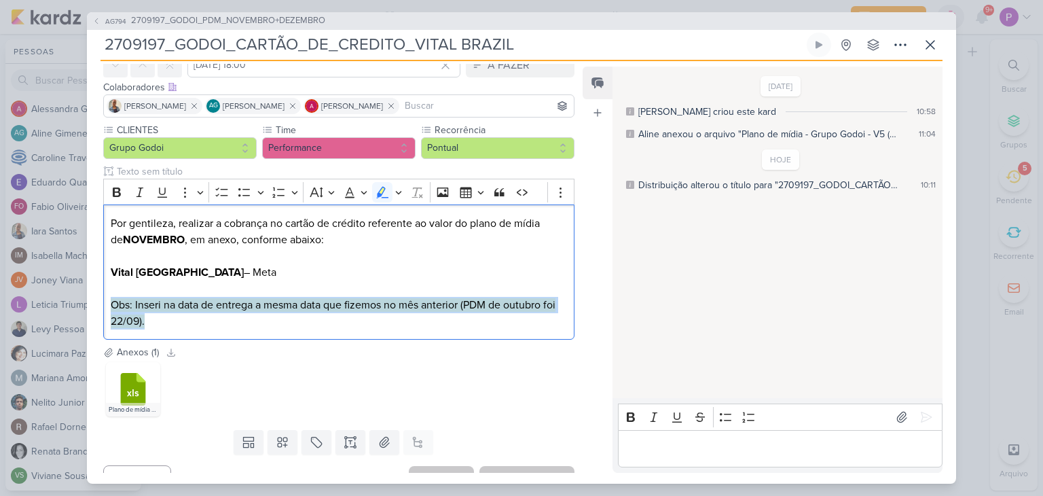
drag, startPoint x: 179, startPoint y: 321, endPoint x: 101, endPoint y: 304, distance: 80.5
click at [101, 304] on div "CLIENTES Grupo Godoi Time" at bounding box center [333, 234] width 493 height 222
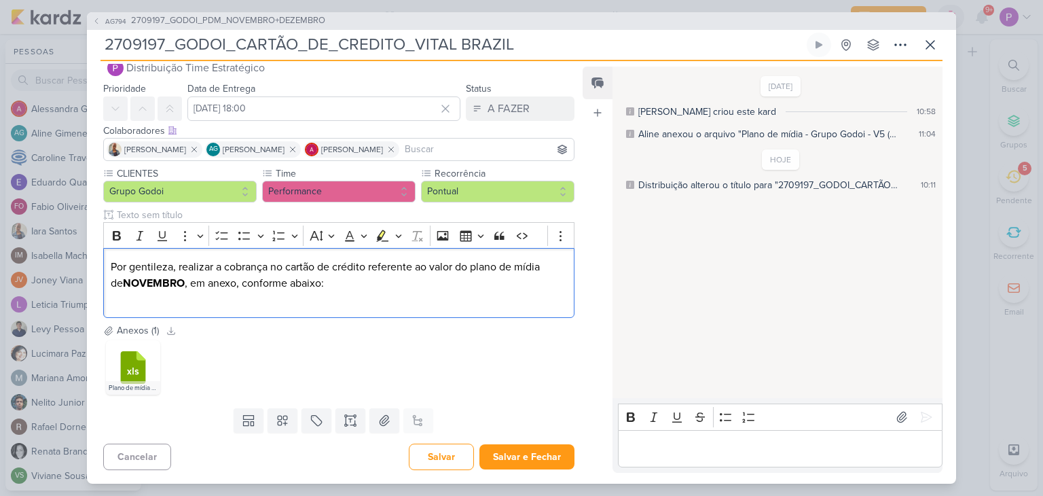
scroll to position [41, 0]
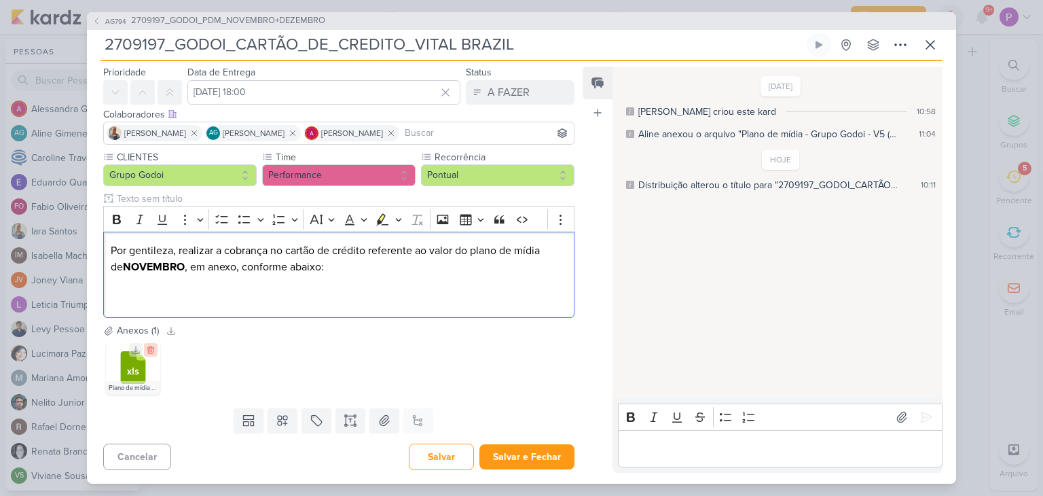
click at [149, 346] on icon at bounding box center [151, 350] width 10 height 10
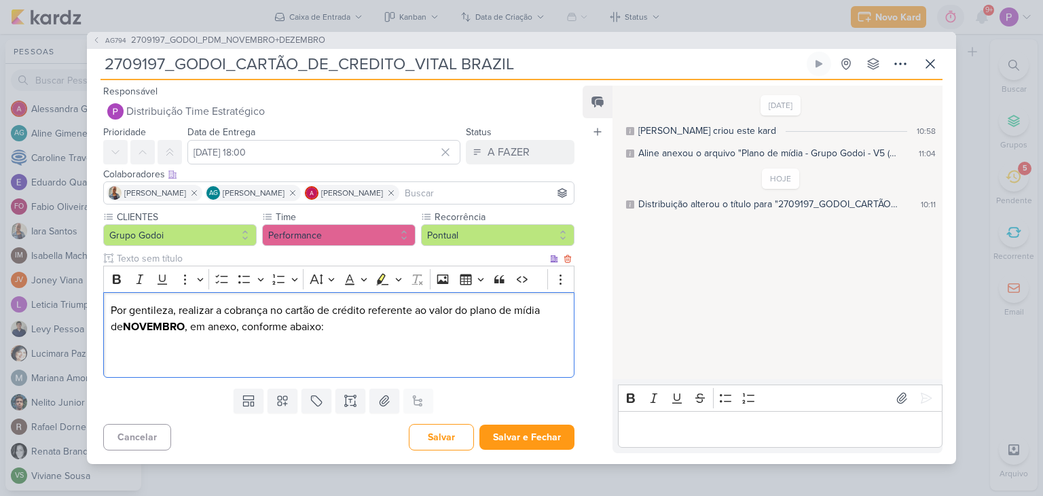
click at [547, 337] on p "Por gentileza, realizar a cobrança no cartão de crédito referente ao valor do p…" at bounding box center [339, 326] width 456 height 49
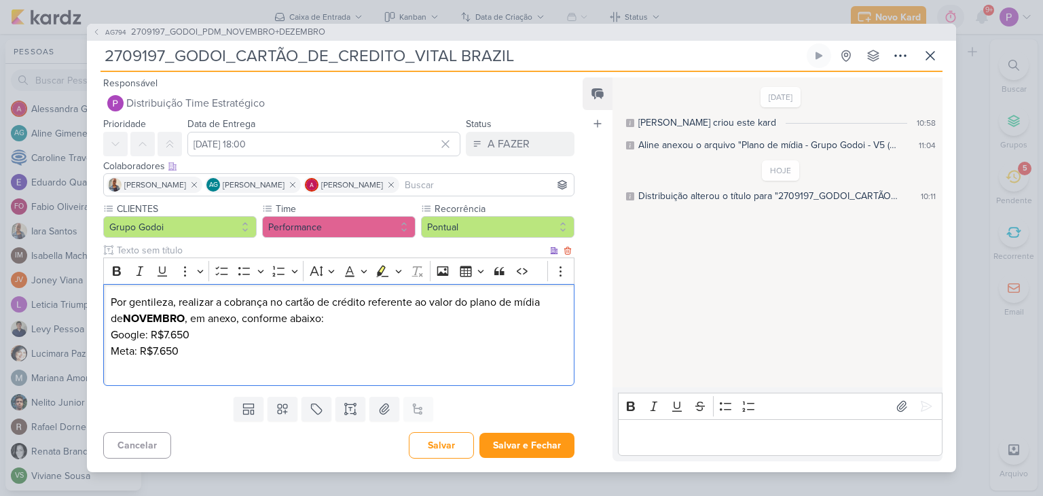
click at [321, 313] on p "Por gentileza, realizar a cobrança no cartão de crédito referente ao valor do p…" at bounding box center [339, 326] width 456 height 65
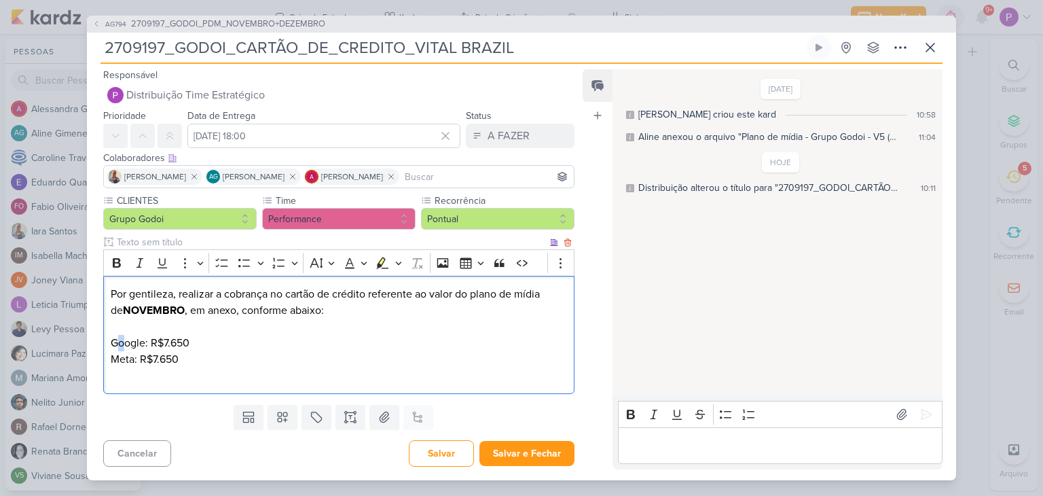
click at [117, 344] on p "⁠⁠⁠⁠⁠⁠⁠ Google: R$7.650 Meta: R$7.650" at bounding box center [339, 343] width 456 height 49
drag, startPoint x: 153, startPoint y: 340, endPoint x: 202, endPoint y: 342, distance: 48.9
click at [202, 342] on p "Google: R$7.650 Meta: R$7.650" at bounding box center [339, 343] width 456 height 49
drag, startPoint x: 147, startPoint y: 342, endPoint x: 109, endPoint y: 340, distance: 38.1
click at [109, 340] on div "Por gentileza, realizar a cobrança no cartão de crédito referente ao valor do p…" at bounding box center [338, 335] width 471 height 119
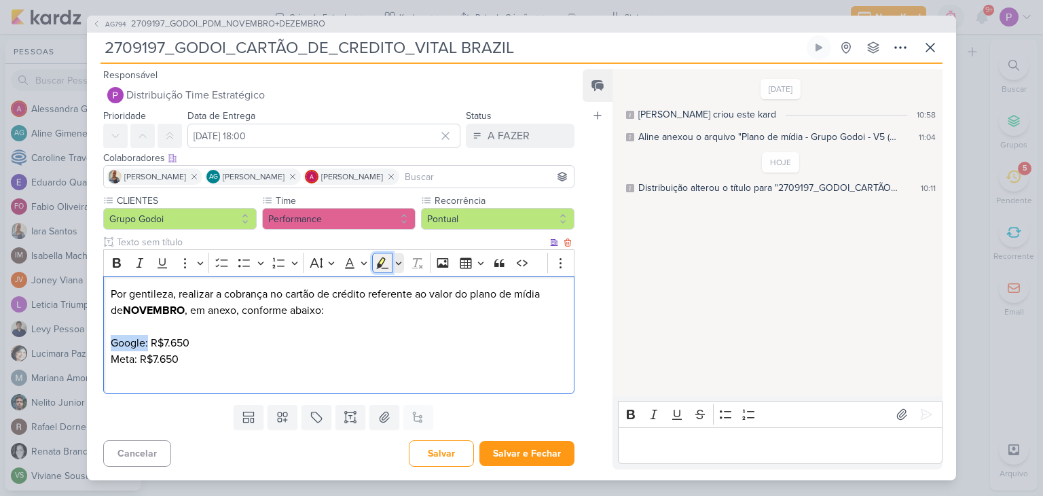
click at [382, 260] on icon "Editor toolbar" at bounding box center [381, 262] width 7 height 10
drag, startPoint x: 139, startPoint y: 358, endPoint x: 79, endPoint y: 362, distance: 59.9
click at [79, 362] on div "AG794 2709197_GODOI_PDM_NOVEMBRO+DEZEMBRO 2709197_GODOI_CARTÃO_DE_CREDITO_VITAL…" at bounding box center [521, 248] width 1043 height 496
click at [376, 262] on icon "Editor toolbar" at bounding box center [383, 263] width 14 height 14
click at [292, 360] on p "Google: R$7.650 Meta: R$7.650" at bounding box center [339, 343] width 456 height 49
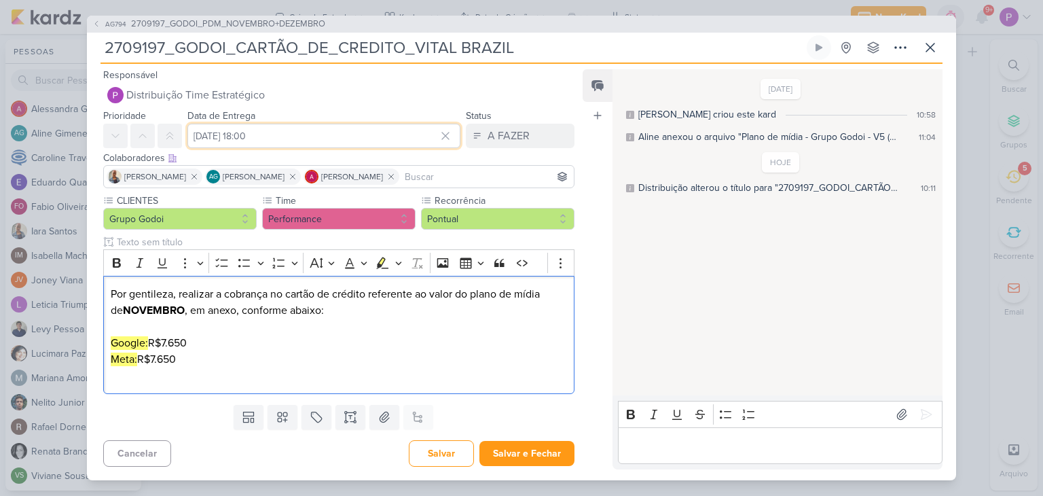
click at [295, 139] on input "[DATE] 18:00" at bounding box center [323, 136] width 273 height 24
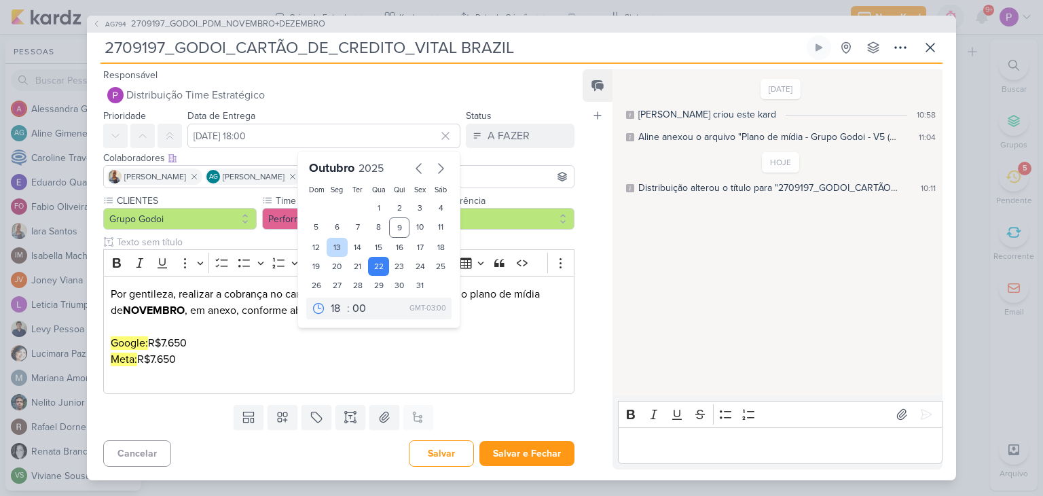
click at [331, 245] on div "13" at bounding box center [337, 247] width 21 height 19
type input "[DATE] 18:00"
click at [581, 194] on div "Responsável Distribuição Time Estratégico Nelito Junior [PERSON_NAME] Prioridad…" at bounding box center [521, 272] width 869 height 416
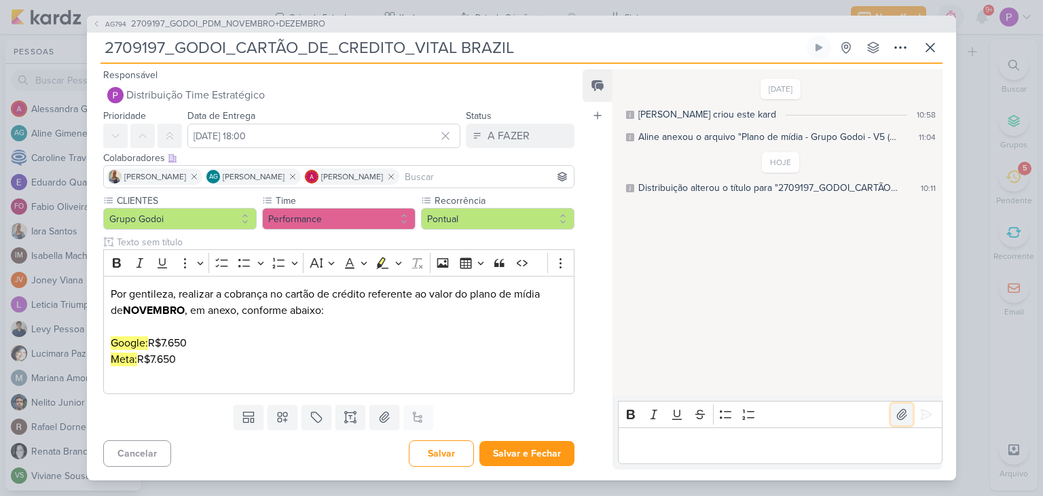
click at [895, 411] on icon at bounding box center [902, 415] width 14 height 14
click at [922, 417] on icon at bounding box center [927, 415] width 10 height 10
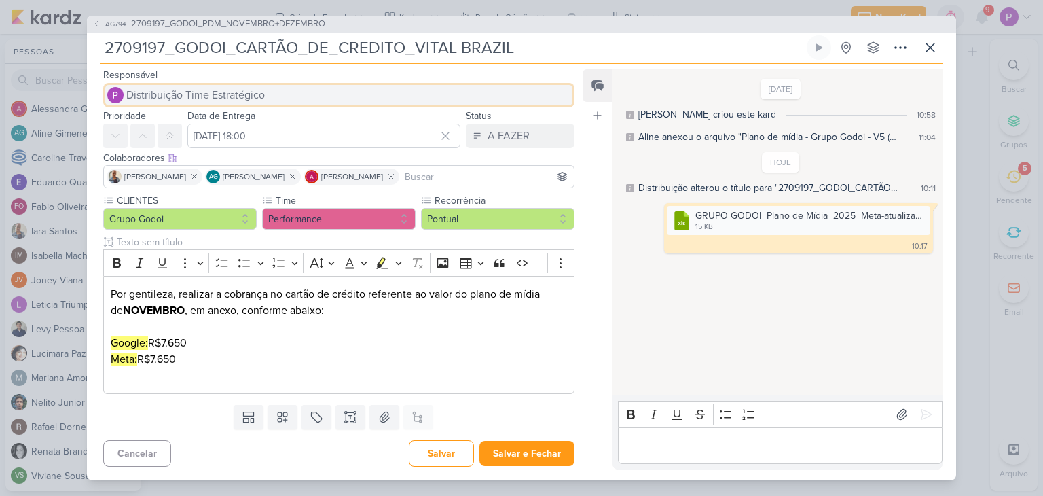
click at [168, 107] on button "Distribuição Time Estratégico" at bounding box center [338, 95] width 471 height 24
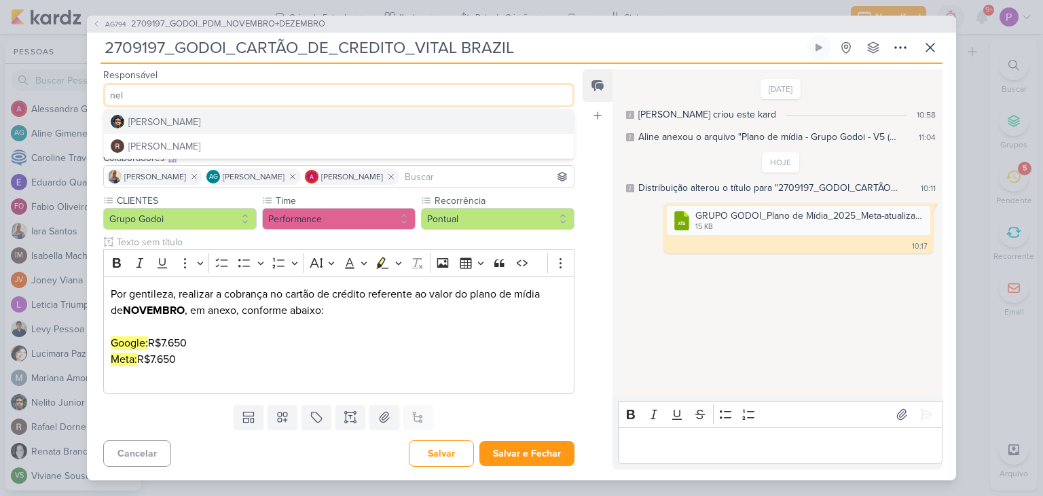
type input "nel"
click at [174, 128] on div "[PERSON_NAME]" at bounding box center [164, 122] width 72 height 14
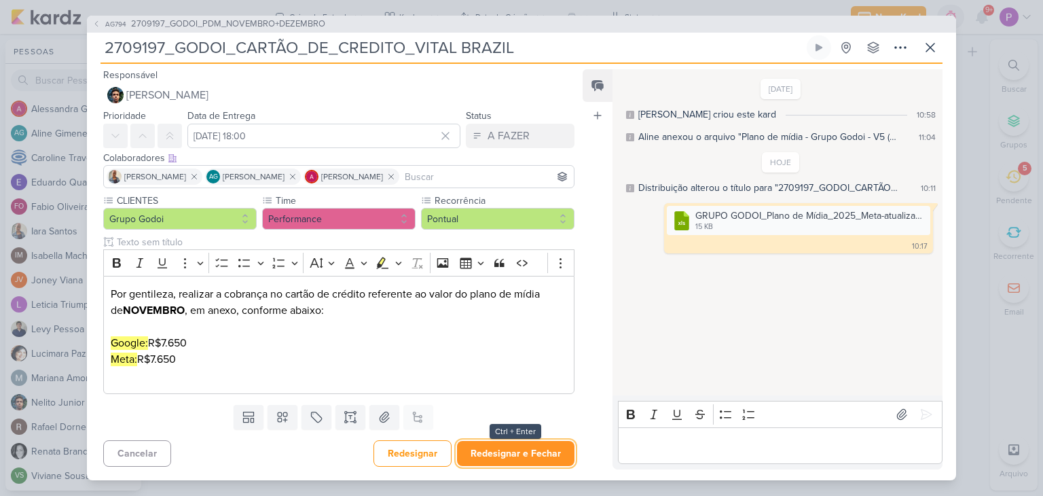
click at [512, 459] on button "Redesignar e Fechar" at bounding box center [516, 453] width 118 height 25
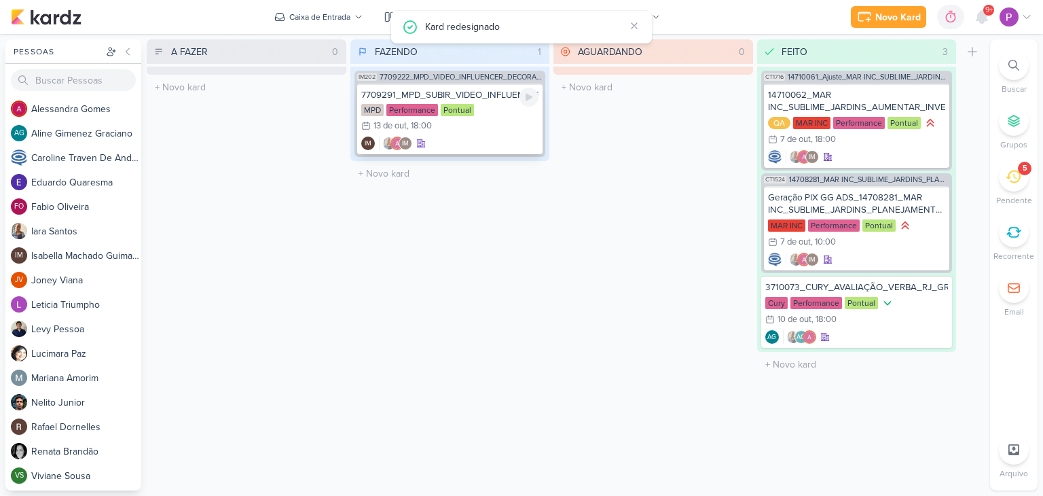
click at [467, 130] on div "MPD Performance Pontual 13/10 [DATE] 18:00" at bounding box center [450, 119] width 178 height 30
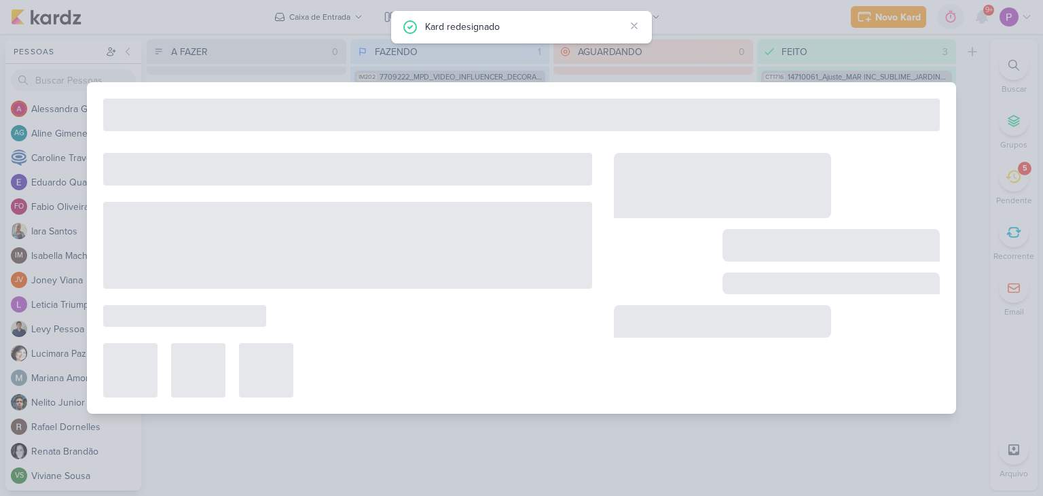
type input "7709291_MPD_SUBIR_VIDEO_INFLUENCER_DECORADO"
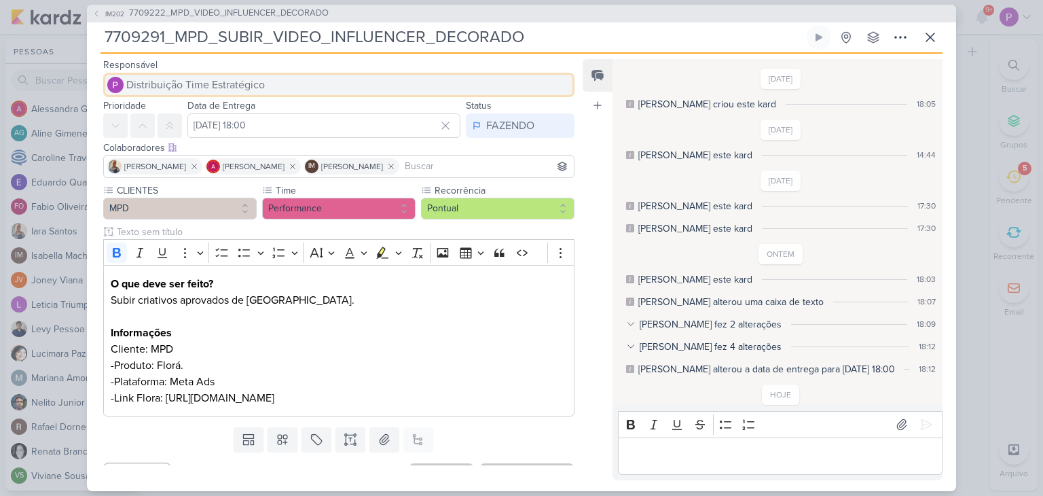
click at [193, 79] on span "Distribuição Time Estratégico" at bounding box center [195, 85] width 139 height 16
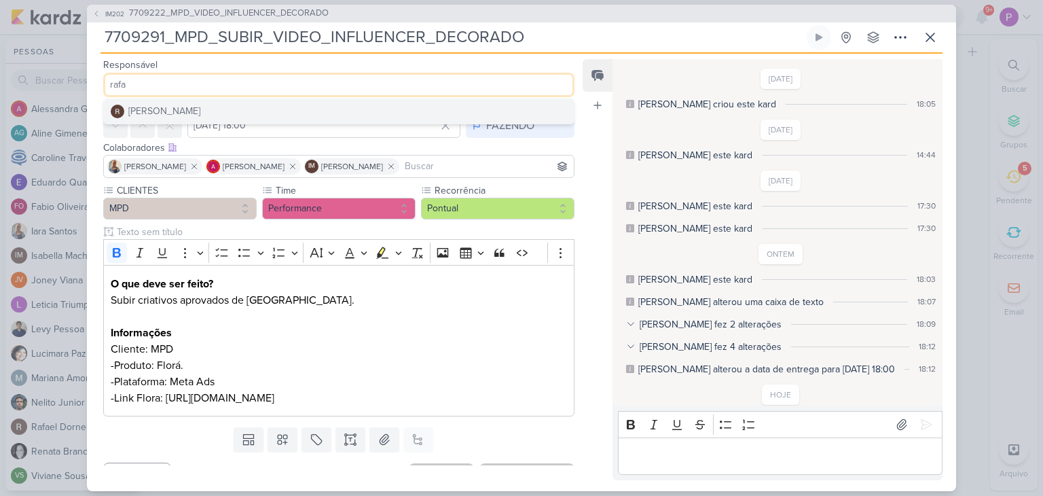
type input "rafa"
click at [198, 102] on button "[PERSON_NAME]" at bounding box center [339, 111] width 470 height 24
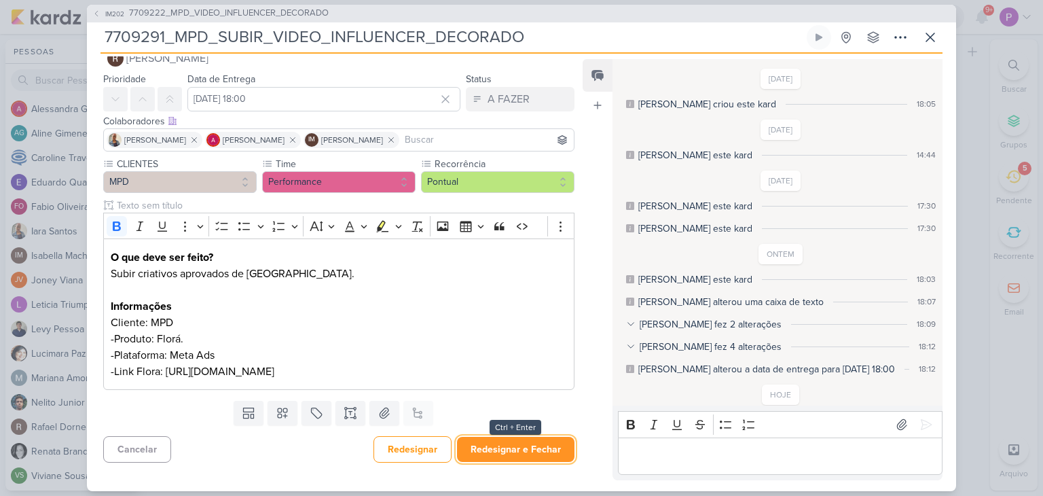
click at [555, 455] on button "Redesignar e Fechar" at bounding box center [516, 449] width 118 height 25
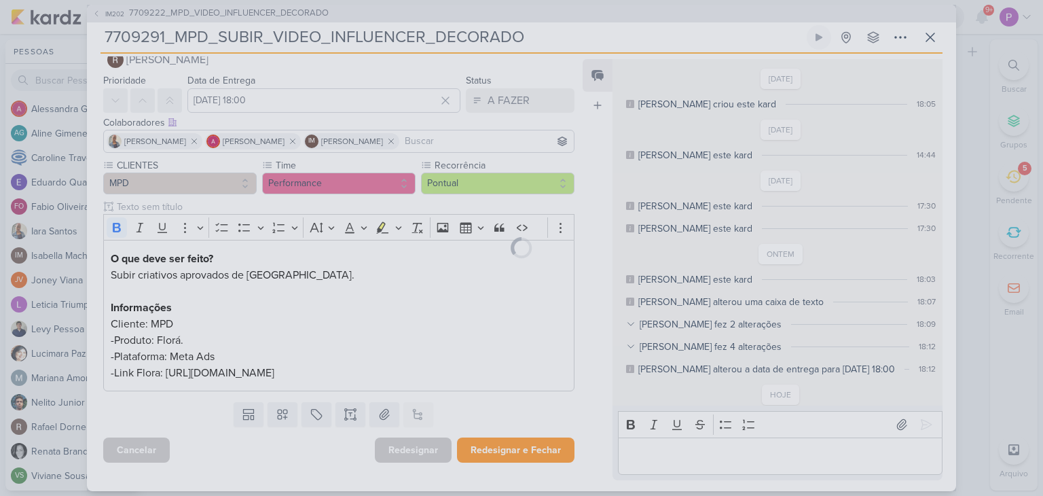
scroll to position [41, 0]
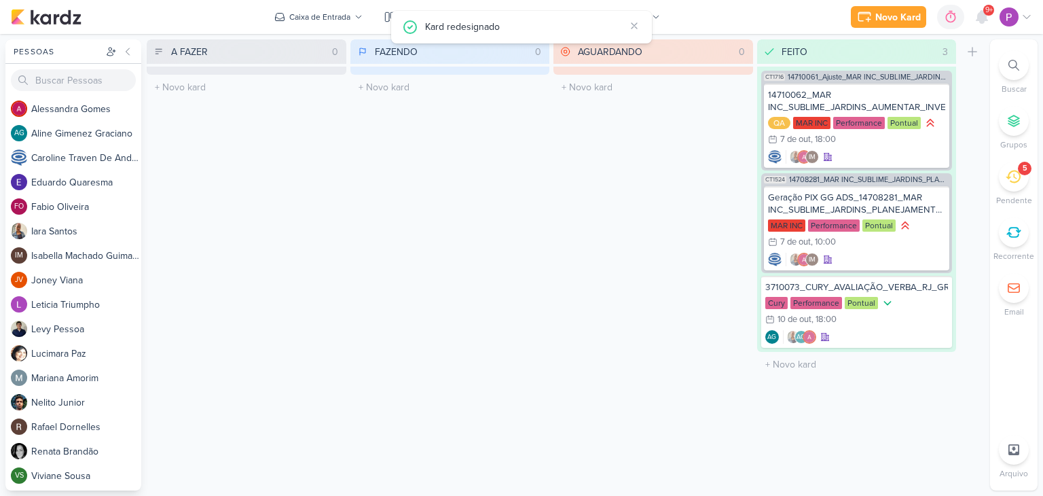
click at [1009, 184] on div "5" at bounding box center [1014, 177] width 30 height 30
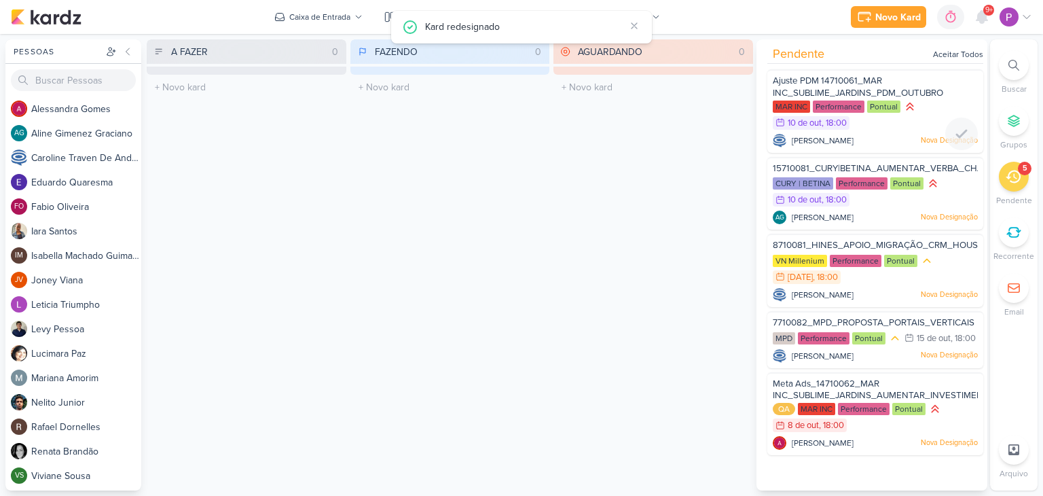
click at [831, 80] on span "Ajuste PDM 14710061_MAR INC_SUBLIME_JARDINS_PDM_OUTUBRO" at bounding box center [858, 86] width 170 height 23
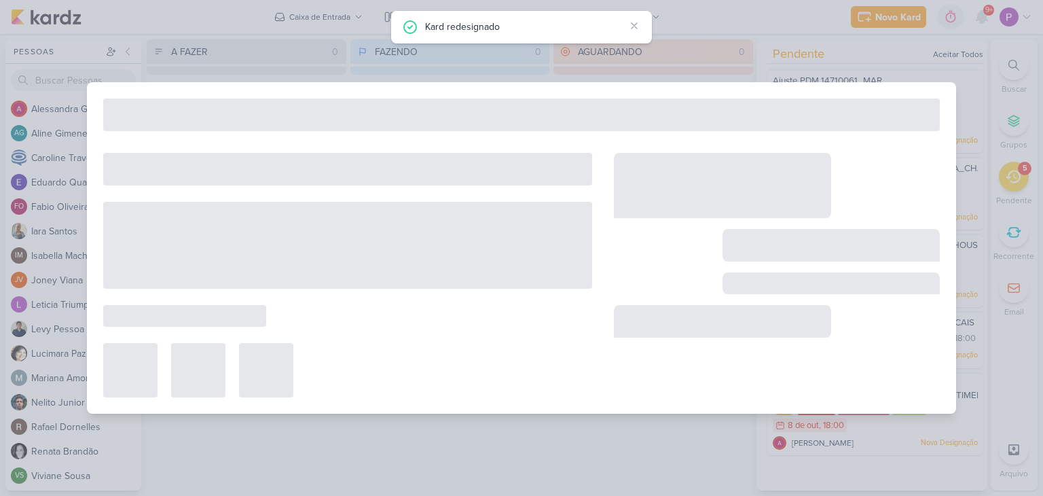
type input "Ajuste PDM 14710061_MAR INC_SUBLIME_JARDINS_PDM_OUTUBRO"
type input "[DATE] 18:00"
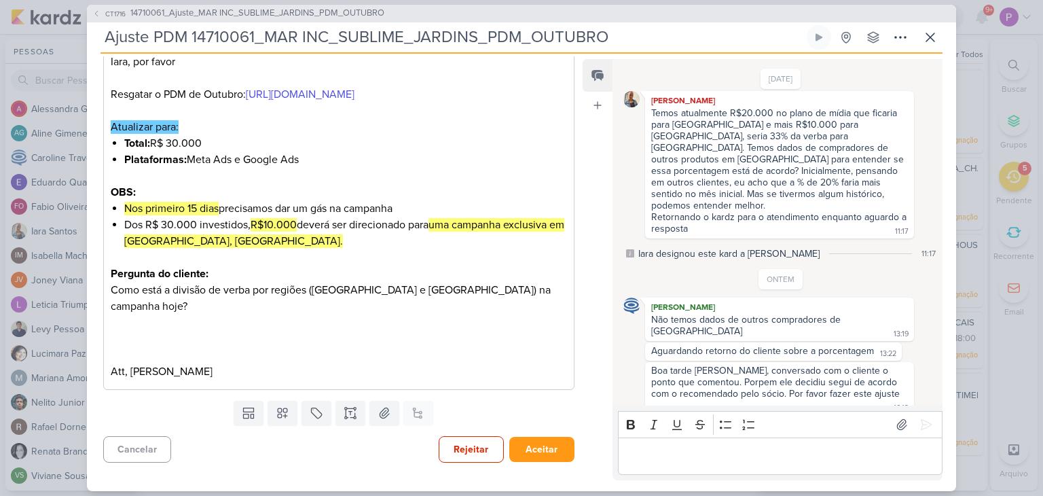
scroll to position [0, 0]
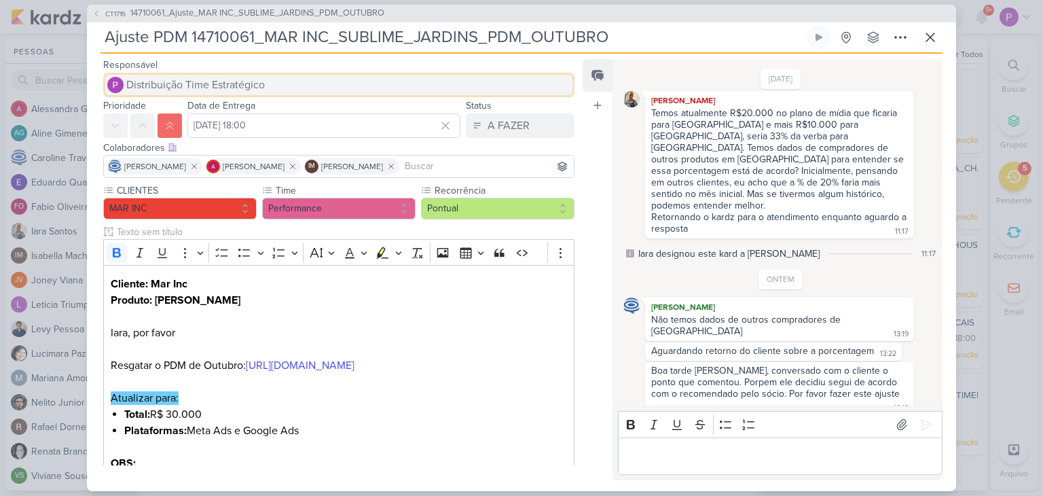
click at [231, 73] on button "Distribuição Time Estratégico" at bounding box center [338, 85] width 471 height 24
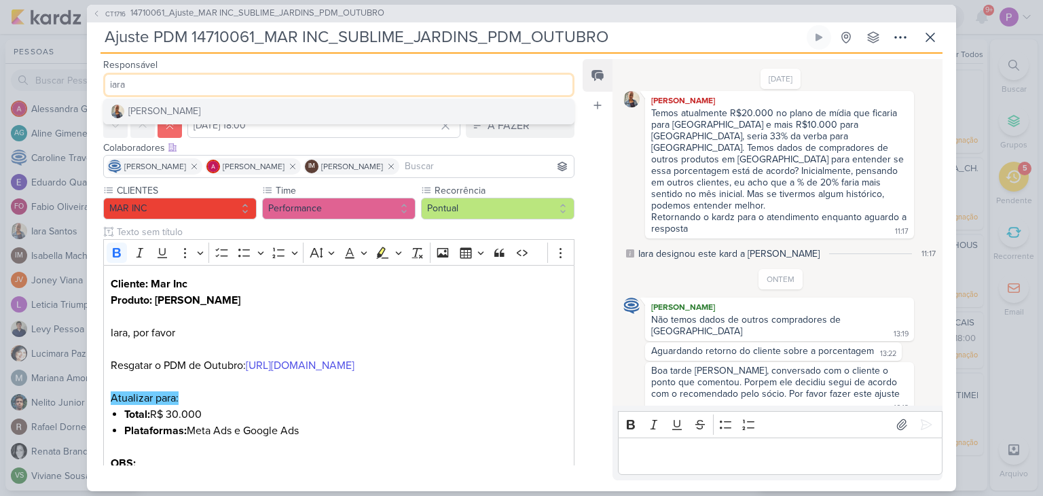
type input "iara"
click at [218, 113] on button "[PERSON_NAME]" at bounding box center [339, 111] width 470 height 24
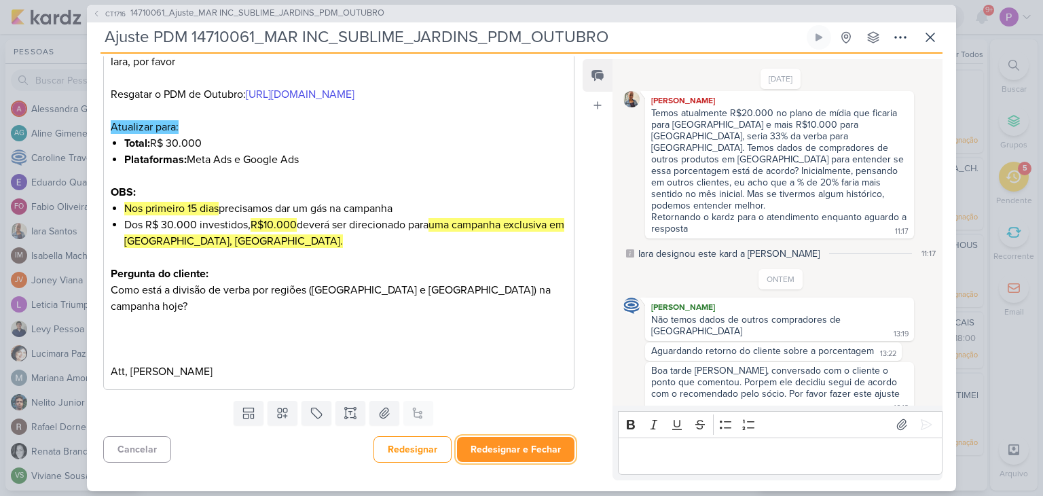
click at [534, 450] on button "Redesignar e Fechar" at bounding box center [516, 449] width 118 height 25
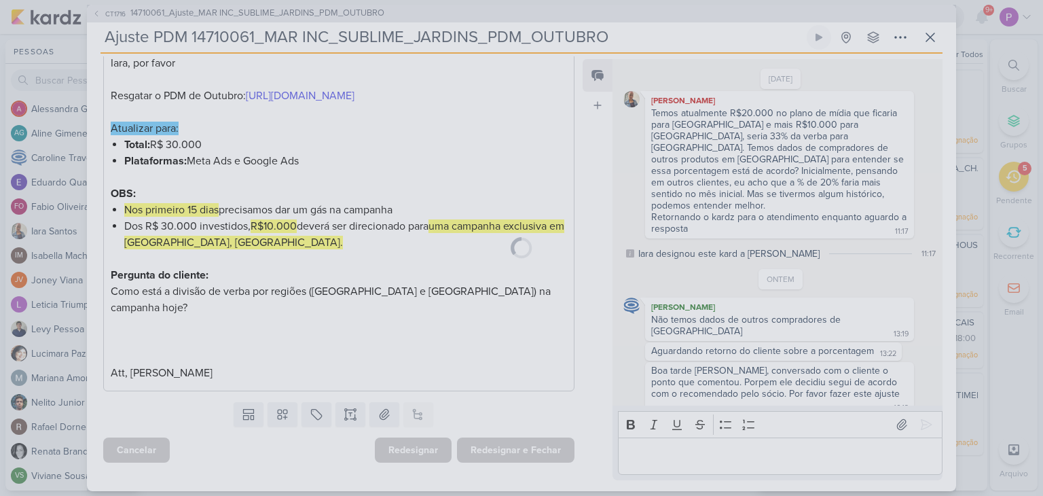
scroll to position [286, 0]
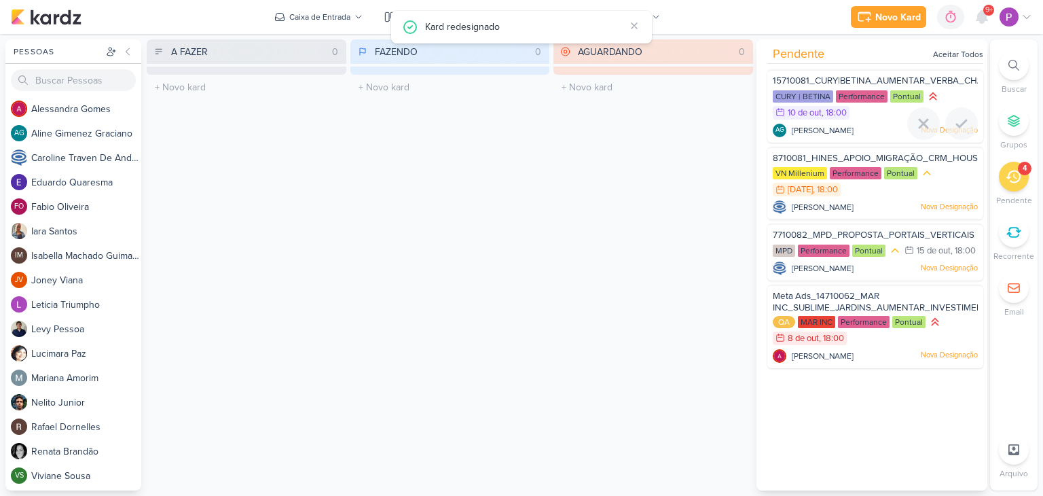
click at [826, 118] on div "10/10 [DATE] 18:00" at bounding box center [811, 113] width 77 height 14
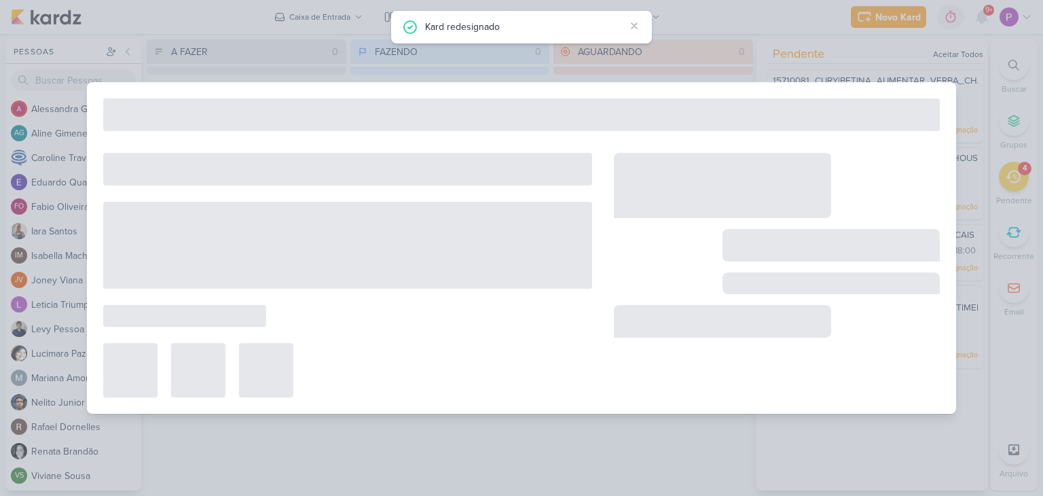
type input "15710081_CURY|BETINA_AUMENTAR_VERBA_CHACARA_SANTO_ANTONIO"
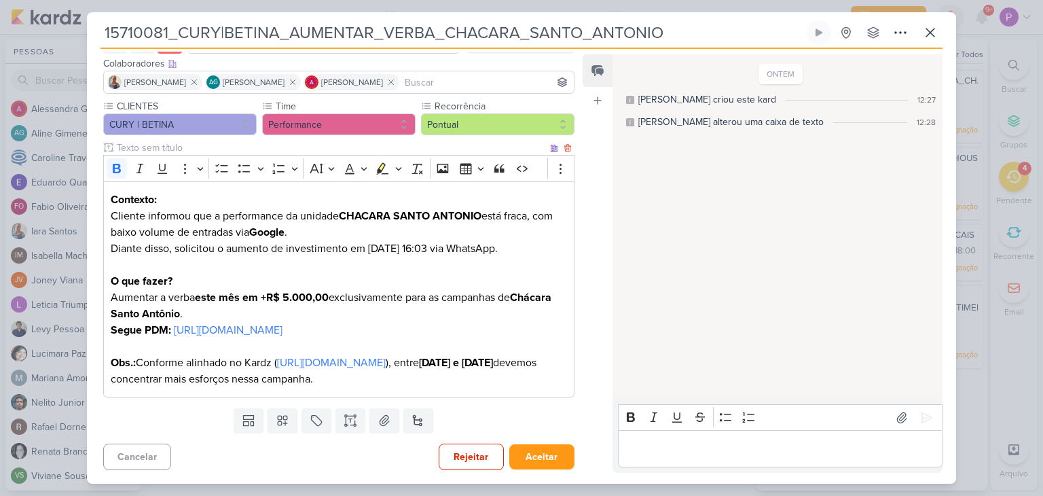
scroll to position [0, 0]
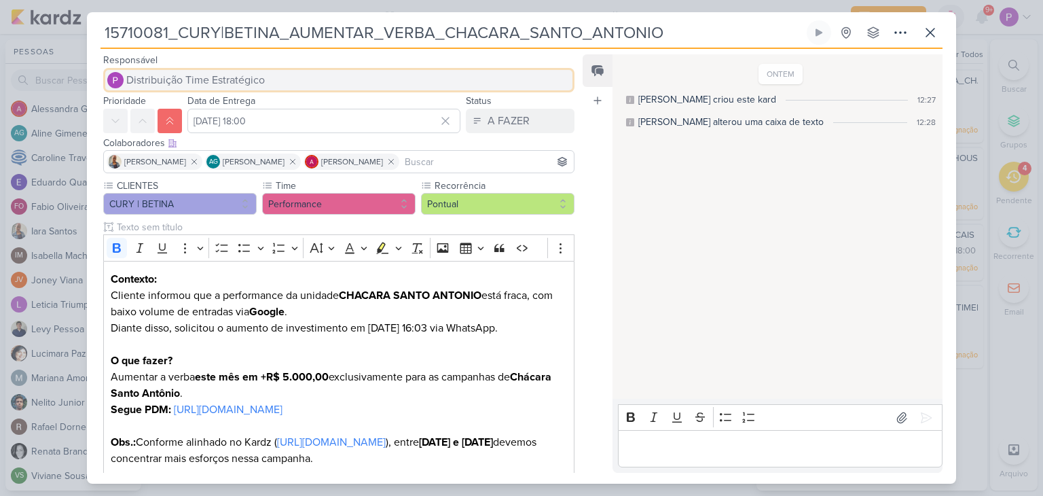
click at [227, 79] on span "Distribuição Time Estratégico" at bounding box center [195, 80] width 139 height 16
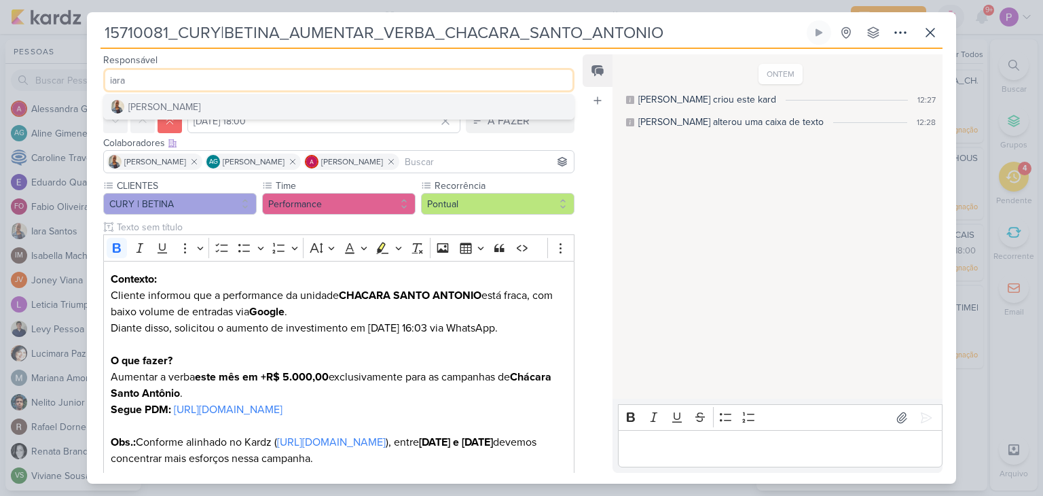
type input "iara"
click at [209, 105] on button "[PERSON_NAME]" at bounding box center [339, 106] width 470 height 24
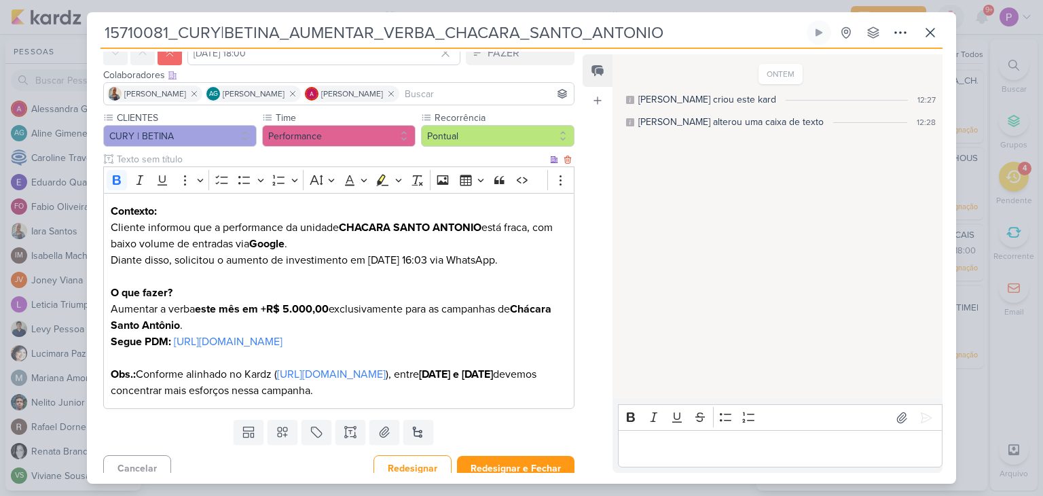
scroll to position [128, 0]
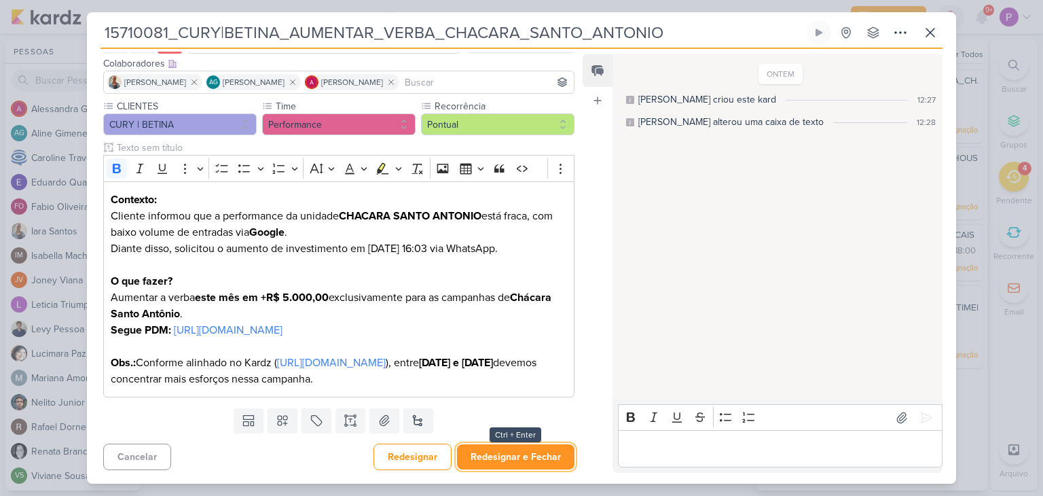
click at [486, 461] on button "Redesignar e Fechar" at bounding box center [516, 456] width 118 height 25
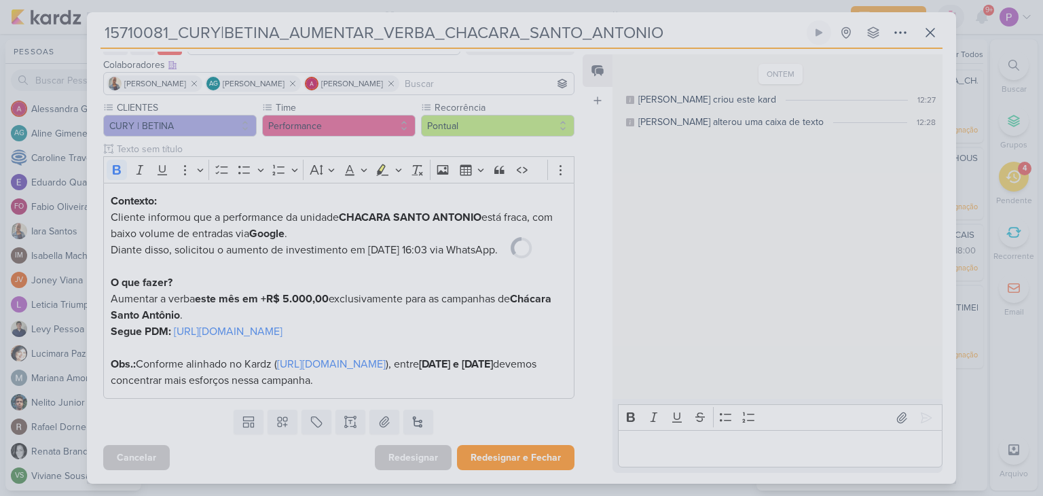
scroll to position [127, 0]
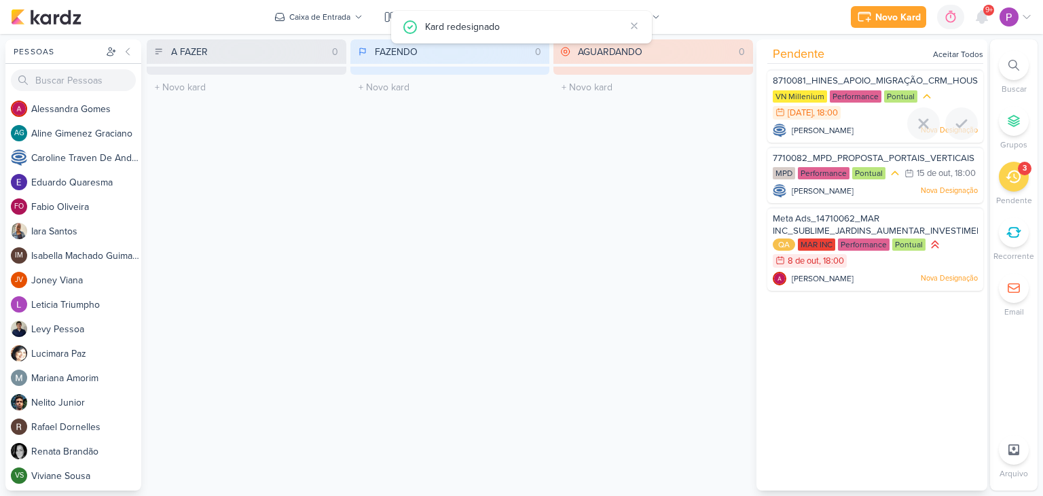
click at [854, 125] on span "[PERSON_NAME]" at bounding box center [823, 130] width 62 height 12
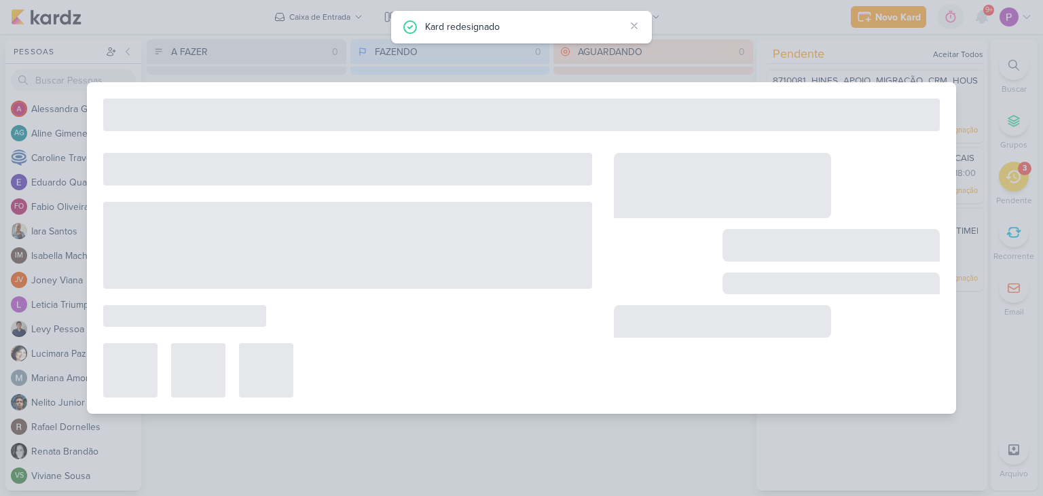
type input "8710081_HINES_APOIO_MIGRAÇÃO_CRM_HOUSTE"
type input "[DATE] 18:00"
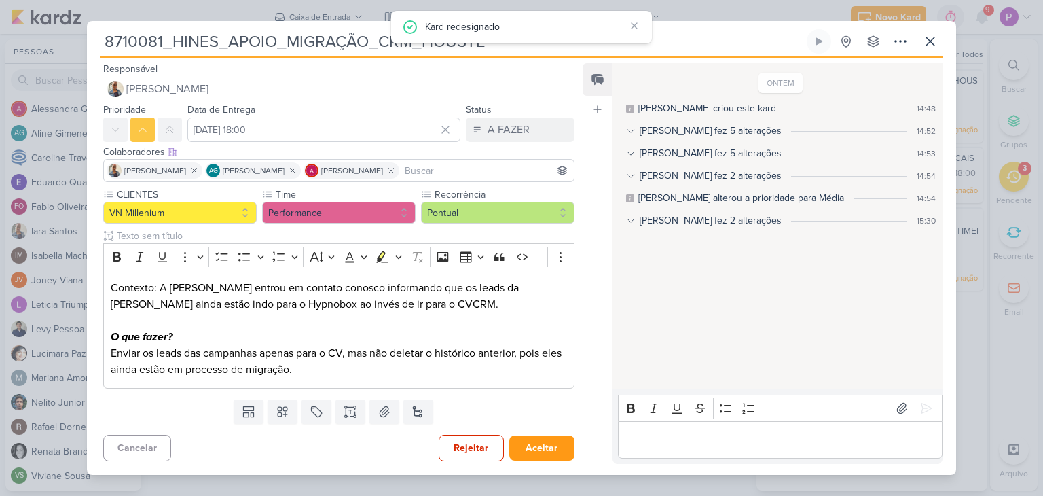
scroll to position [0, 0]
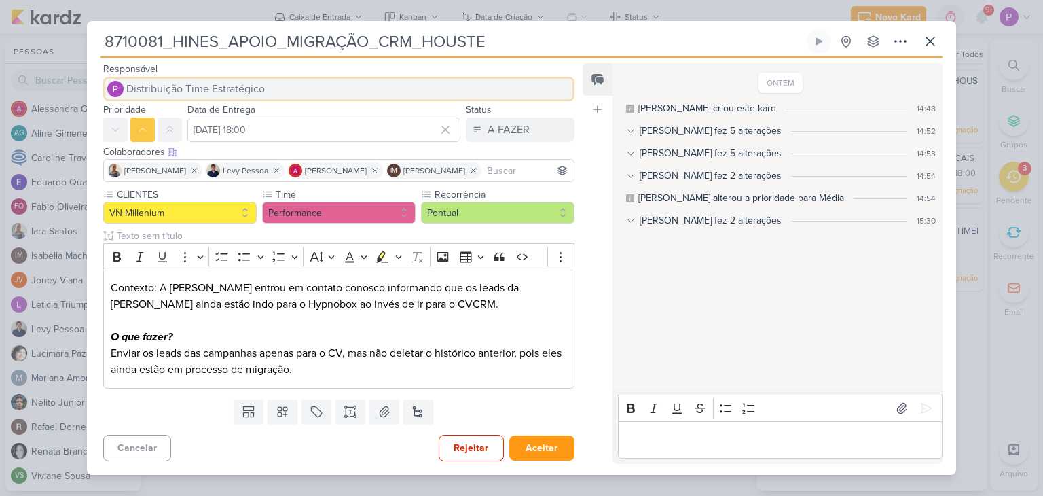
click at [239, 91] on span "Distribuição Time Estratégico" at bounding box center [195, 89] width 139 height 16
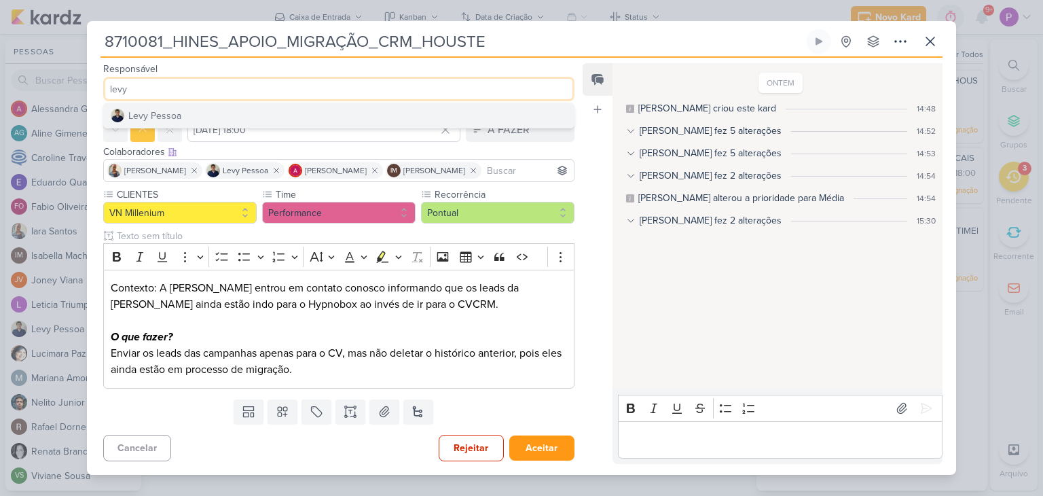
type input "levy"
click at [238, 109] on button "Levy Pessoa" at bounding box center [339, 115] width 470 height 24
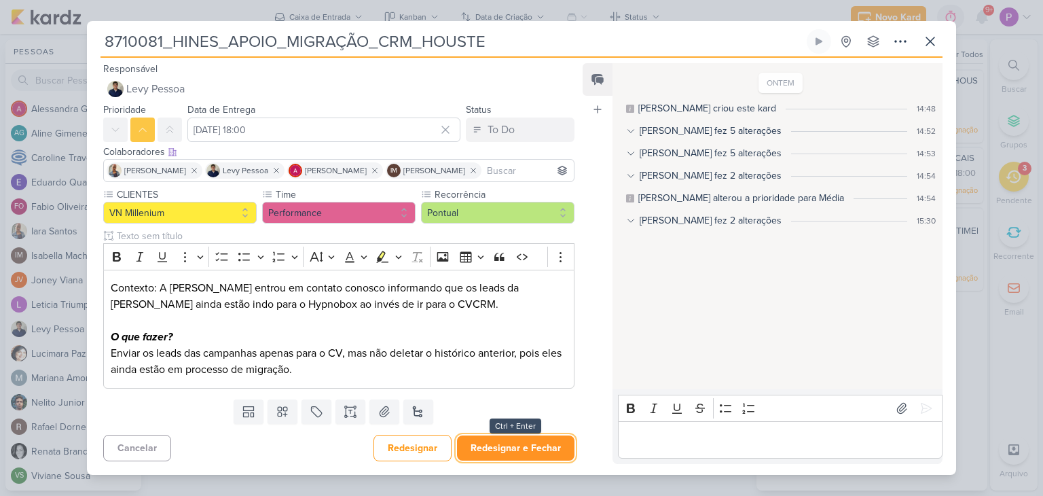
click at [516, 450] on button "Redesignar e Fechar" at bounding box center [516, 447] width 118 height 25
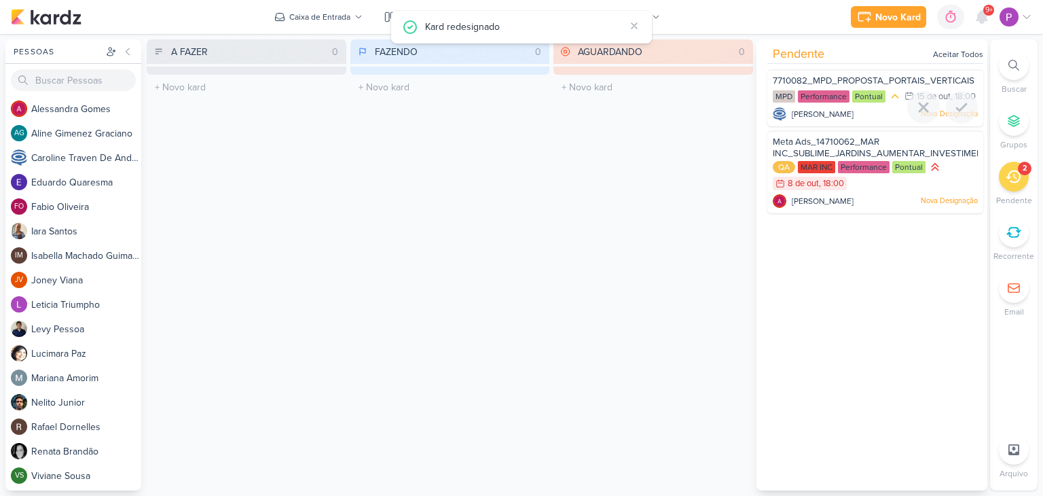
click at [854, 120] on span "[PERSON_NAME]" at bounding box center [823, 114] width 62 height 12
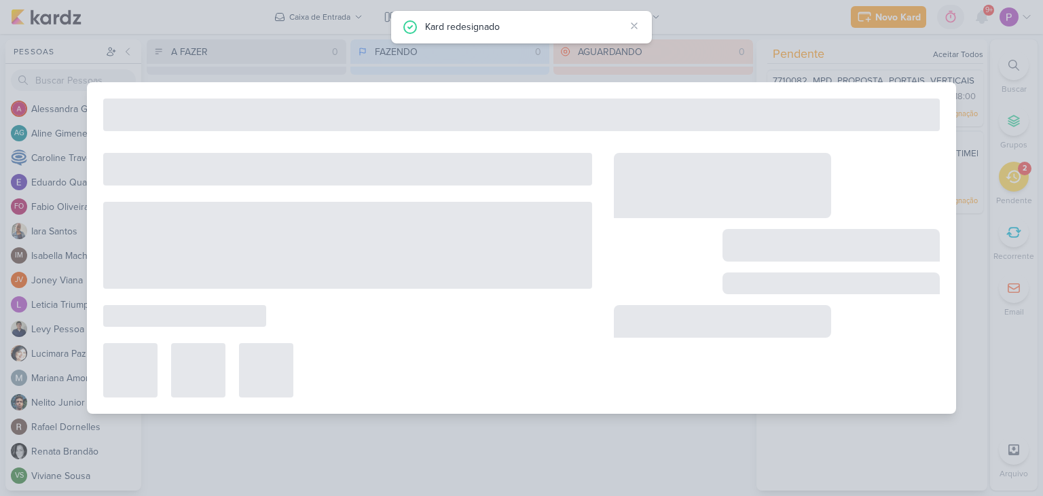
type input "7710082_MPD_PROPOSTA_PORTAIS_VERTICAIS"
type input "[DATE] 18:00"
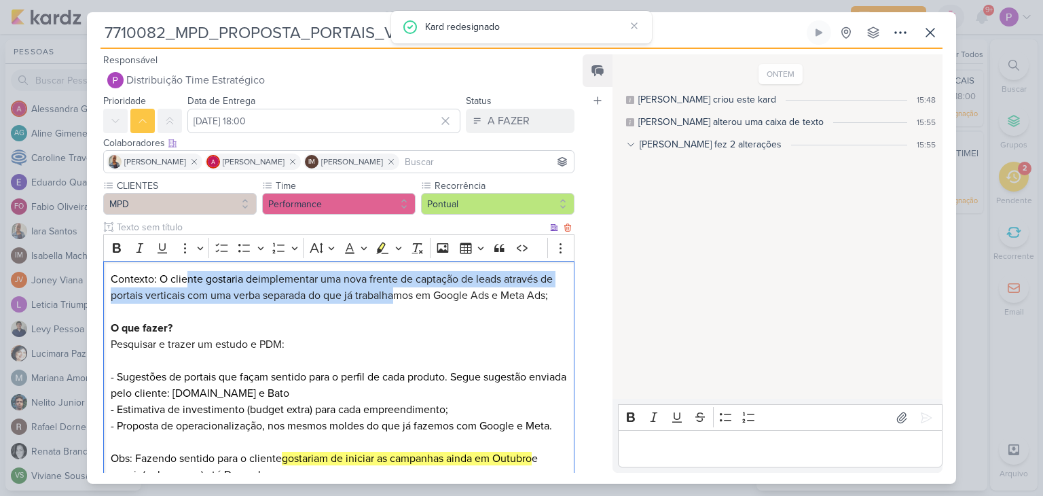
drag, startPoint x: 187, startPoint y: 286, endPoint x: 395, endPoint y: 298, distance: 208.2
click at [395, 298] on p "Contexto: O cliente gostaria de implementar uma nova frente de captação de lead…" at bounding box center [339, 417] width 456 height 293
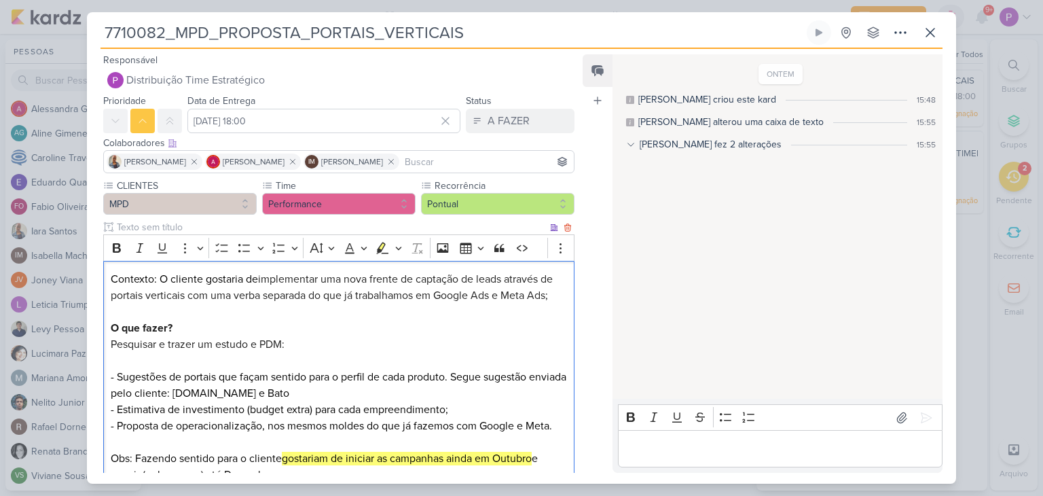
click at [209, 308] on p "Contexto: O cliente gostaria de implementar uma nova frente de captação de lead…" at bounding box center [339, 417] width 456 height 293
drag, startPoint x: 196, startPoint y: 295, endPoint x: 405, endPoint y: 292, distance: 209.2
click at [405, 292] on span "implementar uma nova frente de captação de leads através de portais verticais c…" at bounding box center [332, 287] width 442 height 30
click at [380, 313] on p "Contexto: O cliente gostaria de implementar uma nova frente de captação de lead…" at bounding box center [339, 417] width 456 height 293
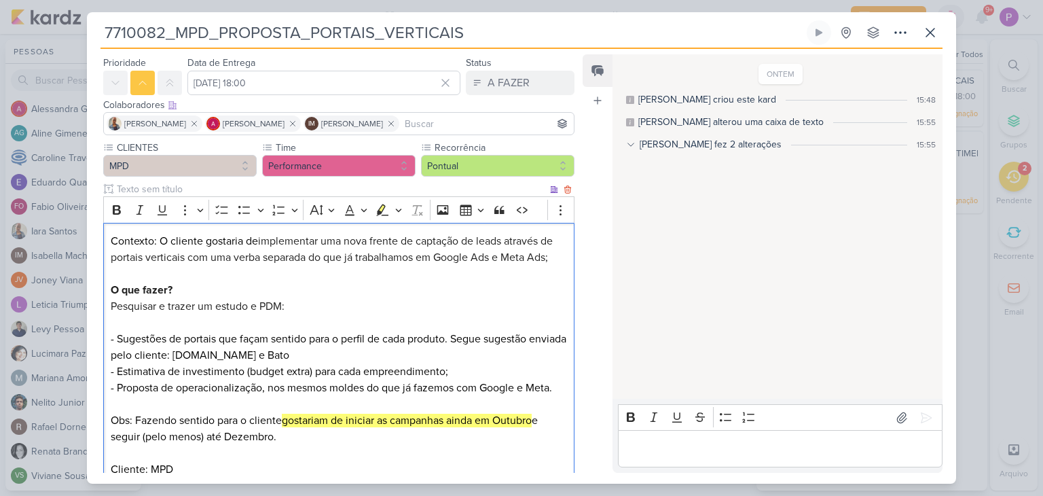
scroll to position [68, 0]
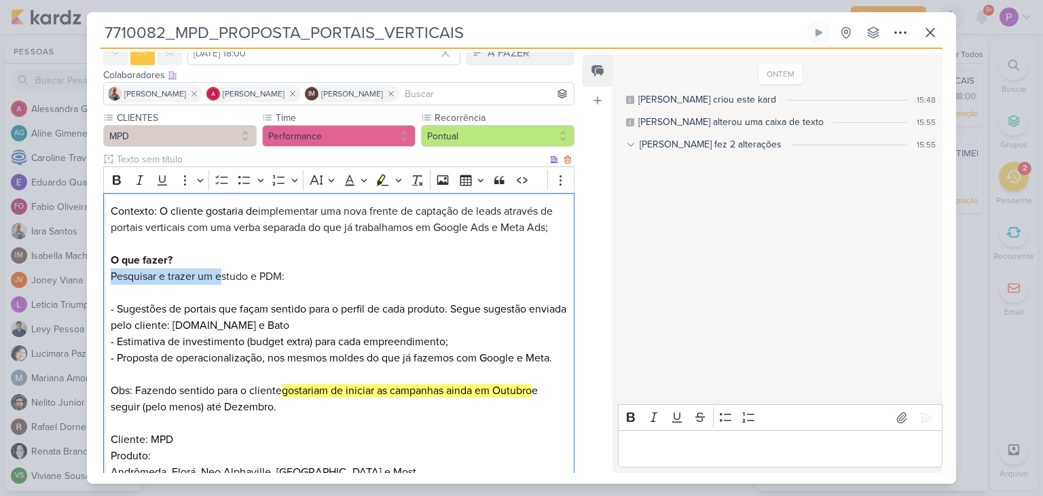
drag, startPoint x: 113, startPoint y: 275, endPoint x: 224, endPoint y: 277, distance: 111.4
click at [224, 277] on span "Pesquisar e trazer um estudo e PDM:" at bounding box center [198, 277] width 174 height 14
click at [185, 319] on p "Contexto: O cliente gostaria de implementar uma nova frente de captação de lead…" at bounding box center [339, 349] width 456 height 293
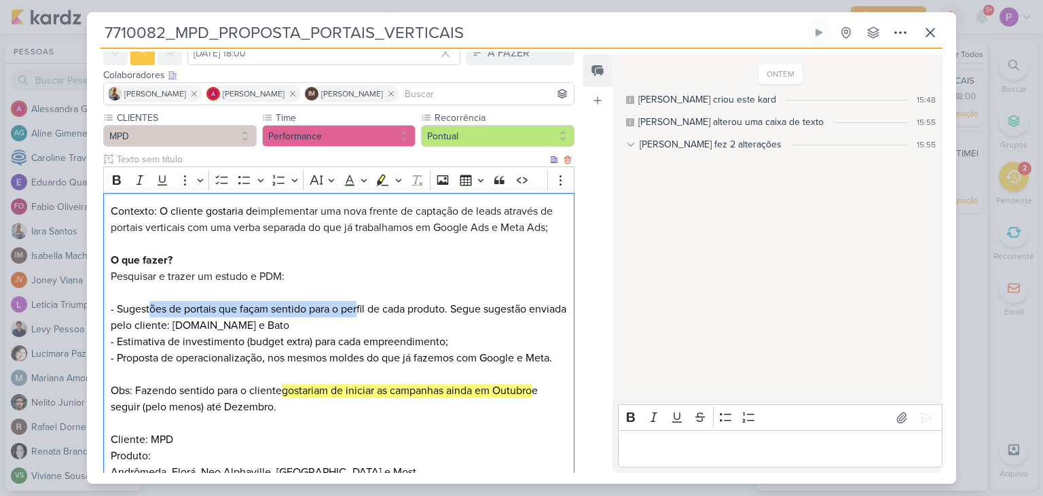
drag, startPoint x: 147, startPoint y: 308, endPoint x: 359, endPoint y: 308, distance: 211.3
click at [359, 308] on p "Contexto: O cliente gostaria de implementar uma nova frente de captação de lead…" at bounding box center [339, 349] width 456 height 293
click at [346, 318] on p "Contexto: O cliente gostaria de implementar uma nova frente de captação de lead…" at bounding box center [339, 349] width 456 height 293
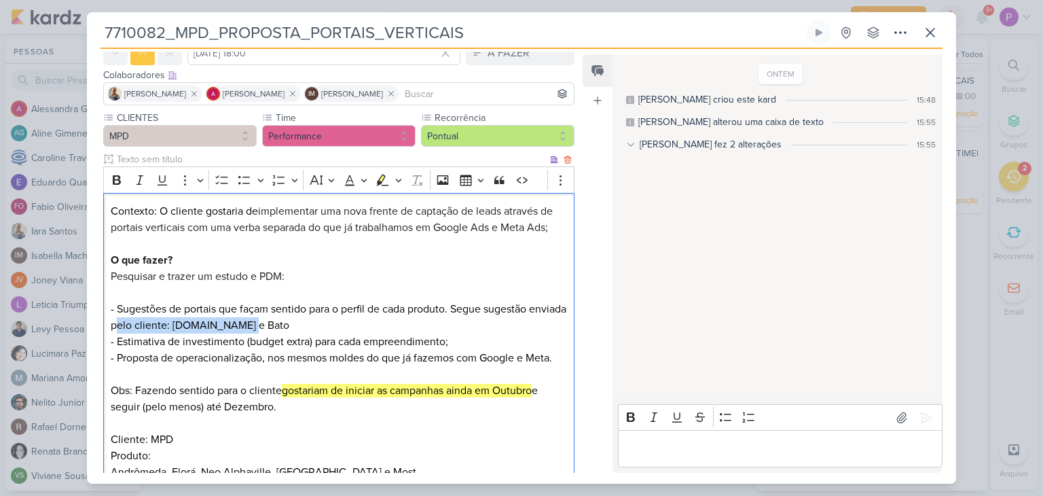
drag, startPoint x: 158, startPoint y: 320, endPoint x: 326, endPoint y: 321, distance: 168.5
click at [326, 321] on p "Contexto: O cliente gostaria de implementar uma nova frente de captação de lead…" at bounding box center [339, 349] width 456 height 293
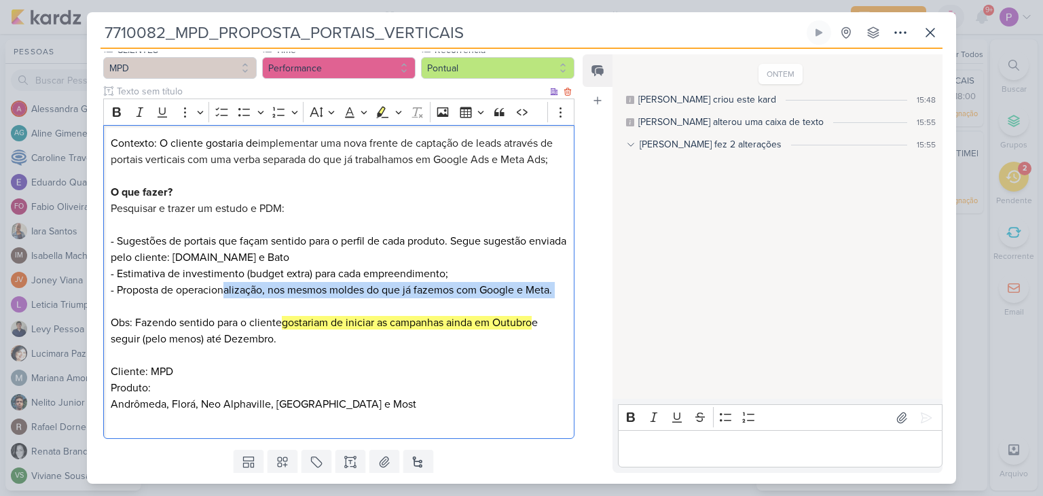
drag, startPoint x: 226, startPoint y: 291, endPoint x: 444, endPoint y: 302, distance: 218.4
click at [444, 302] on p "Contexto: O cliente gostaria de implementar uma nova frente de captação de lead…" at bounding box center [339, 281] width 456 height 293
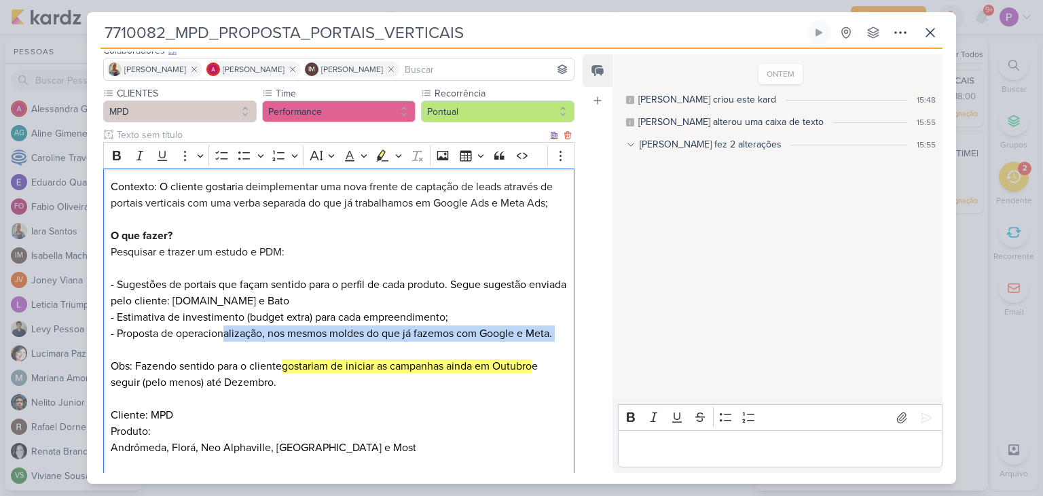
scroll to position [0, 0]
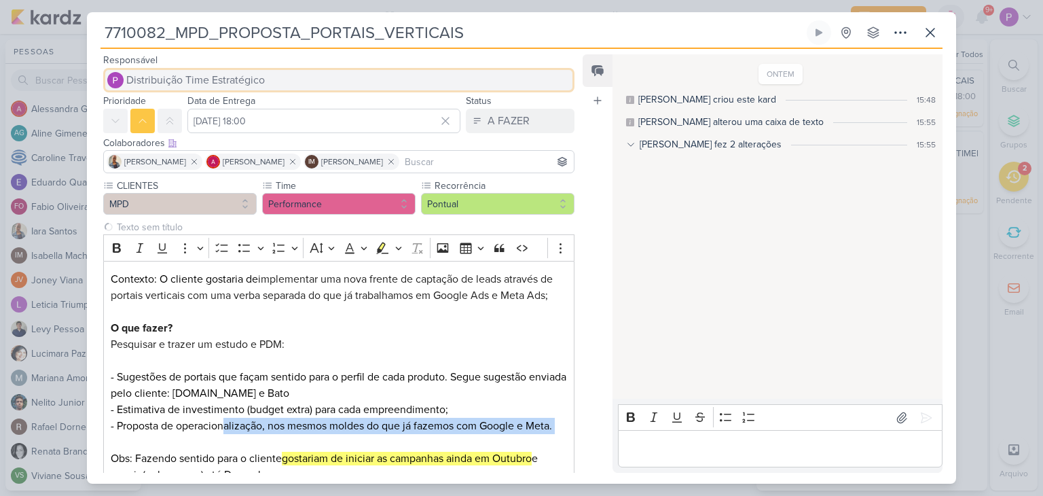
click at [206, 76] on span "Distribuição Time Estratégico" at bounding box center [195, 80] width 139 height 16
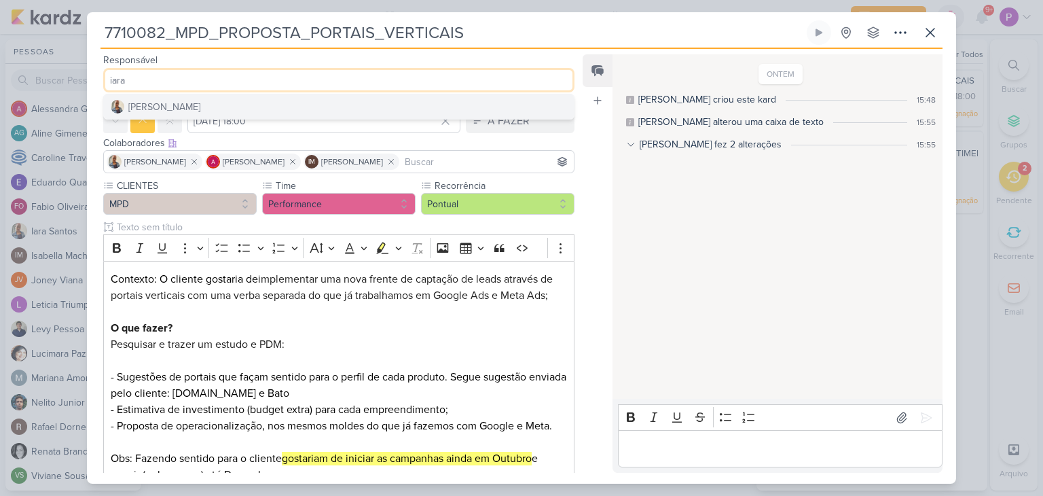
type input "iara"
click at [209, 95] on button "[PERSON_NAME]" at bounding box center [339, 106] width 470 height 24
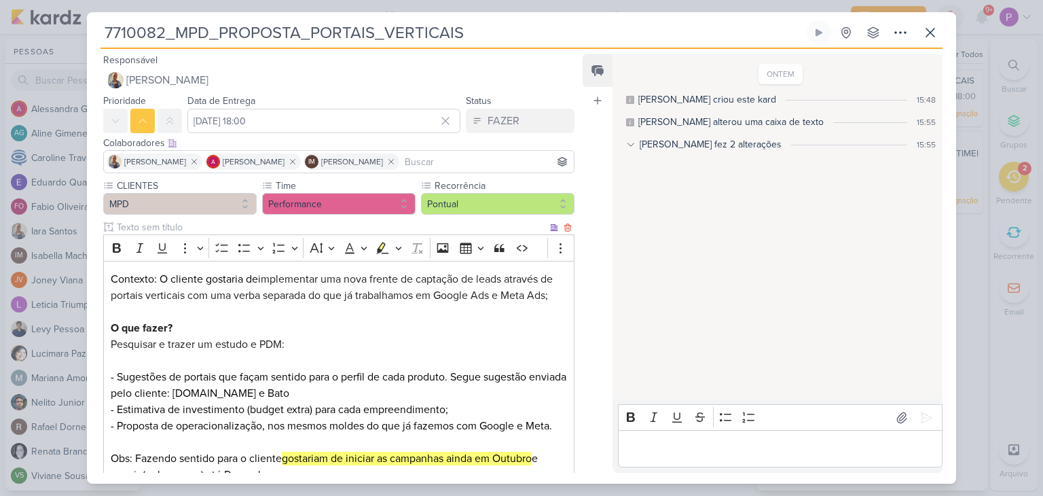
scroll to position [177, 0]
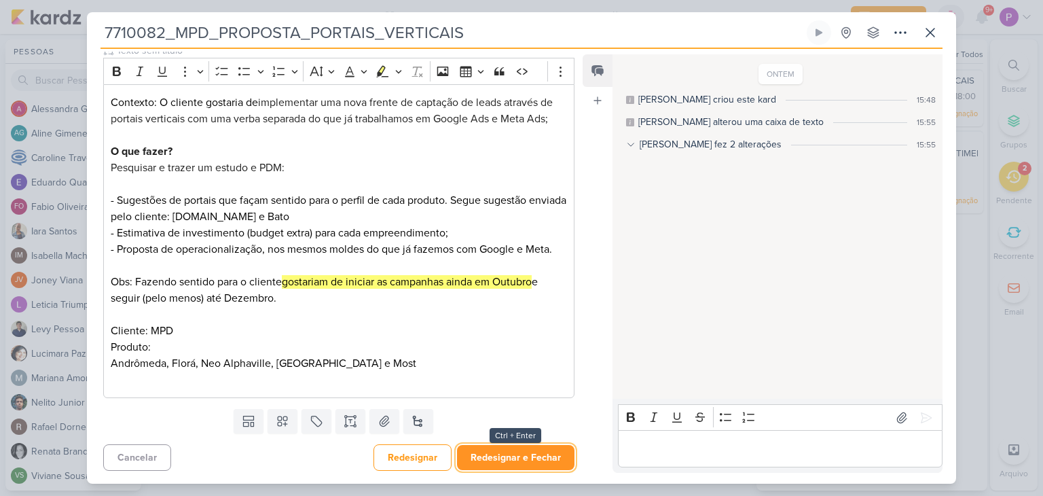
click at [515, 451] on button "Redesignar e Fechar" at bounding box center [516, 457] width 118 height 25
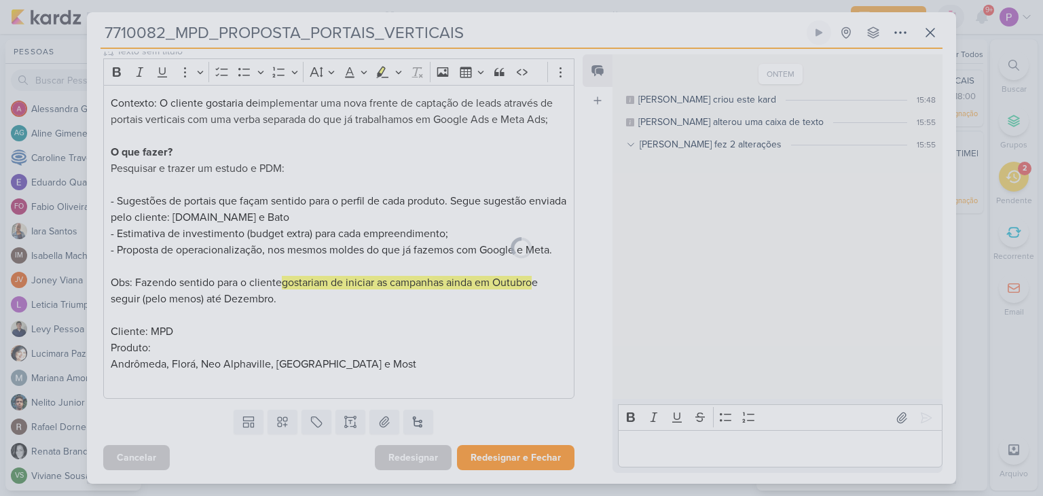
scroll to position [176, 0]
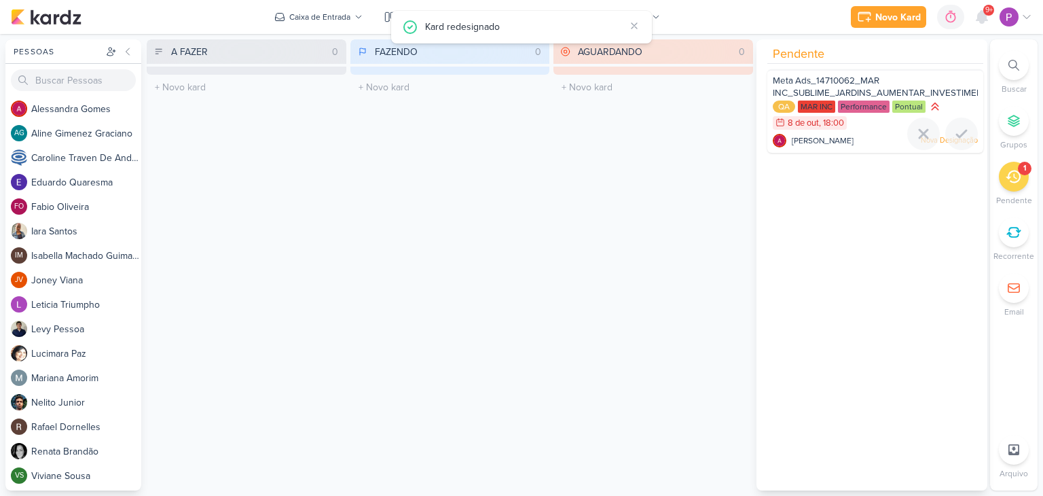
click at [866, 91] on span "Meta Ads_14710062_MAR INC_SUBLIME_JARDINS_AUMENTAR_INVESTIMENTO_CAMPANHA" at bounding box center [912, 86] width 279 height 23
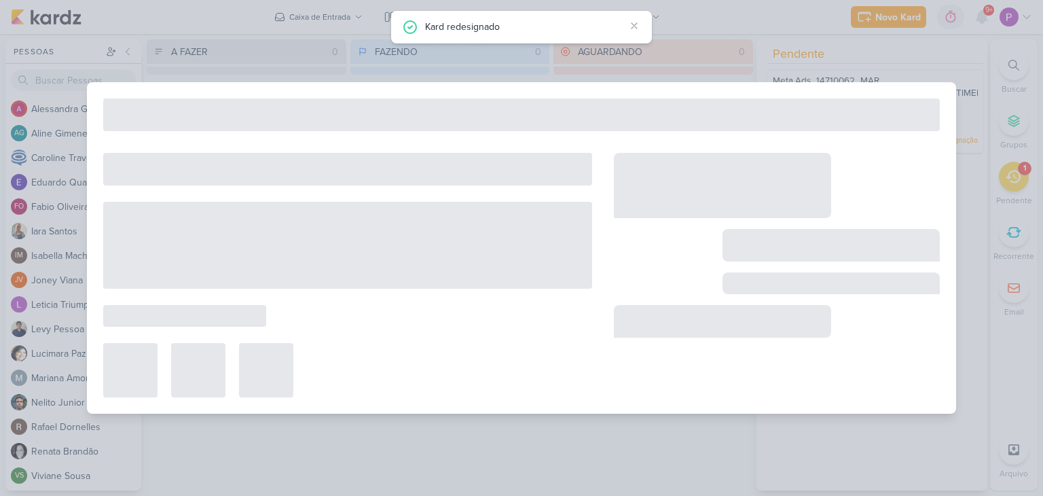
type input "Meta Ads_14710062_MAR INC_SUBLIME_JARDINS_AUMENTAR_INVESTIMENTO_CAMPANHA"
type input "[DATE] 18:00"
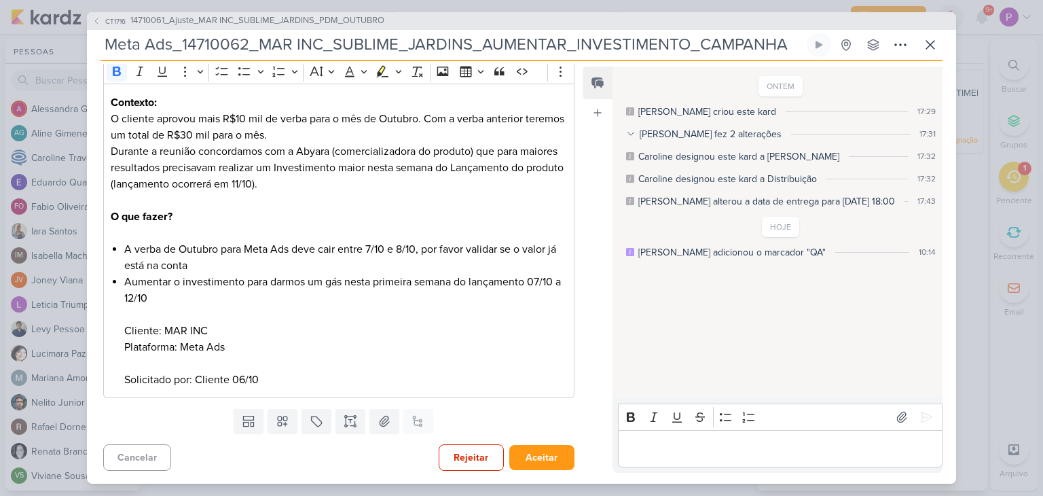
scroll to position [0, 0]
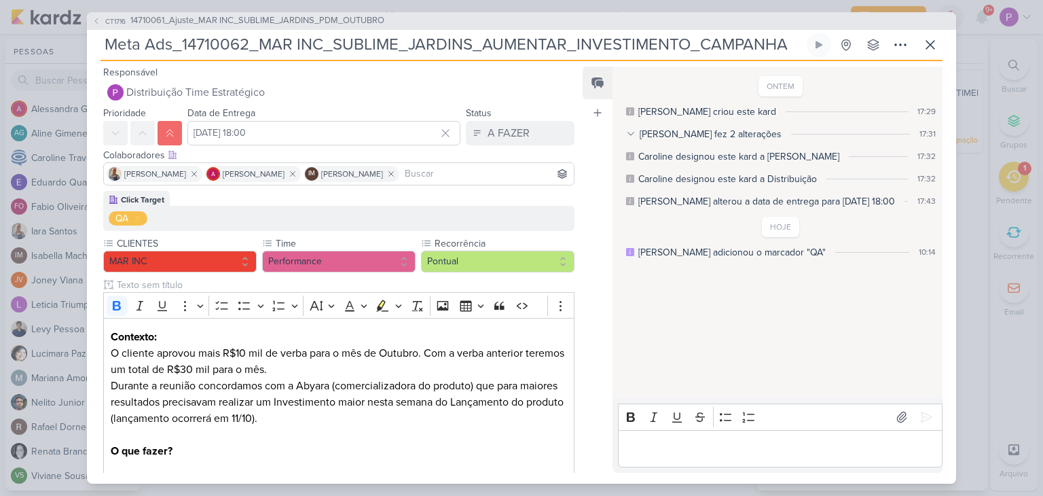
click at [226, 78] on div "Responsável Distribuição Time Estratégico [PERSON_NAME]" at bounding box center [333, 84] width 493 height 41
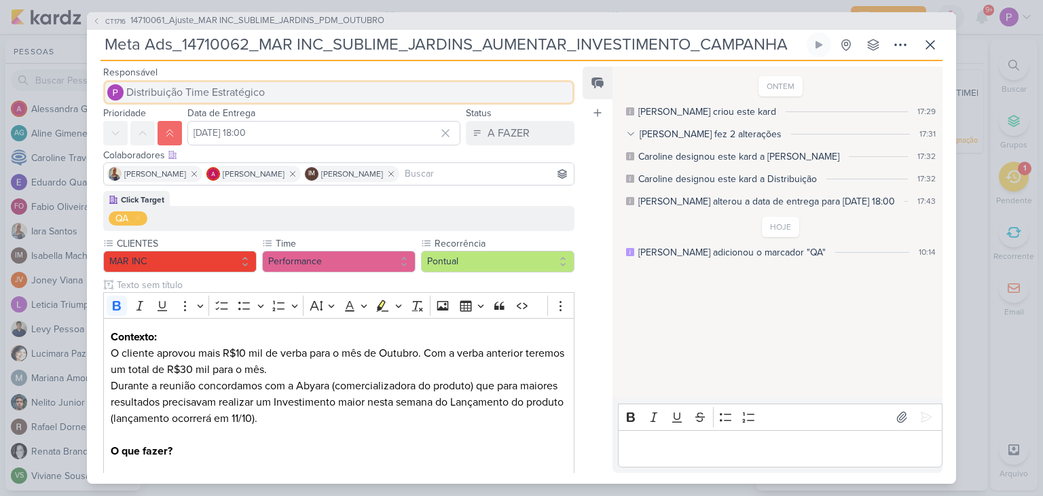
click at [231, 90] on span "Distribuição Time Estratégico" at bounding box center [195, 92] width 139 height 16
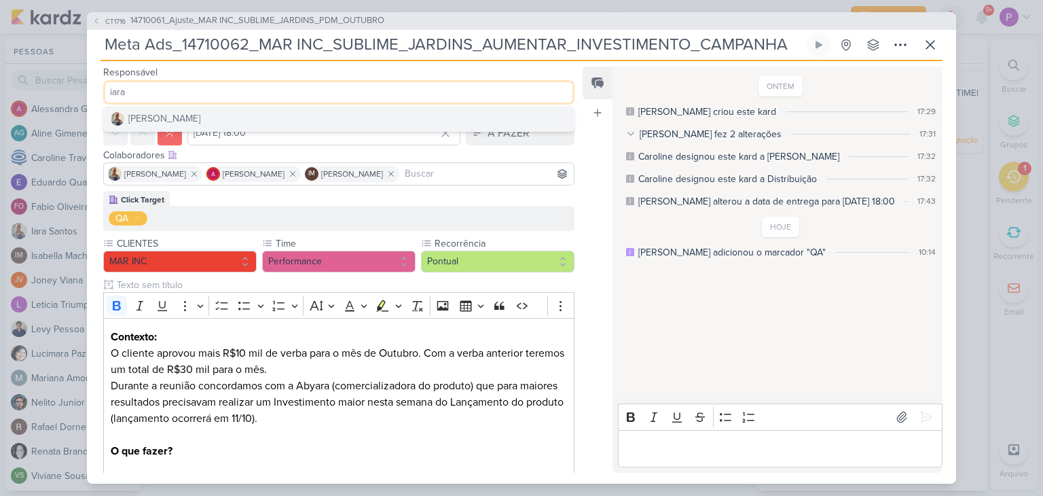
type input "iara"
click at [219, 111] on button "[PERSON_NAME]" at bounding box center [339, 119] width 470 height 24
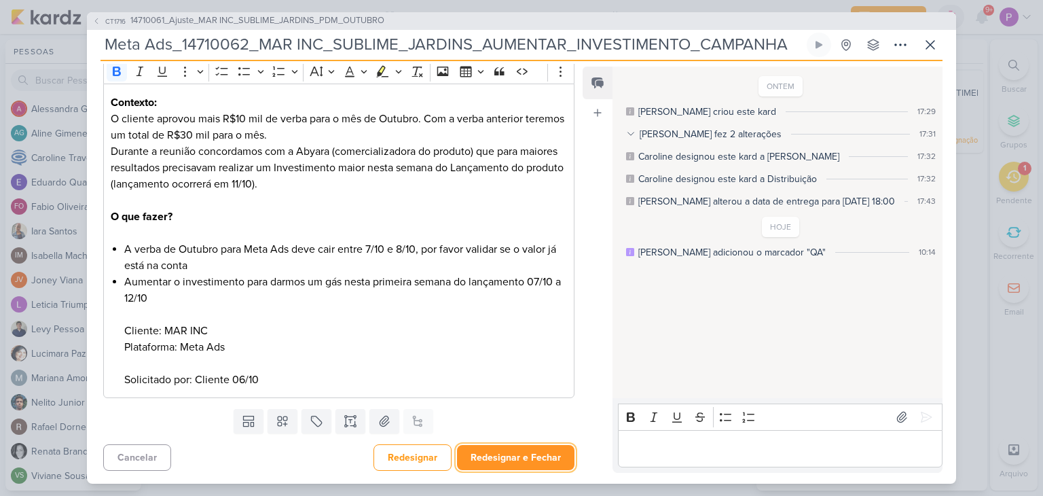
click at [499, 445] on button "Redesignar e Fechar" at bounding box center [516, 457] width 118 height 25
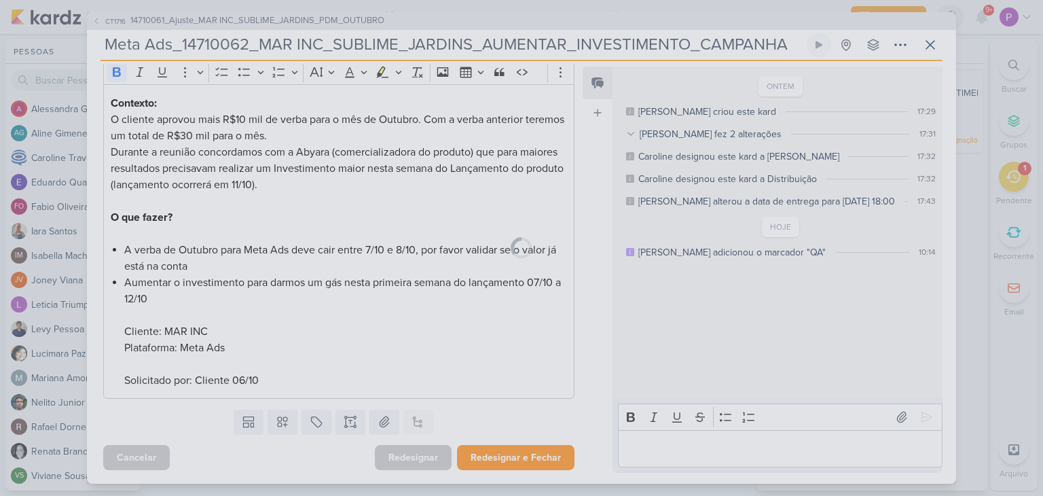
scroll to position [234, 0]
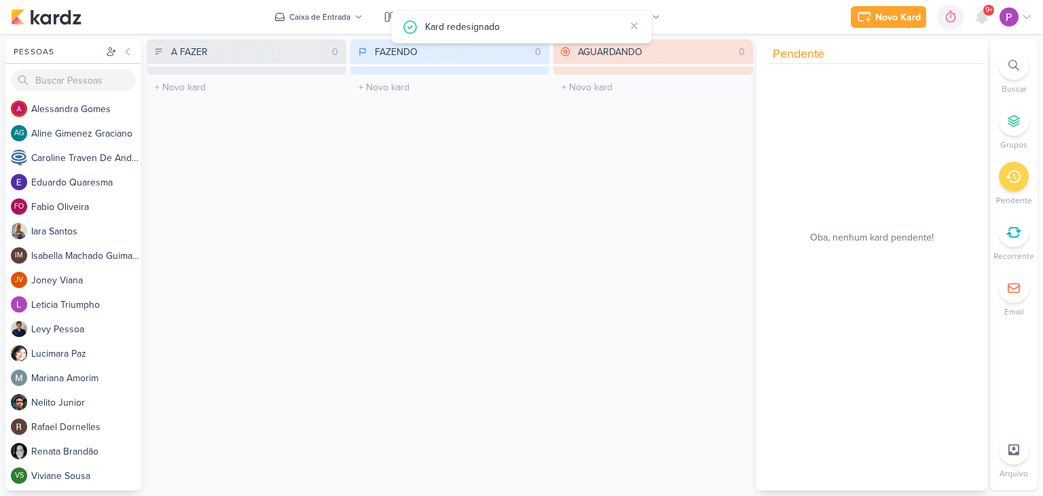
click at [541, 331] on div "FAZENDO 0 Mover Para Esquerda Mover Para Direita [GEOGRAPHIC_DATA] O título do …" at bounding box center [451, 264] width 200 height 451
